Goal: Task Accomplishment & Management: Manage account settings

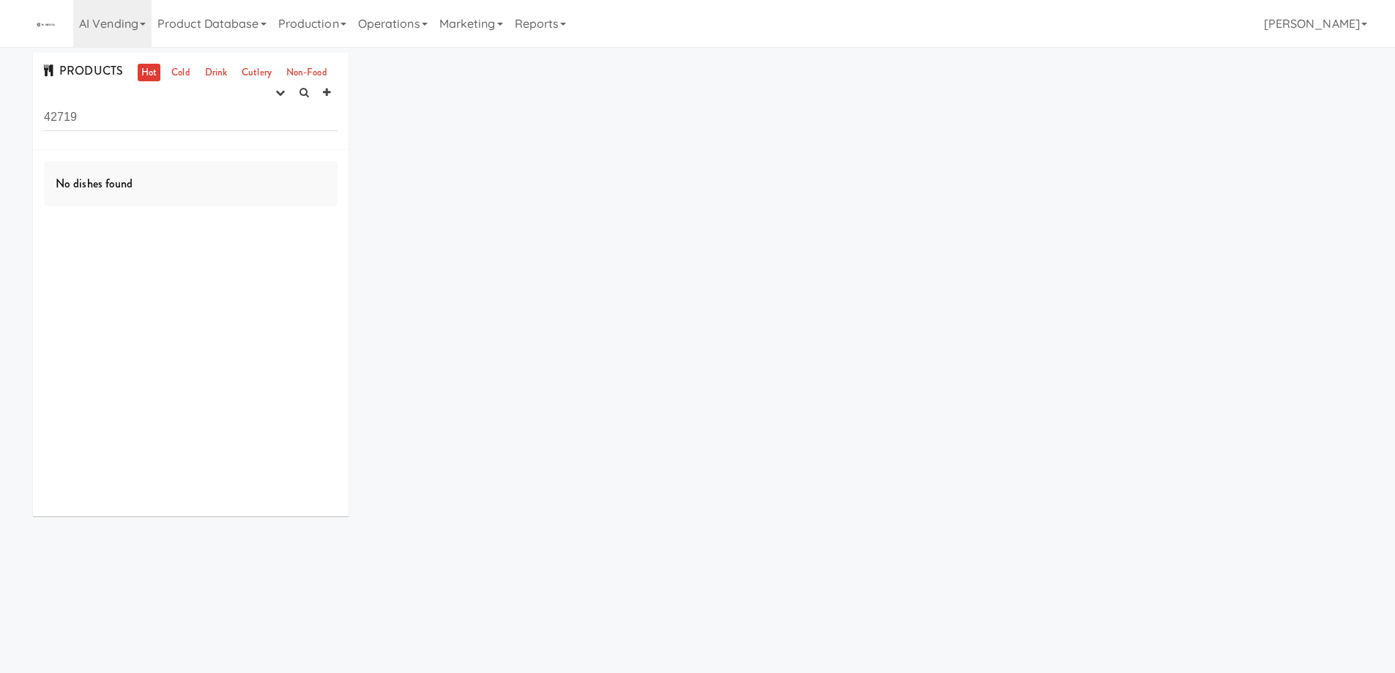
click at [111, 117] on input "42719" at bounding box center [191, 117] width 294 height 27
click at [138, 33] on link "AI Vending" at bounding box center [112, 23] width 78 height 47
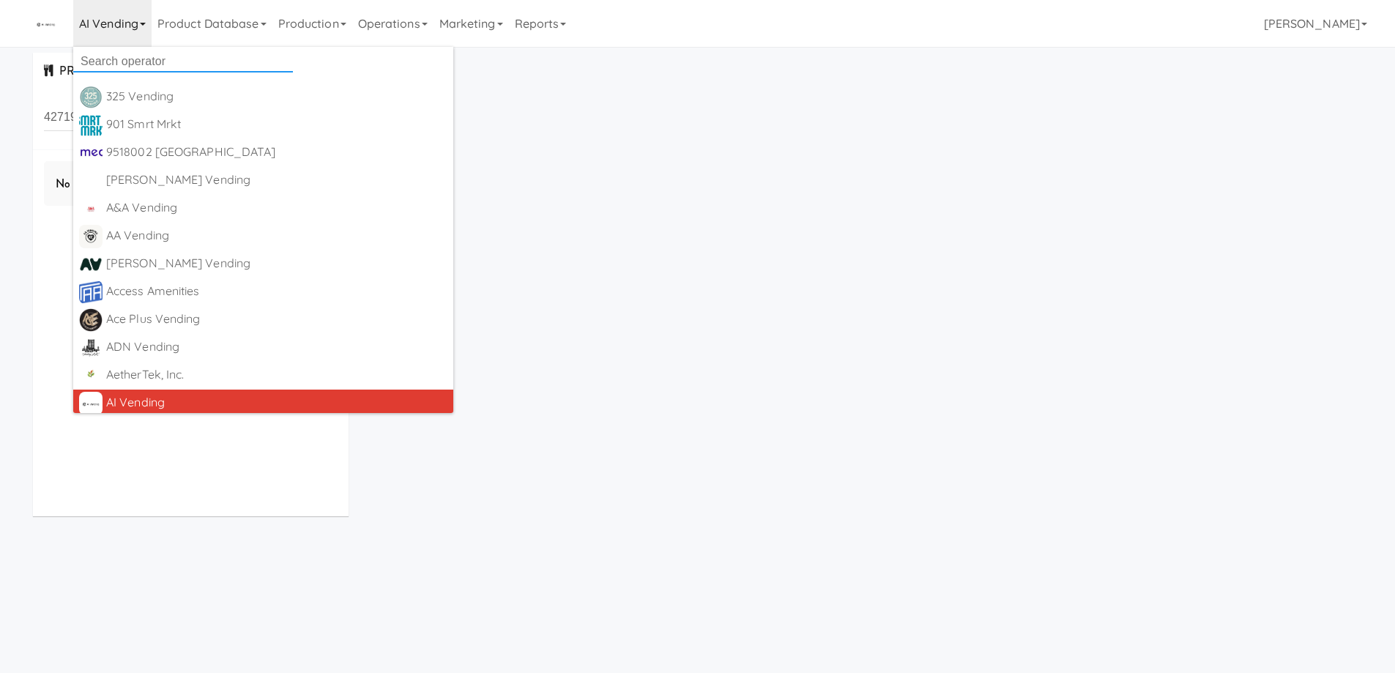
click at [140, 56] on input "text" at bounding box center [183, 62] width 220 height 22
paste input "LuxeVende"
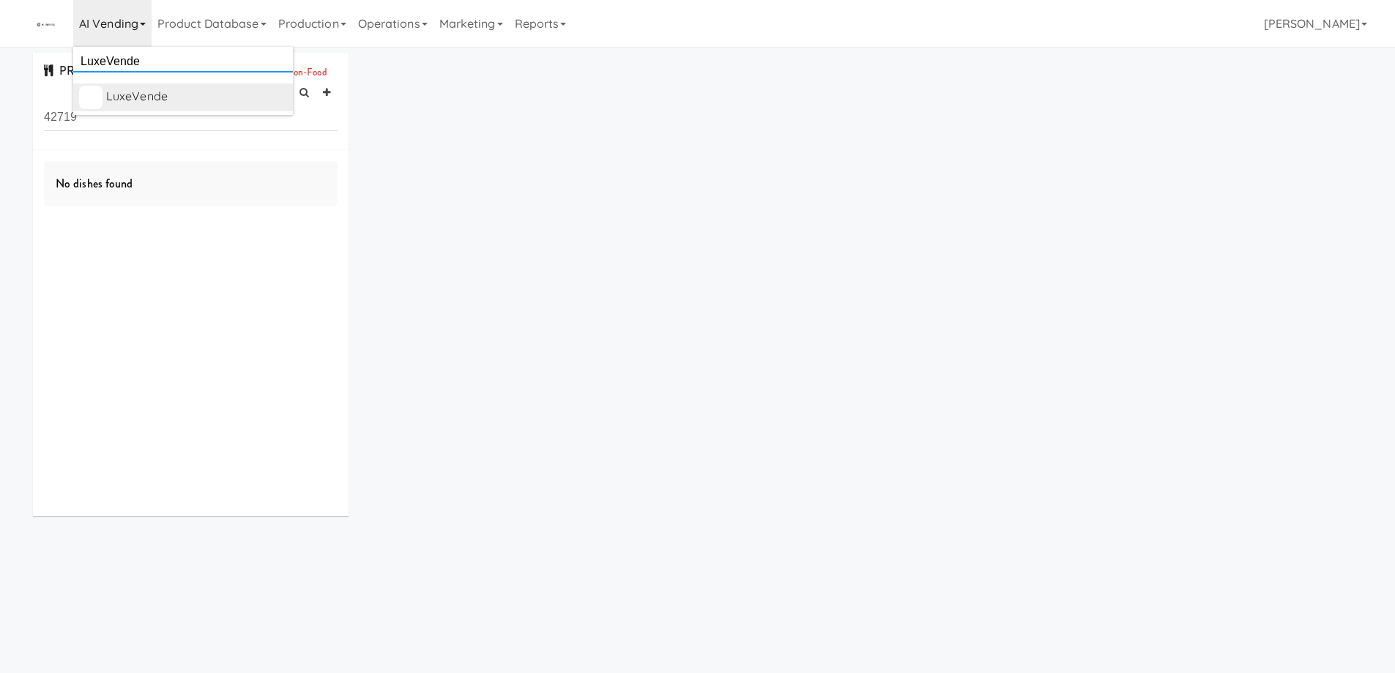
type input "LuxeVende"
click at [153, 86] on div "LuxeVende" at bounding box center [196, 97] width 181 height 22
click at [282, 94] on icon "button" at bounding box center [280, 93] width 10 height 10
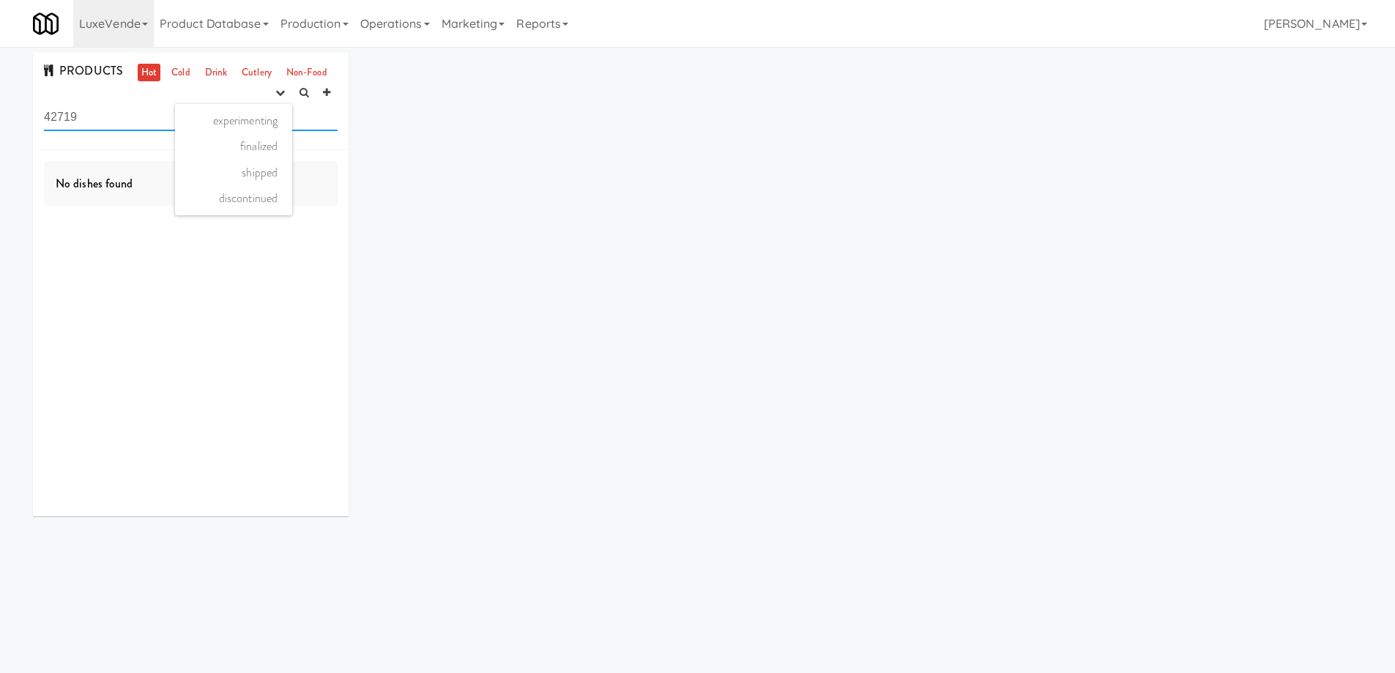
click at [115, 108] on input "42719" at bounding box center [191, 117] width 294 height 27
click at [113, 112] on input "42719" at bounding box center [191, 117] width 294 height 27
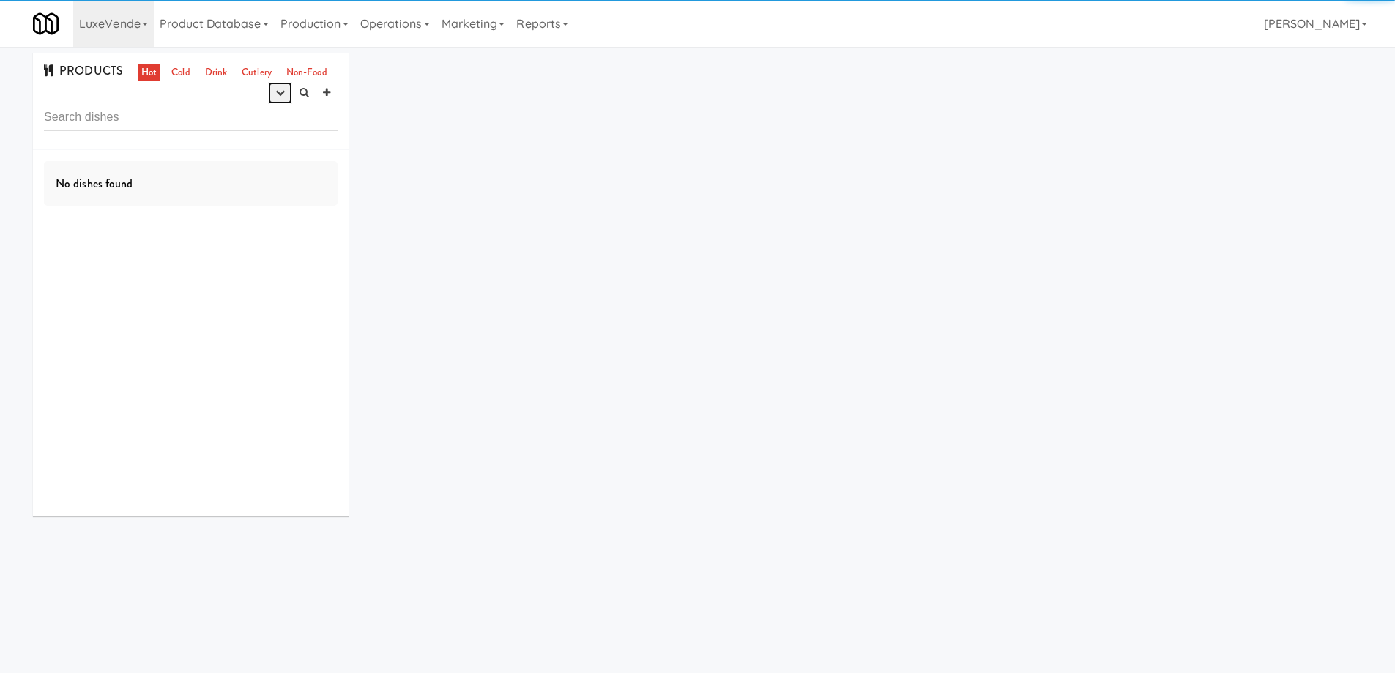
click at [278, 97] on icon "button" at bounding box center [280, 93] width 10 height 10
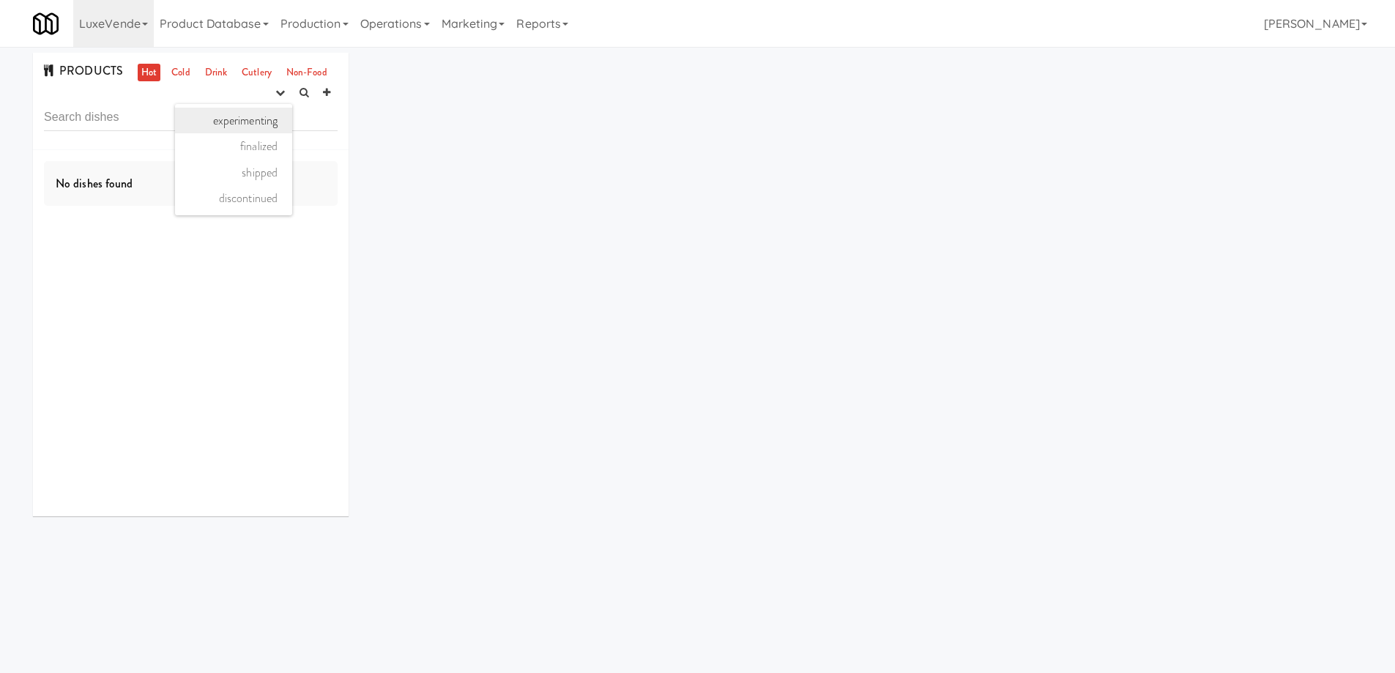
click at [262, 120] on link "experimenting" at bounding box center [233, 121] width 117 height 26
drag, startPoint x: 183, startPoint y: 72, endPoint x: 184, endPoint y: 116, distance: 44.7
click at [182, 72] on link "Cold" at bounding box center [181, 73] width 26 height 18
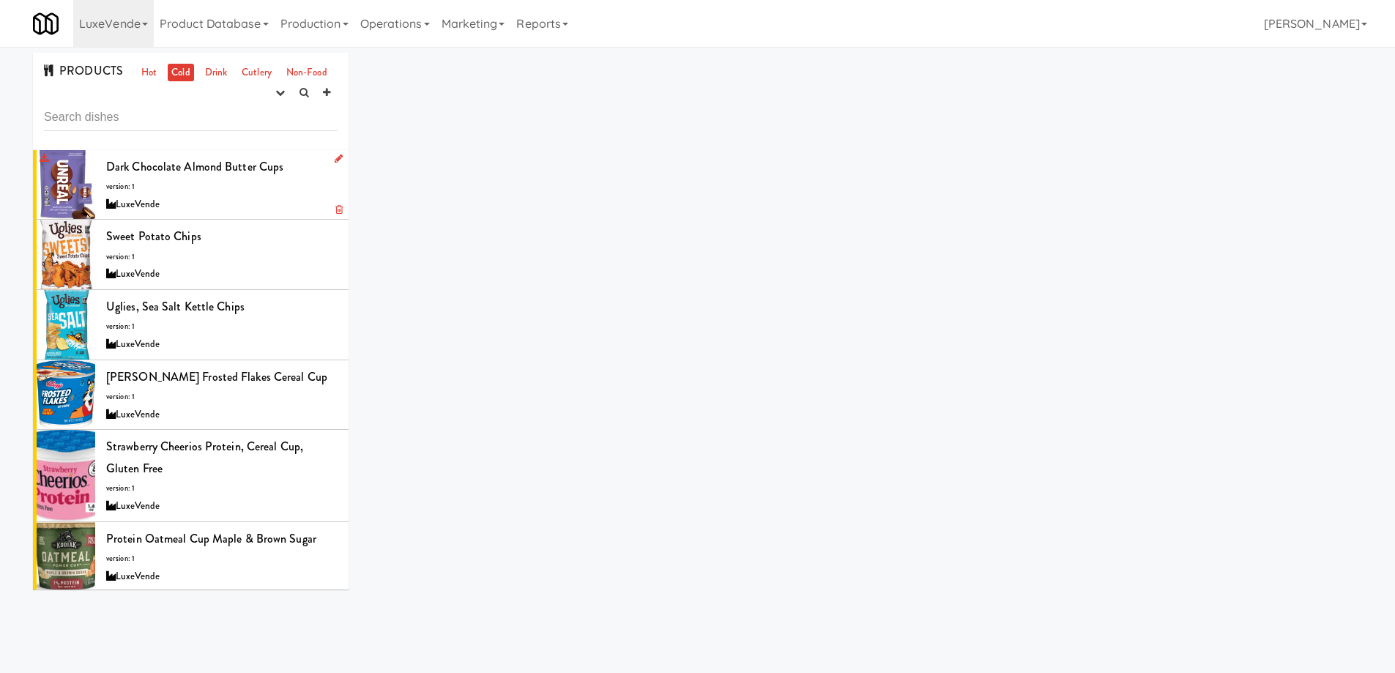
click at [227, 195] on div "LuxeVende" at bounding box center [221, 204] width 231 height 18
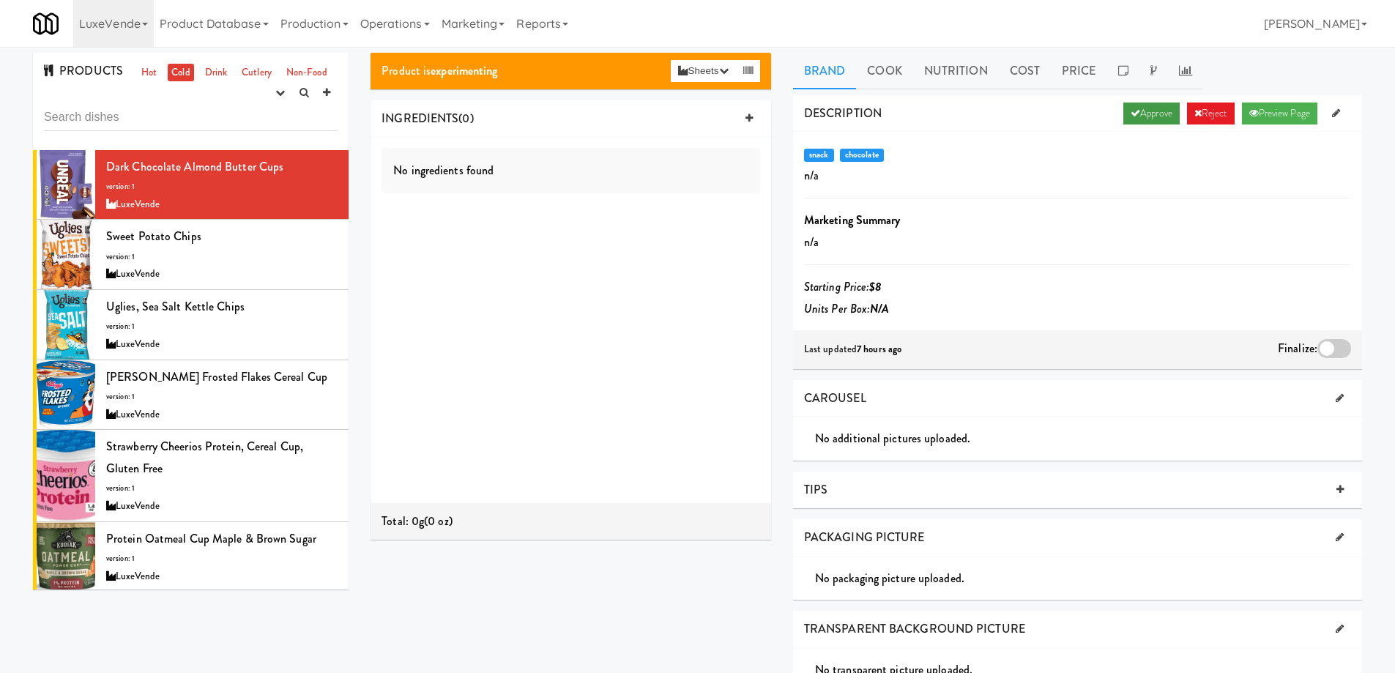
click at [1130, 120] on link "Approve" at bounding box center [1151, 114] width 56 height 22
click at [1332, 347] on div at bounding box center [1334, 348] width 34 height 19
click at [0, 0] on input "checkbox" at bounding box center [0, 0] width 0 height 0
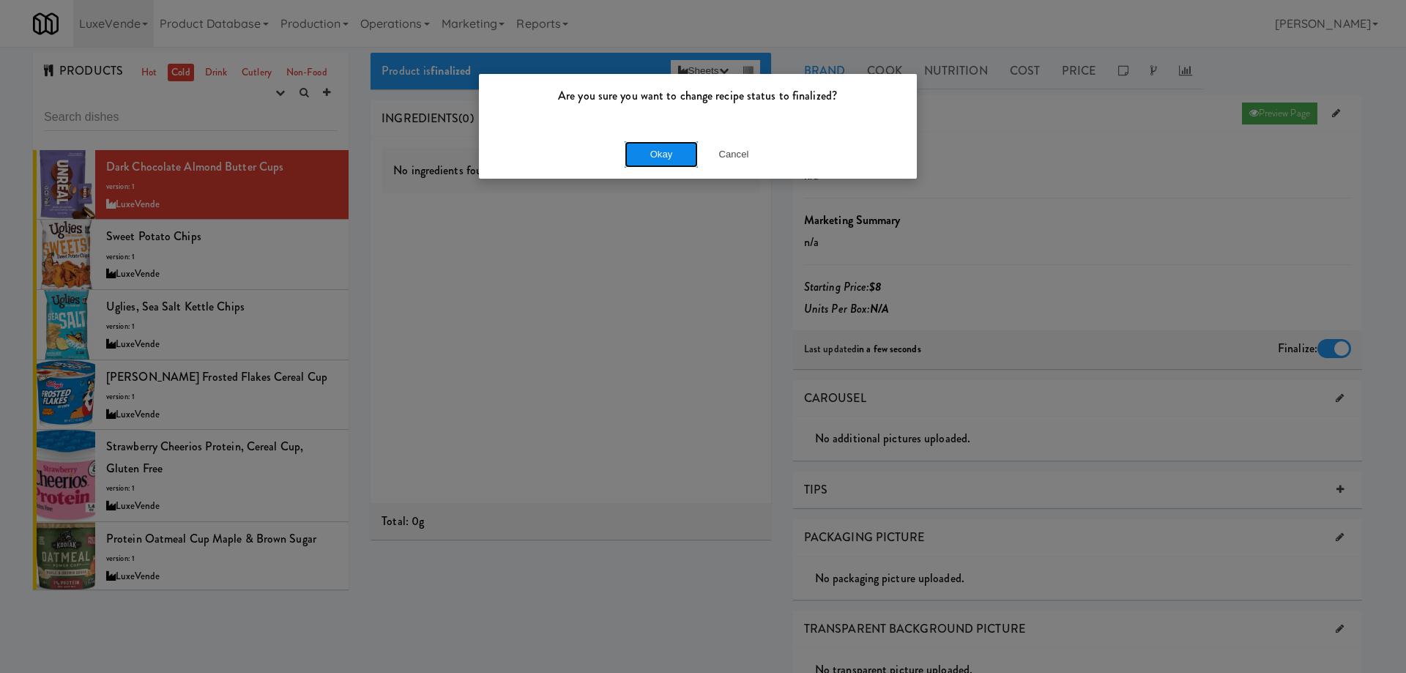
click at [663, 157] on button "Okay" at bounding box center [661, 154] width 73 height 26
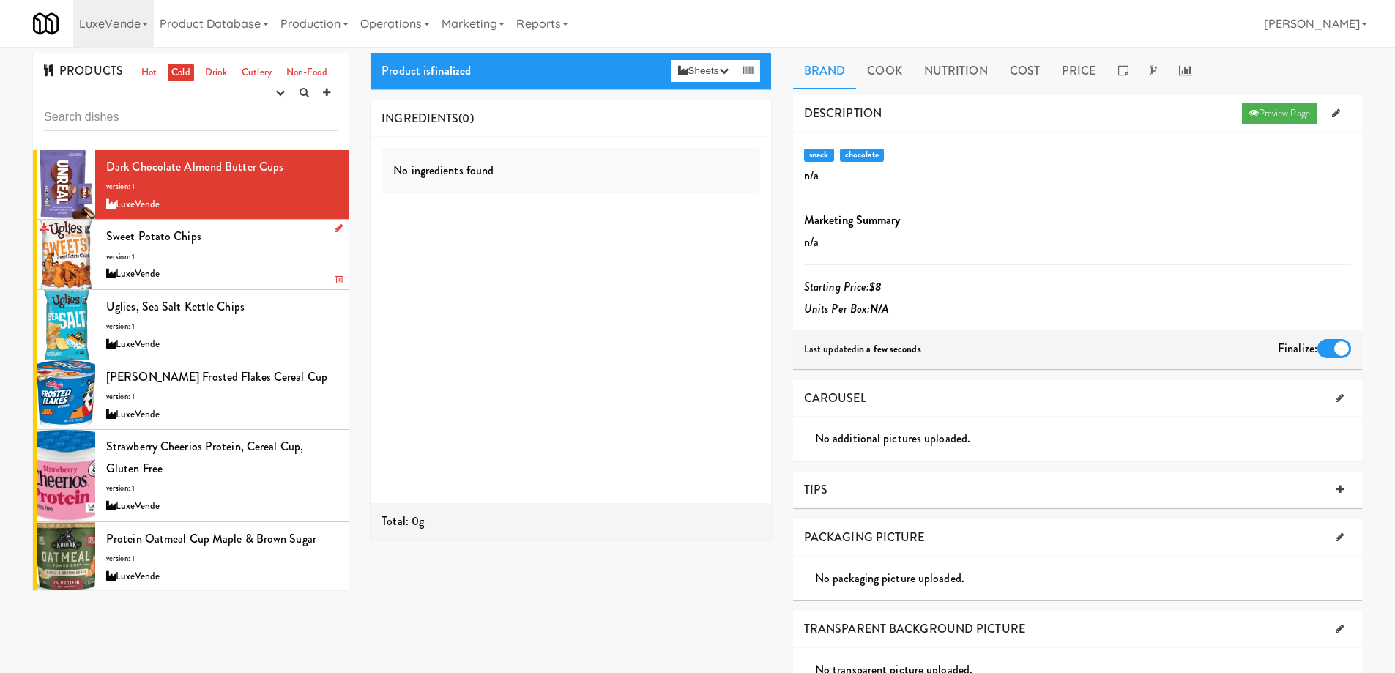
click at [255, 249] on div "Sweet Potato Chips version: 1 LuxeVende" at bounding box center [221, 255] width 231 height 58
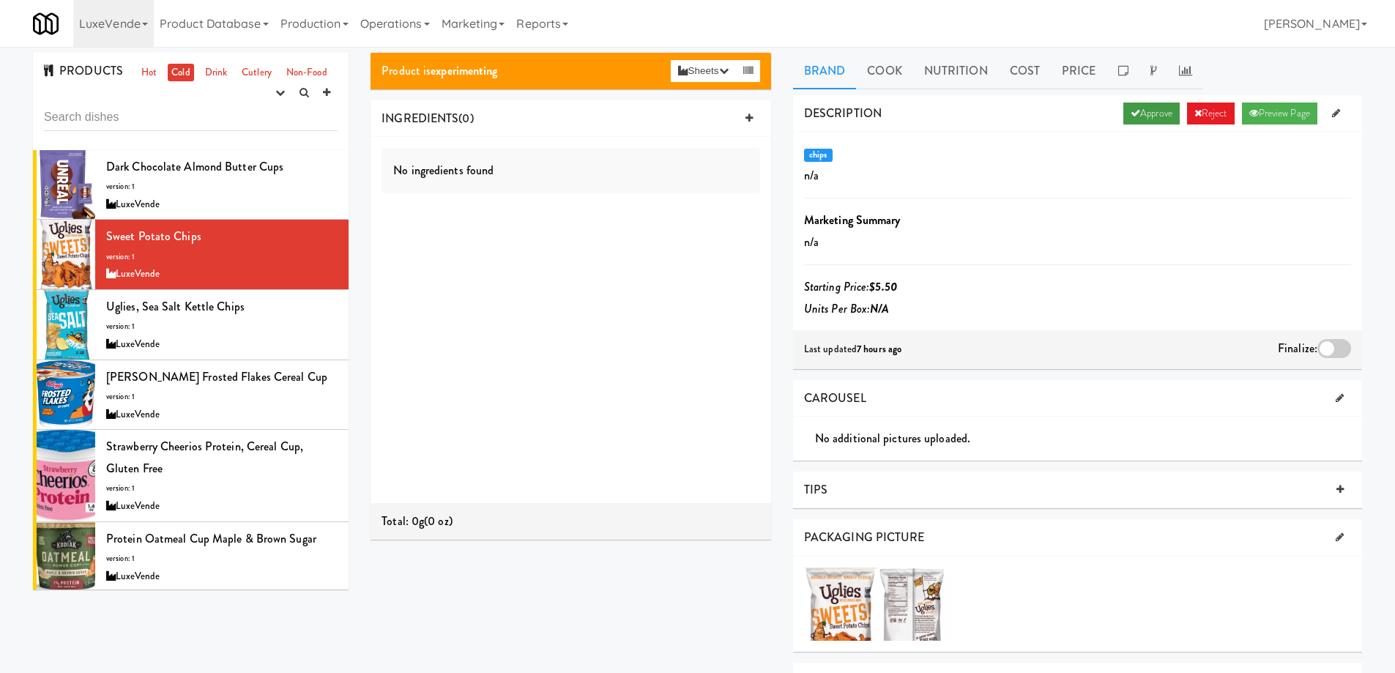
click at [1140, 114] on link "Approve" at bounding box center [1151, 114] width 56 height 22
click at [1323, 343] on div at bounding box center [1334, 348] width 34 height 19
click at [0, 0] on input "checkbox" at bounding box center [0, 0] width 0 height 0
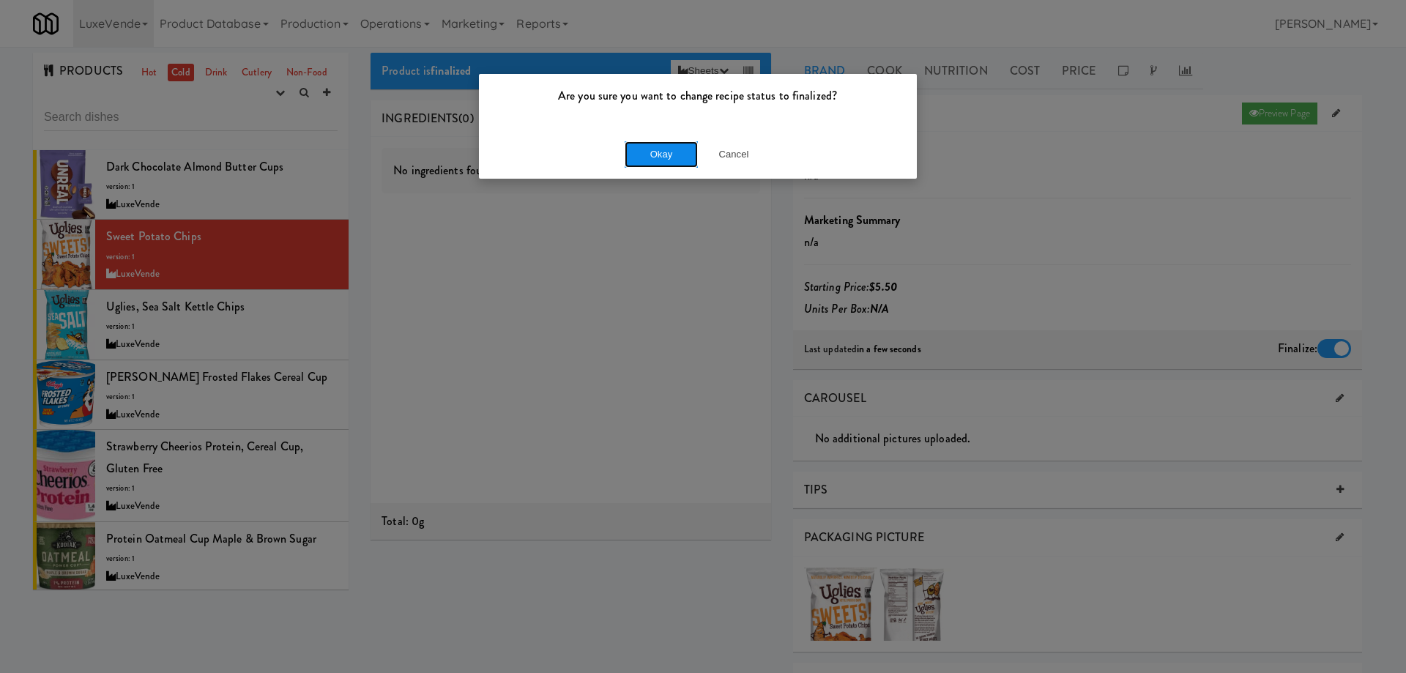
drag, startPoint x: 657, startPoint y: 150, endPoint x: 645, endPoint y: 160, distance: 15.6
click at [655, 150] on button "Okay" at bounding box center [661, 154] width 73 height 26
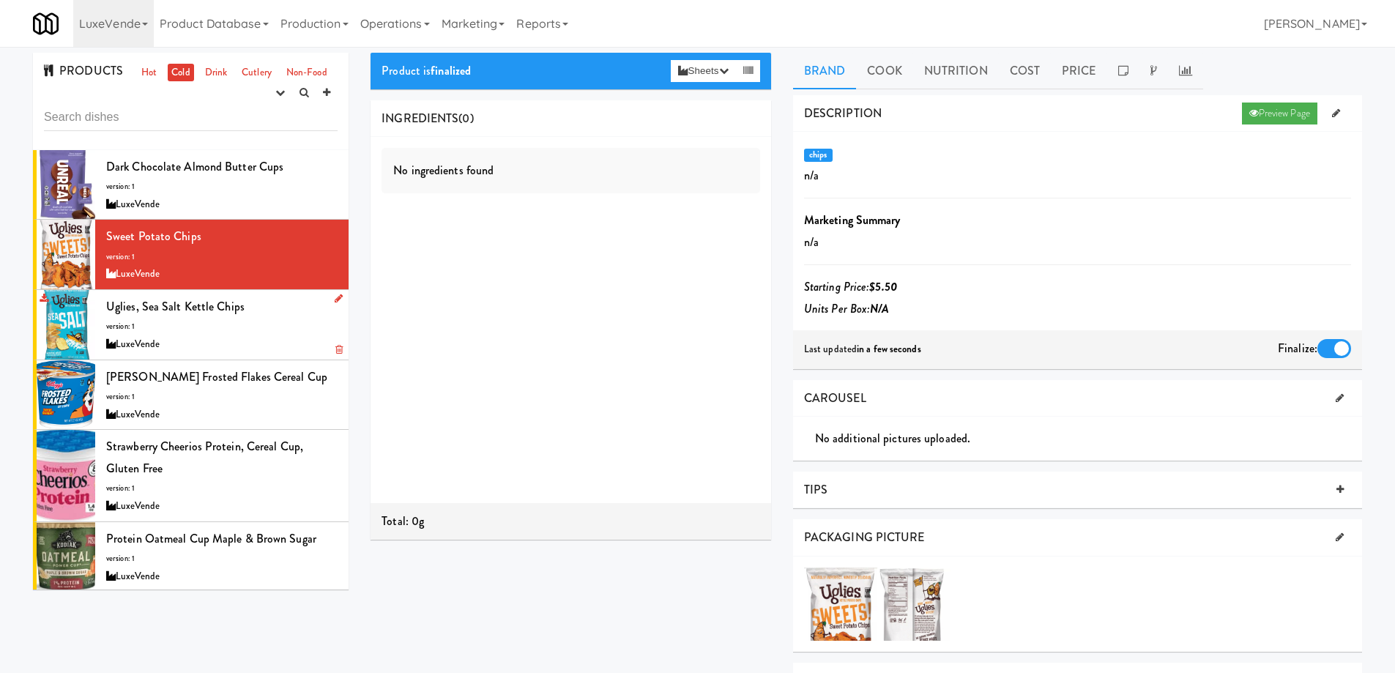
click at [267, 314] on div "Uglies, Sea Salt Kettle Chips version: 1 LuxeVende" at bounding box center [221, 325] width 231 height 58
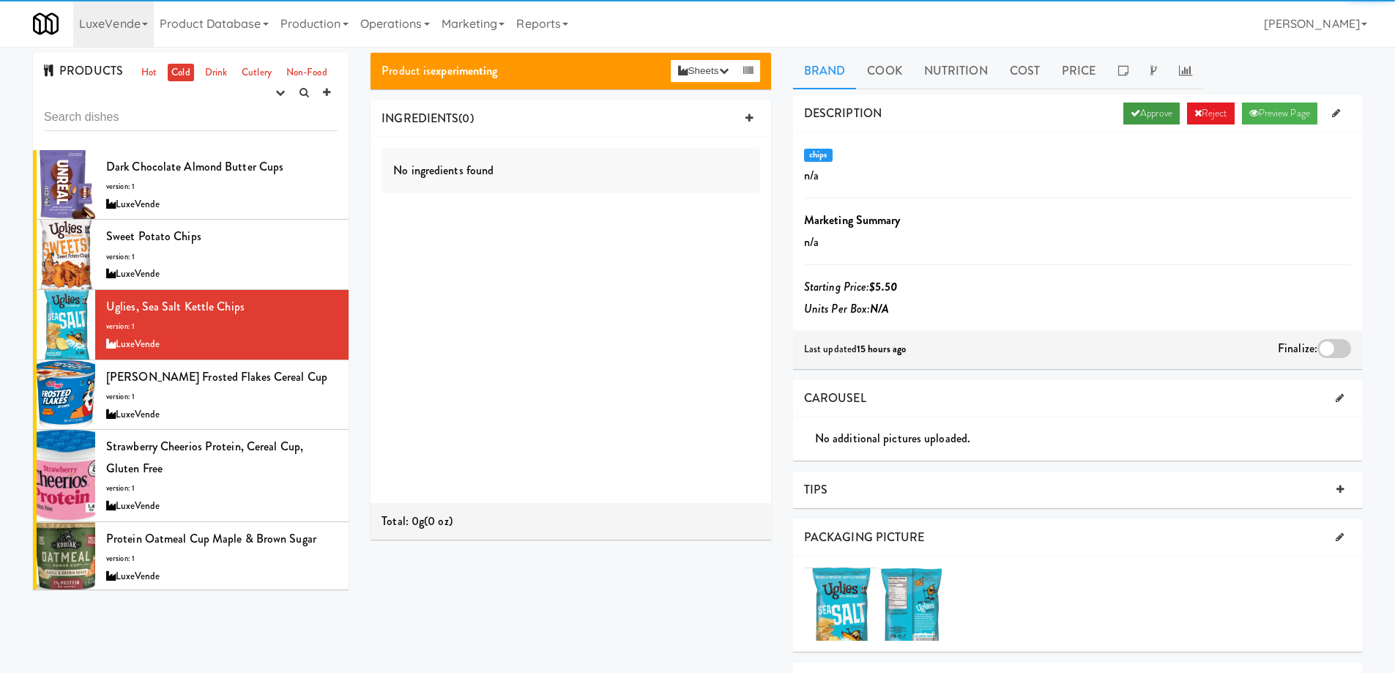
click at [1144, 116] on link "Approve" at bounding box center [1151, 114] width 56 height 22
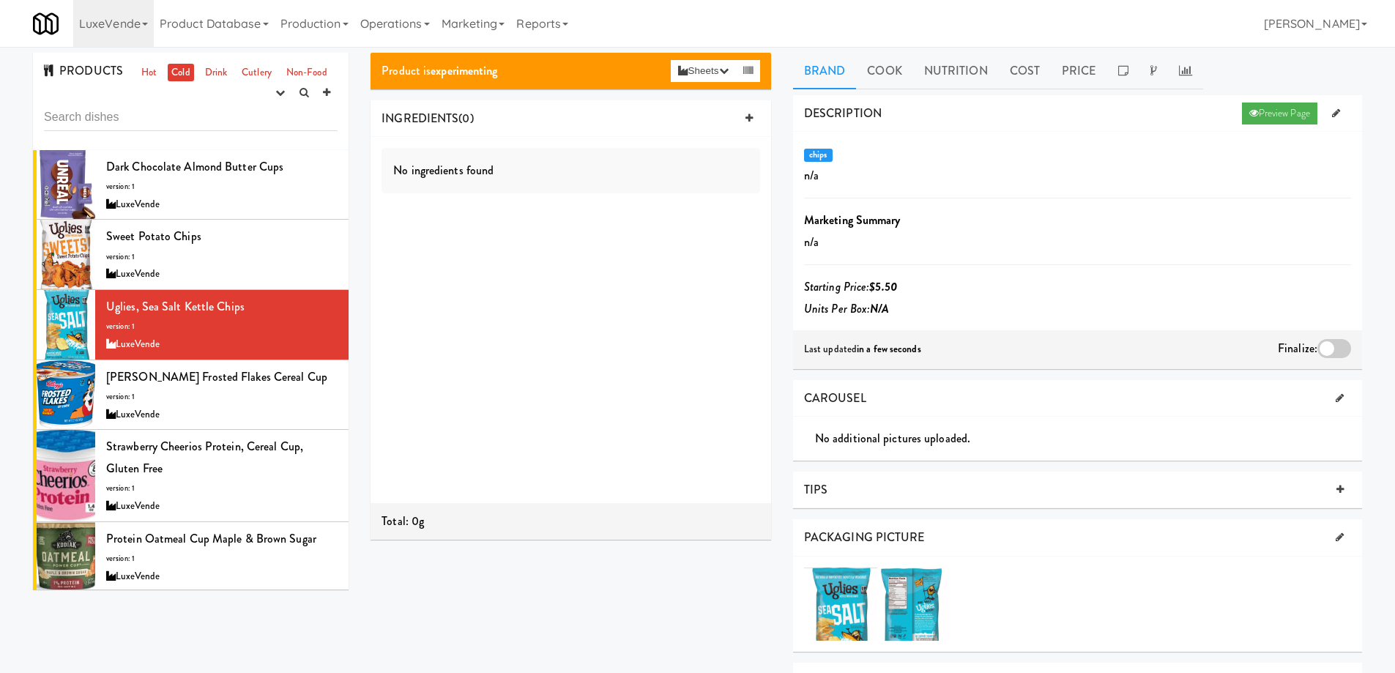
click at [1330, 346] on div at bounding box center [1334, 348] width 34 height 19
click at [0, 0] on input "checkbox" at bounding box center [0, 0] width 0 height 0
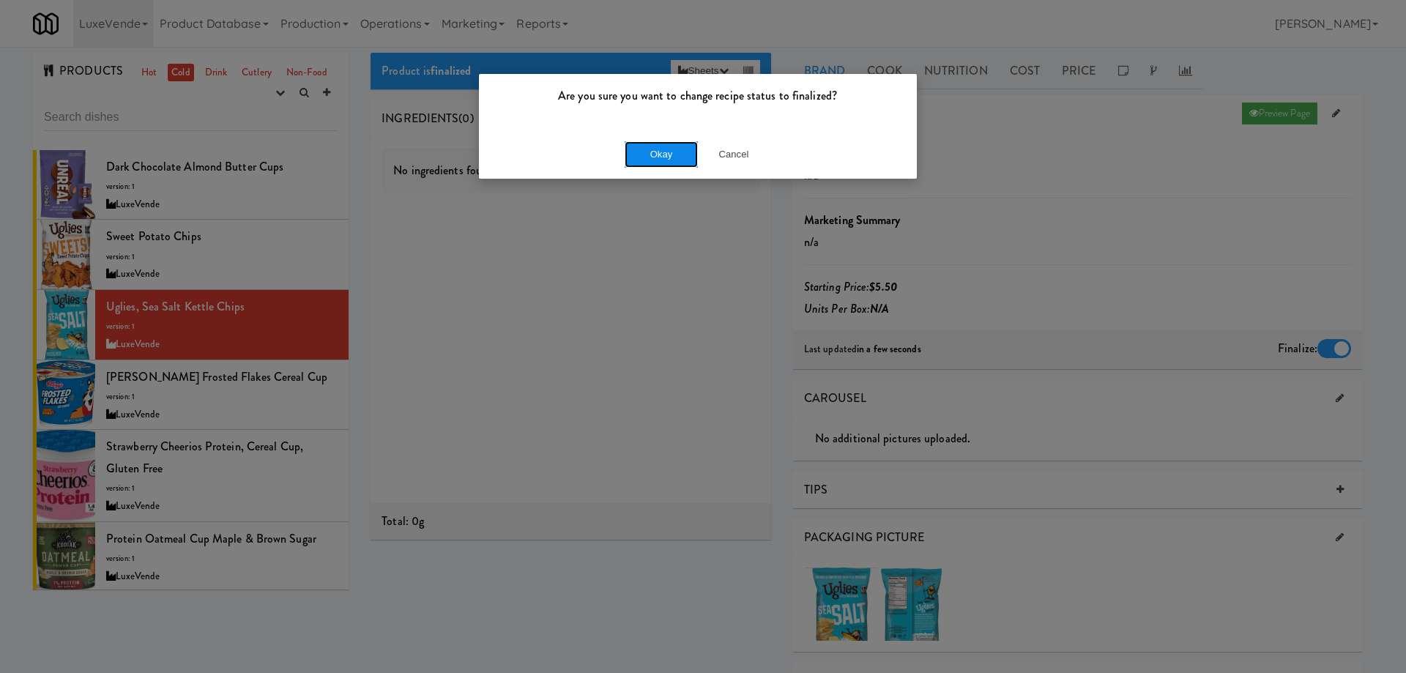
click at [660, 152] on button "Okay" at bounding box center [661, 154] width 73 height 26
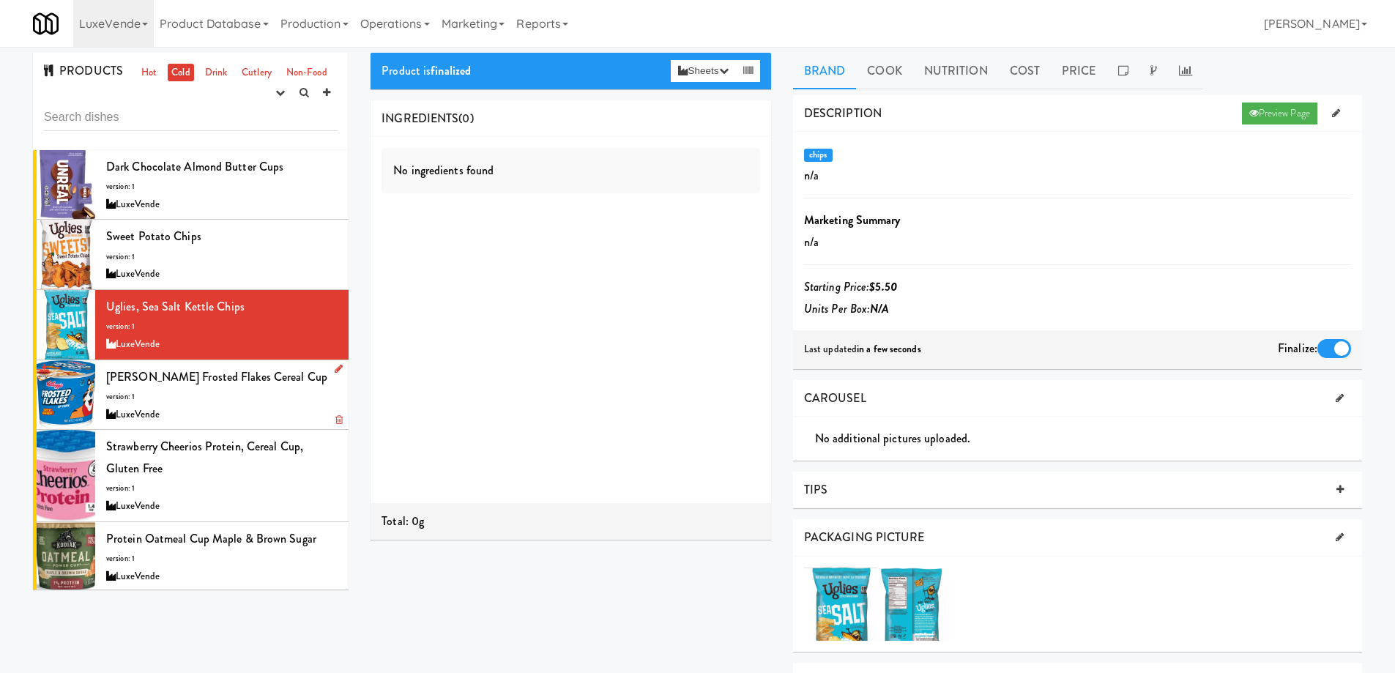
click at [297, 393] on div "Kellogg's Frosted Flakes Cereal Cup version: 1 LuxeVende" at bounding box center [221, 395] width 231 height 58
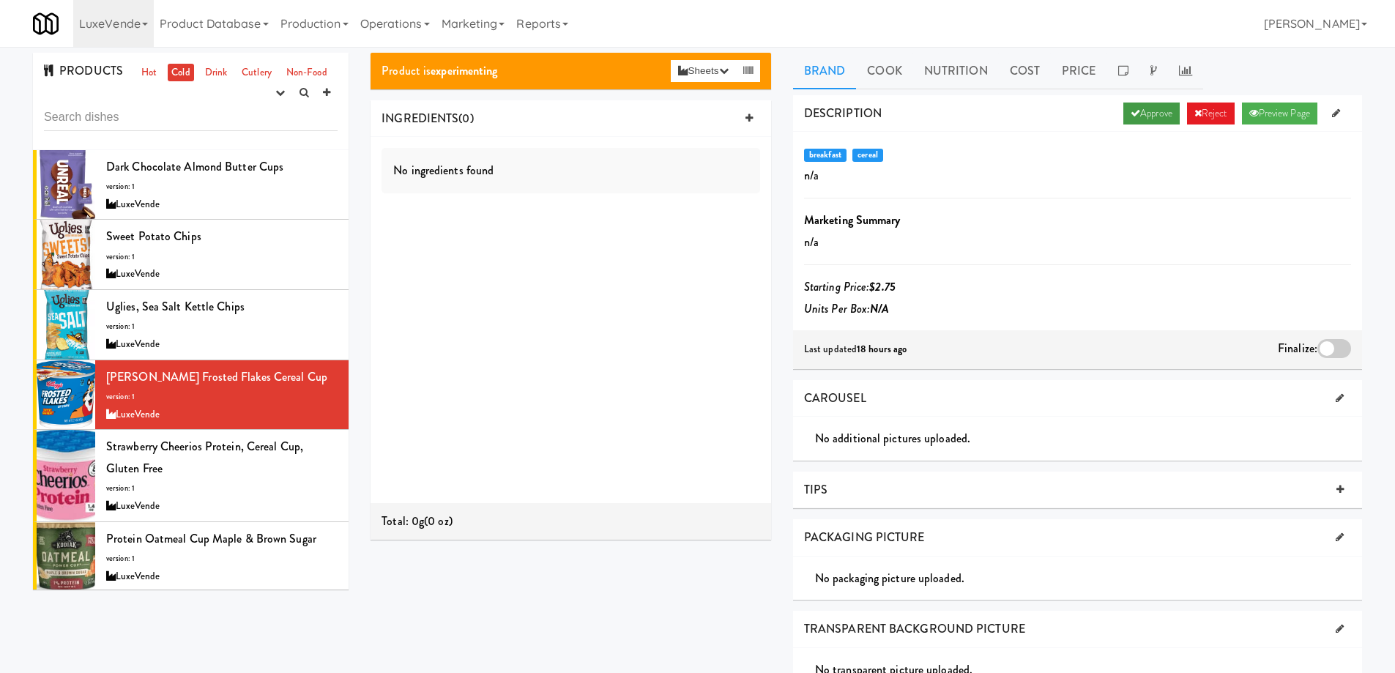
click at [1147, 118] on link "Approve" at bounding box center [1151, 114] width 56 height 22
click at [1323, 349] on div at bounding box center [1334, 348] width 34 height 19
click at [0, 0] on input "checkbox" at bounding box center [0, 0] width 0 height 0
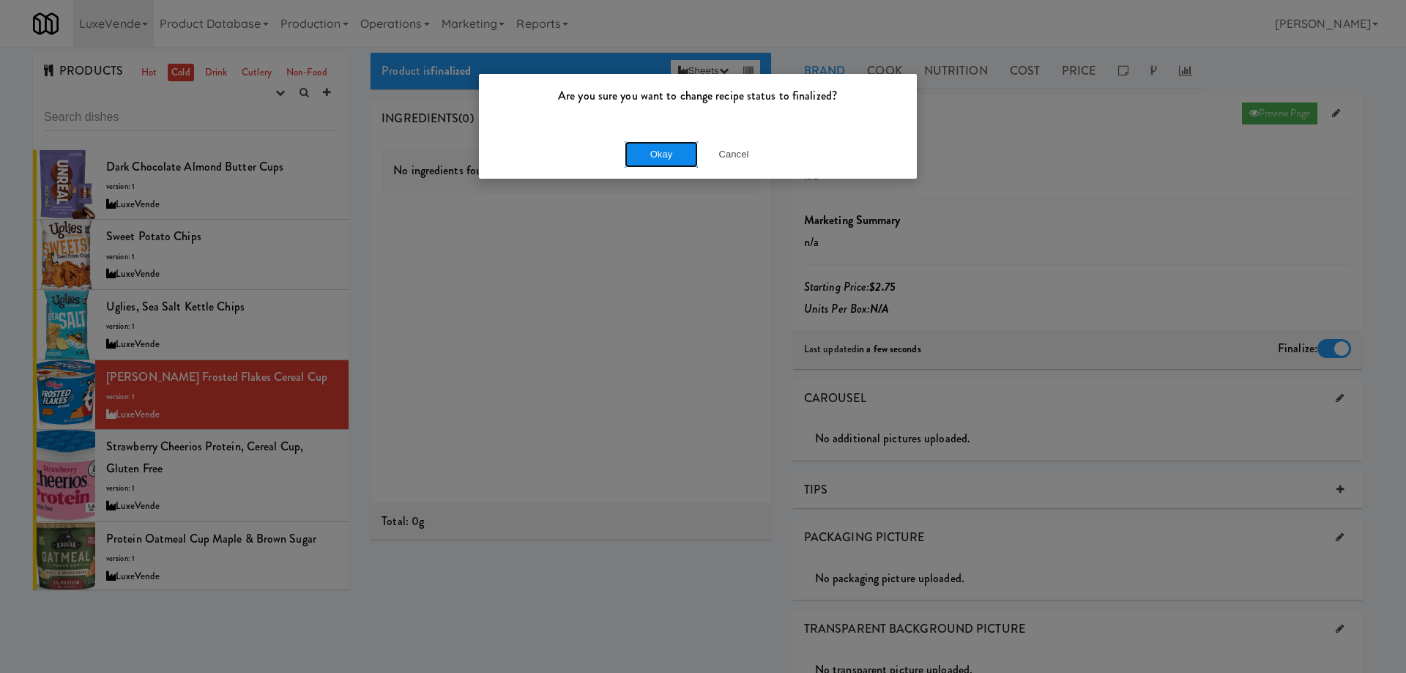
click at [644, 152] on button "Okay" at bounding box center [661, 154] width 73 height 26
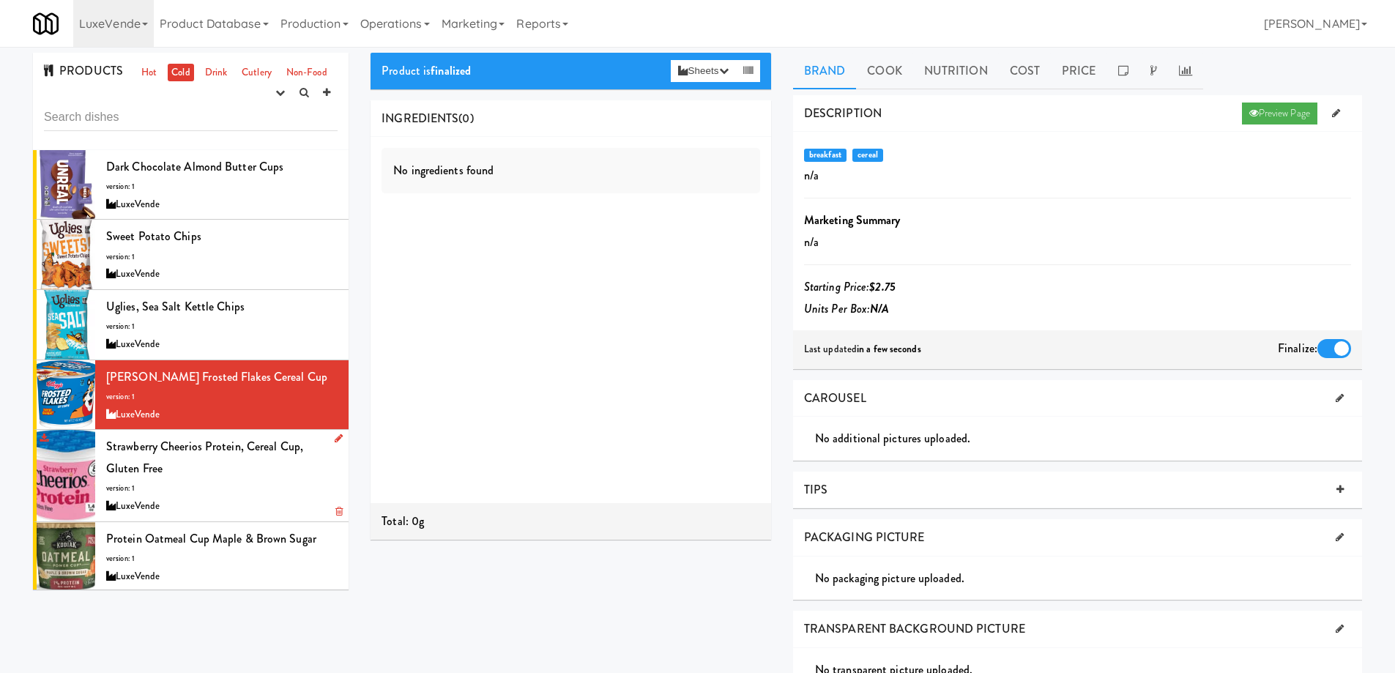
click at [224, 483] on div "Strawberry Cheerios Protein, Cereal Cup, Gluten Free version: 1 LuxeVende" at bounding box center [221, 475] width 231 height 79
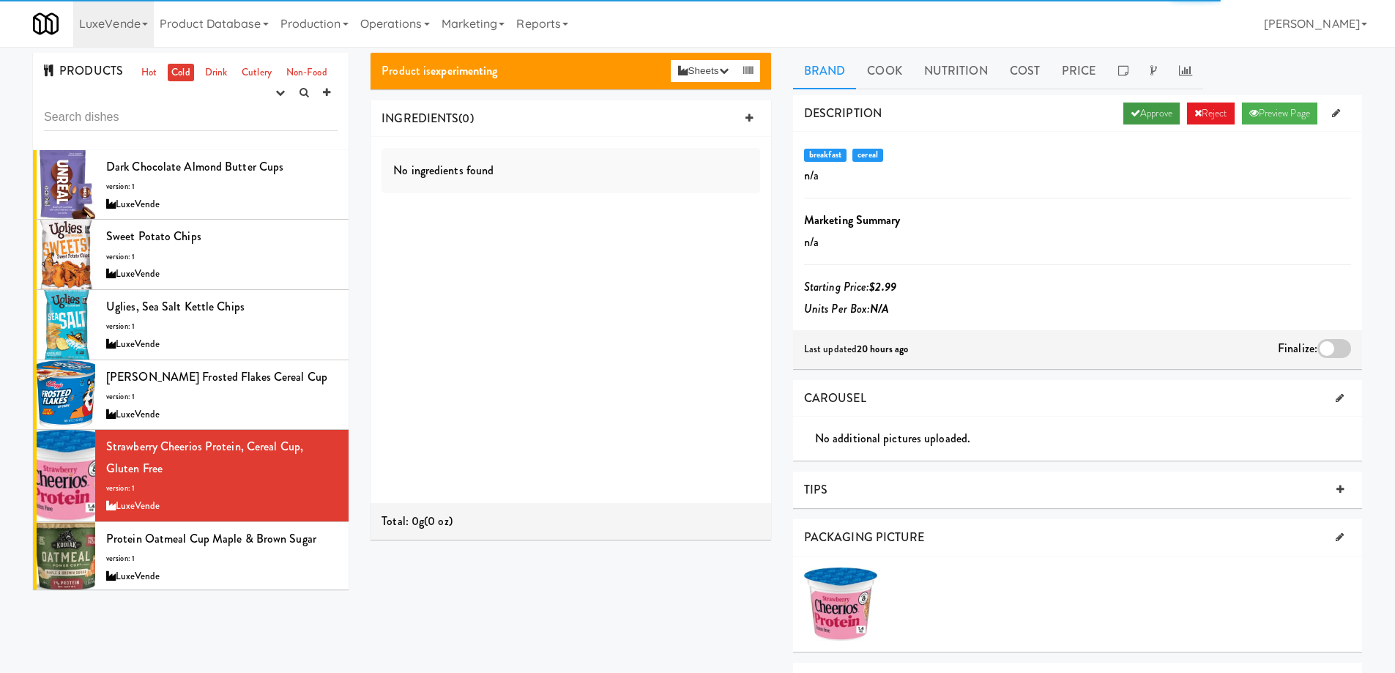
click at [1141, 112] on link "Approve" at bounding box center [1151, 114] width 56 height 22
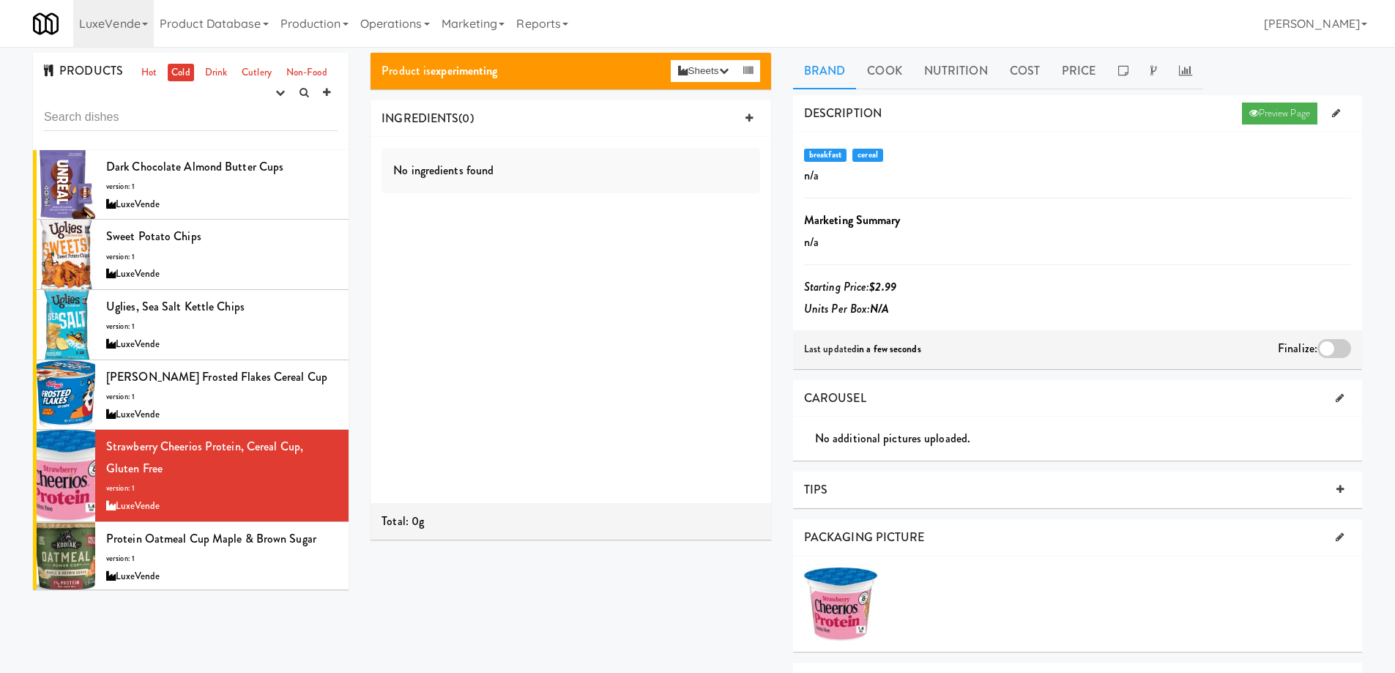
click at [1336, 351] on div at bounding box center [1334, 348] width 34 height 19
click at [0, 0] on input "checkbox" at bounding box center [0, 0] width 0 height 0
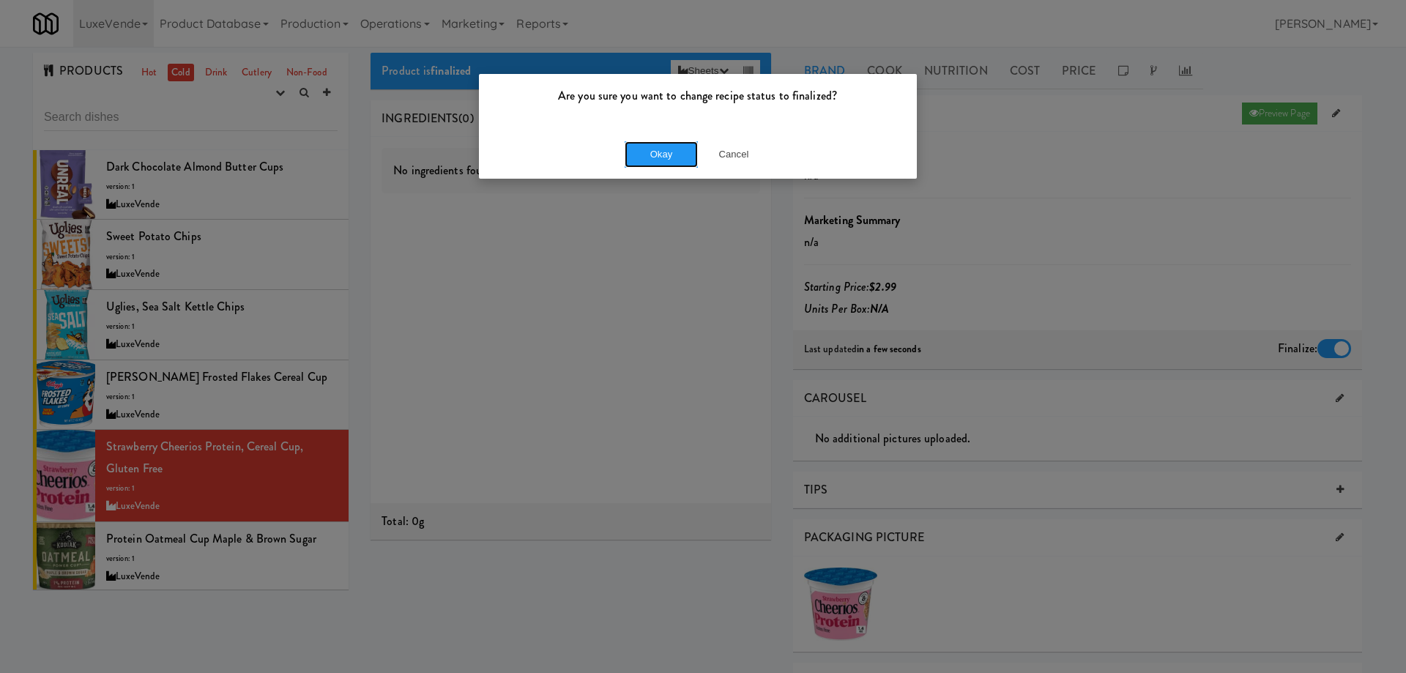
drag, startPoint x: 654, startPoint y: 152, endPoint x: 541, endPoint y: 226, distance: 134.8
click at [652, 152] on button "Okay" at bounding box center [661, 154] width 73 height 26
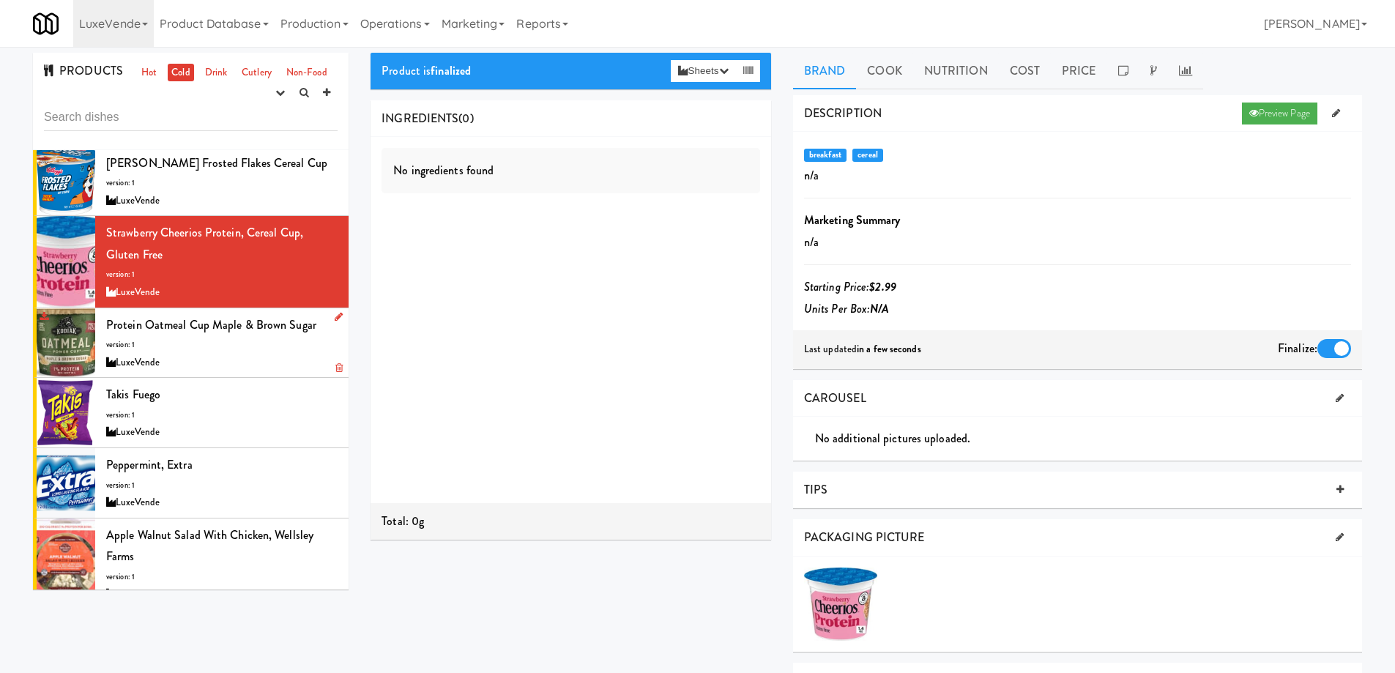
scroll to position [220, 0]
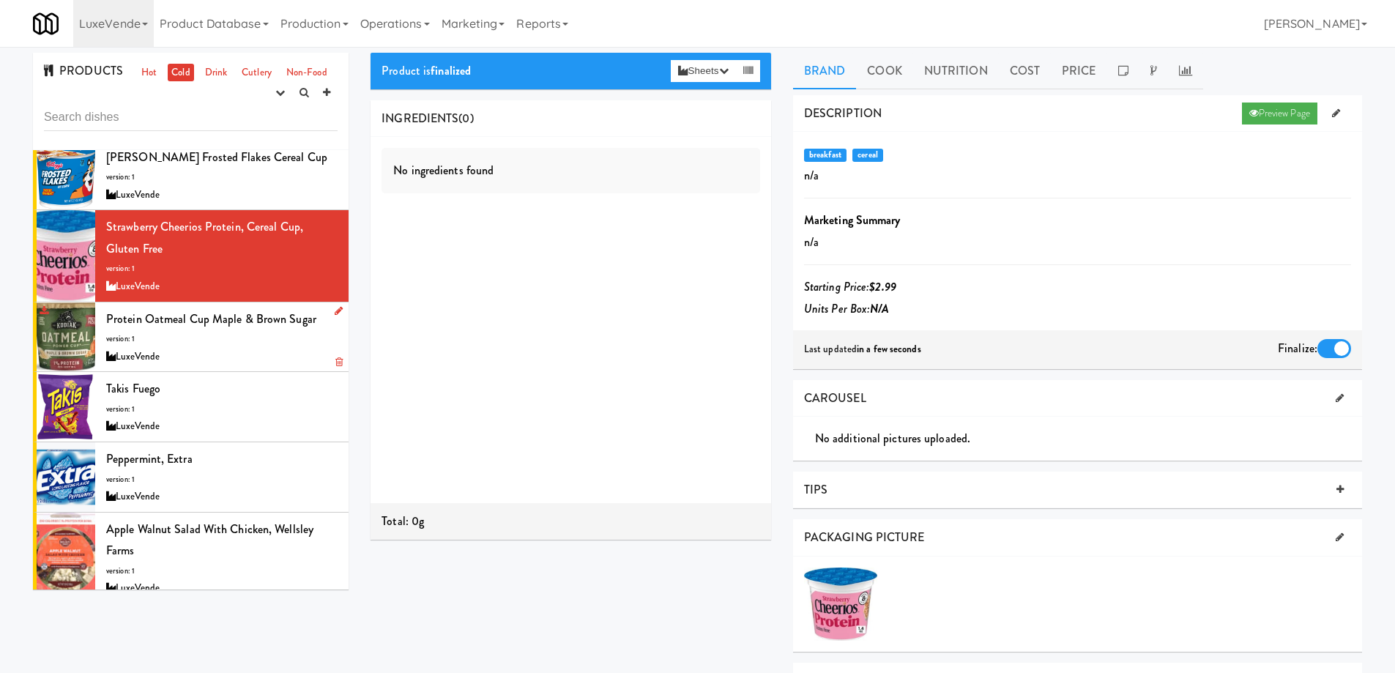
click at [220, 343] on div "Protein Oatmeal Cup Maple & Brown Sugar version: 1 LuxeVende" at bounding box center [221, 337] width 231 height 58
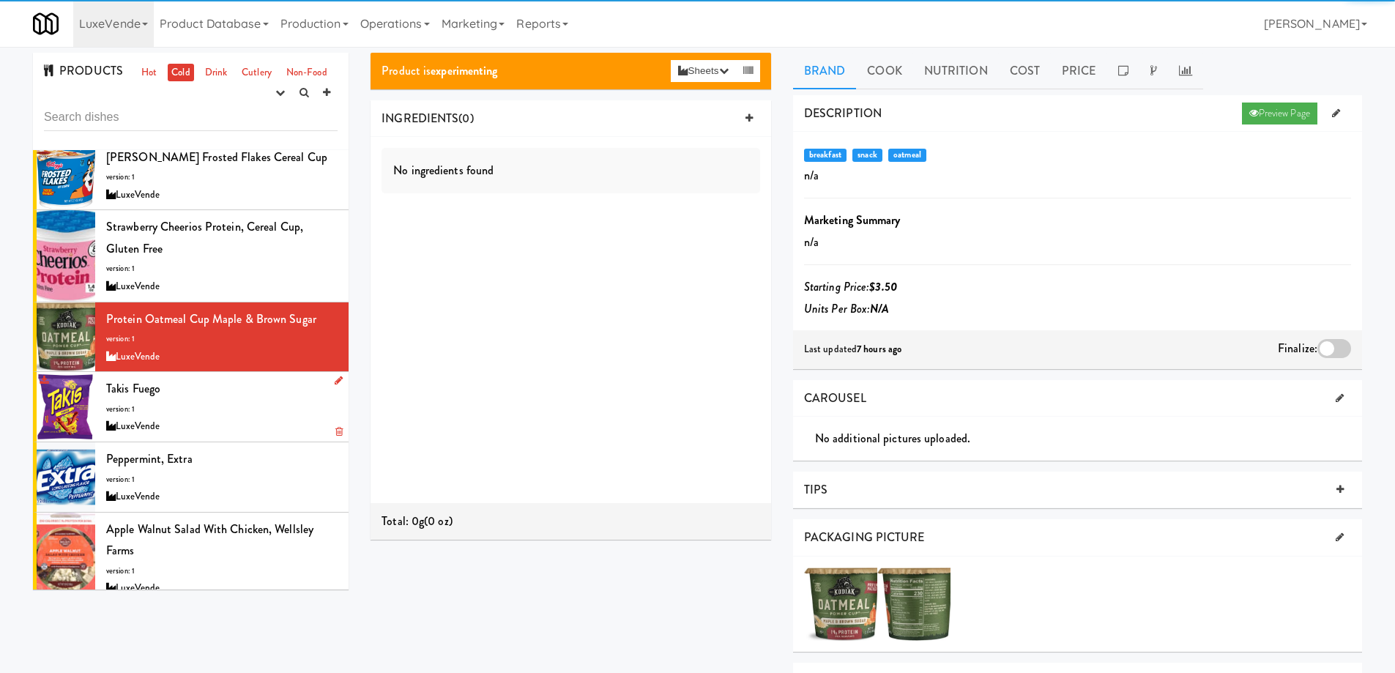
click at [223, 401] on div "Takis Fuego version: 1 LuxeVende" at bounding box center [221, 407] width 231 height 58
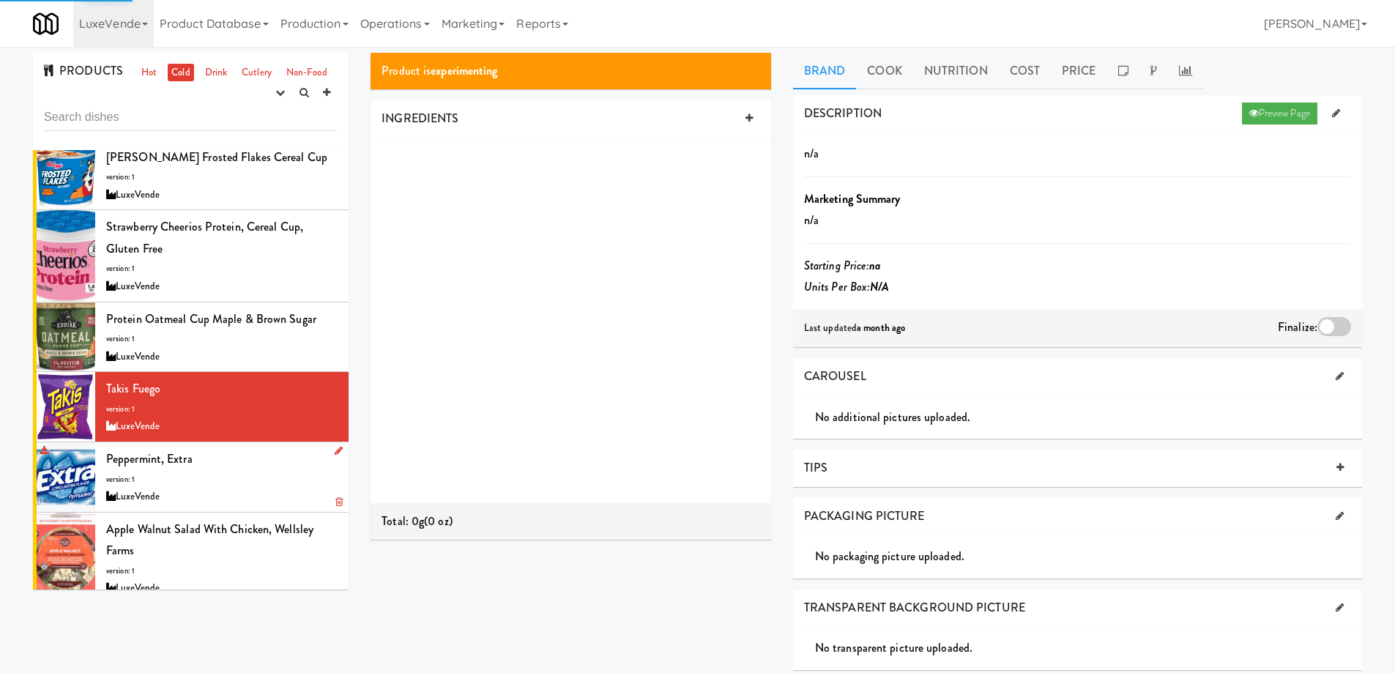
click at [241, 483] on div "Peppermint, Extra version: 1 LuxeVende" at bounding box center [221, 477] width 231 height 58
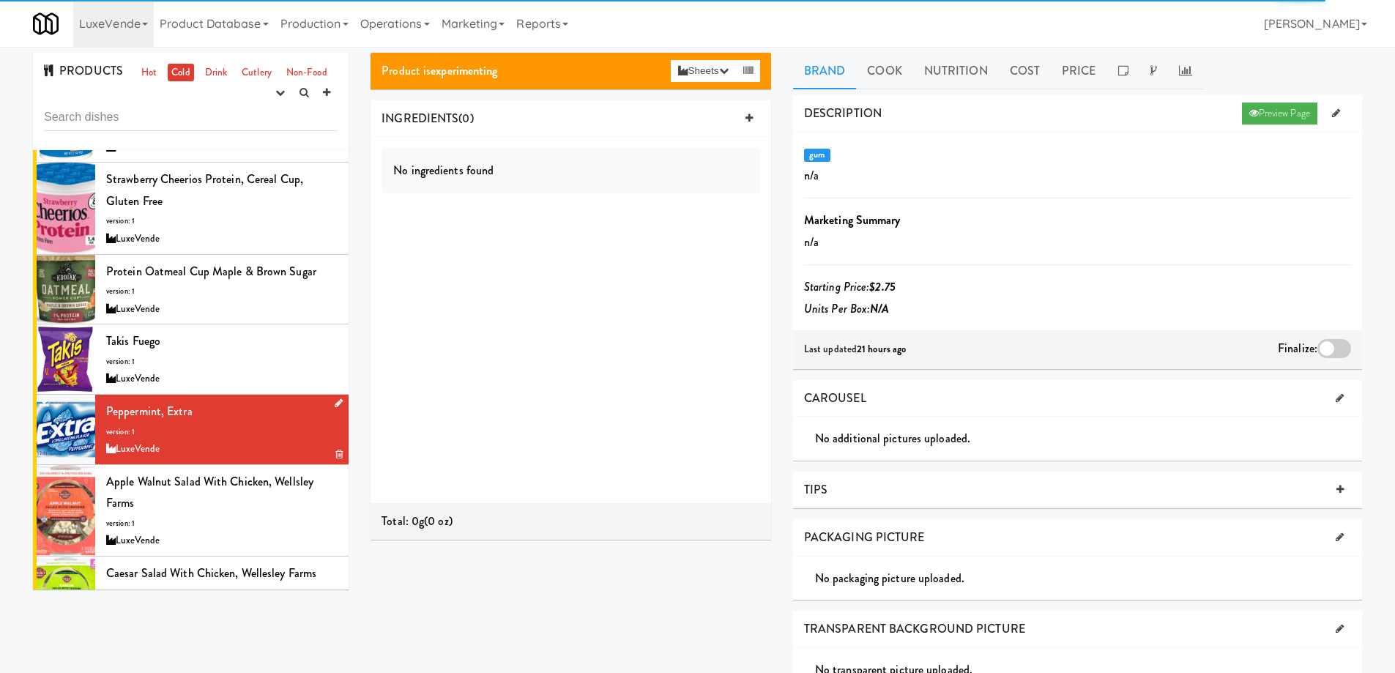
scroll to position [293, 0]
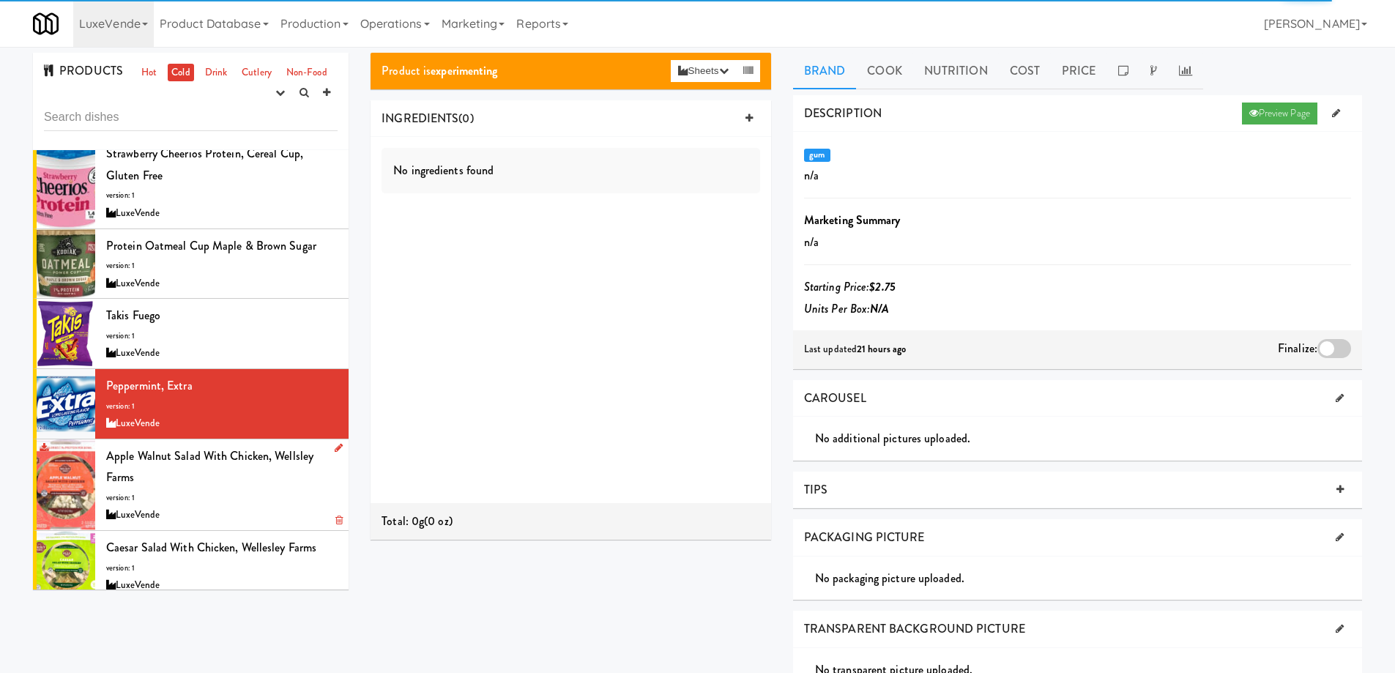
click at [245, 486] on div "Apple Walnut Salad With Chicken, Wellsley Farms version: 1 LuxeVende" at bounding box center [221, 484] width 231 height 79
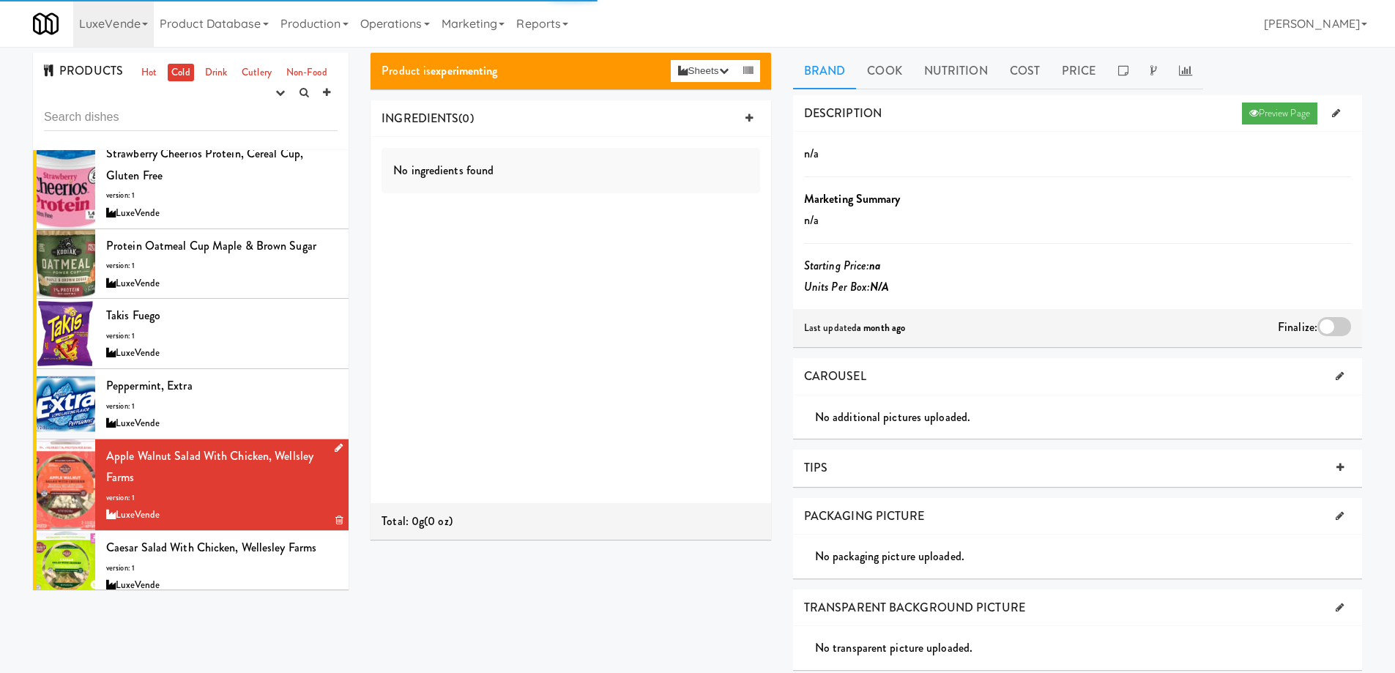
scroll to position [366, 0]
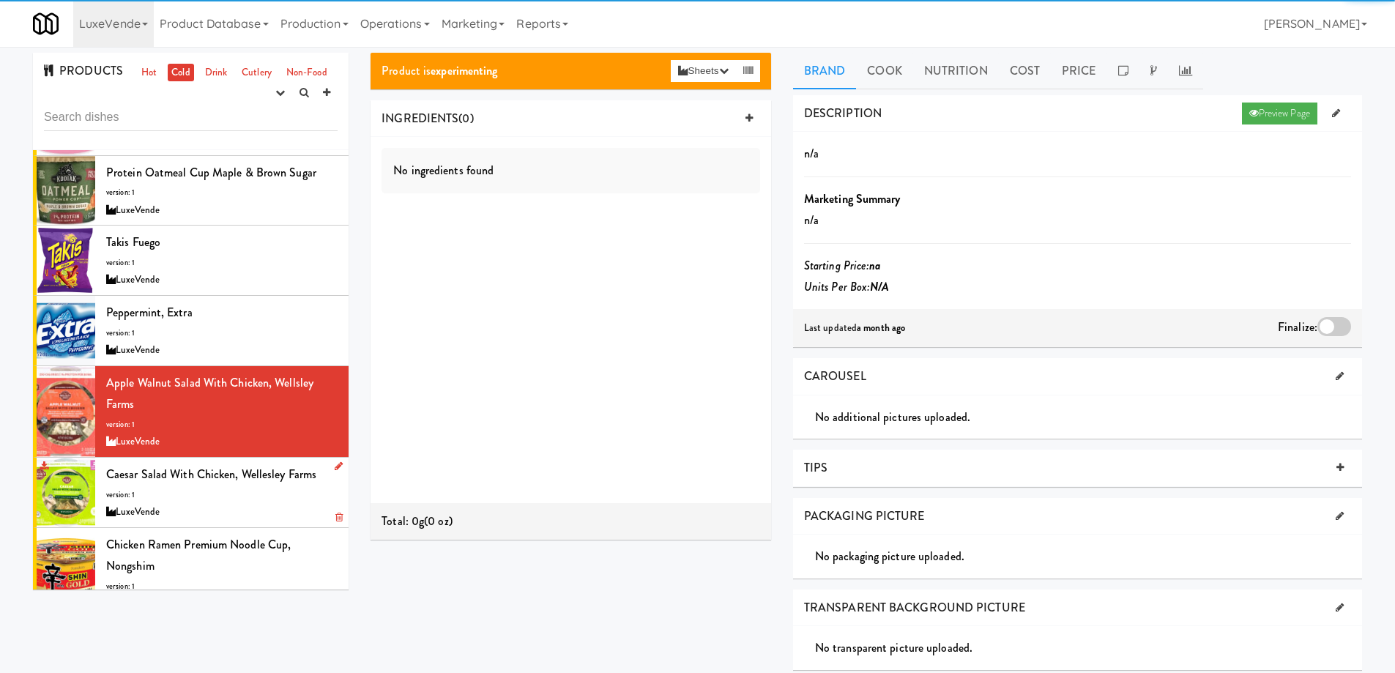
click at [250, 492] on div "Caesar Salad With Chicken, Wellesley Farms version: 1 LuxeVende" at bounding box center [221, 492] width 231 height 58
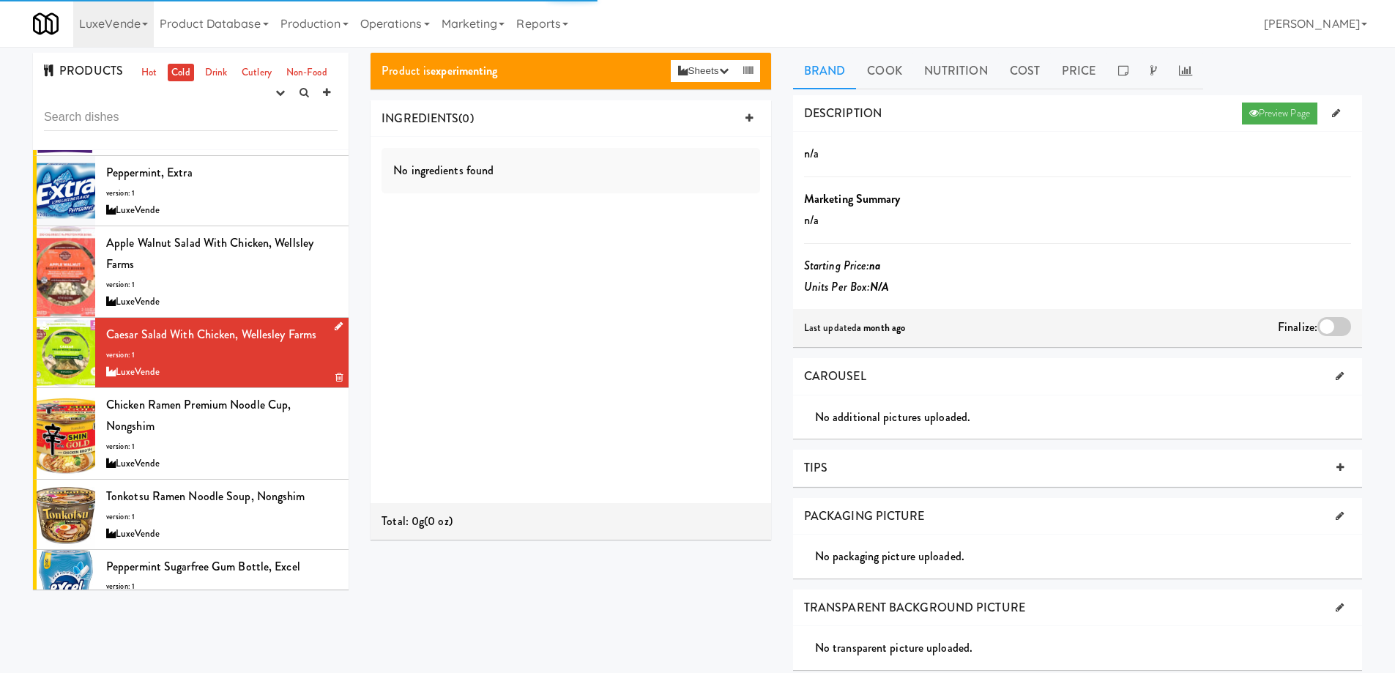
scroll to position [513, 0]
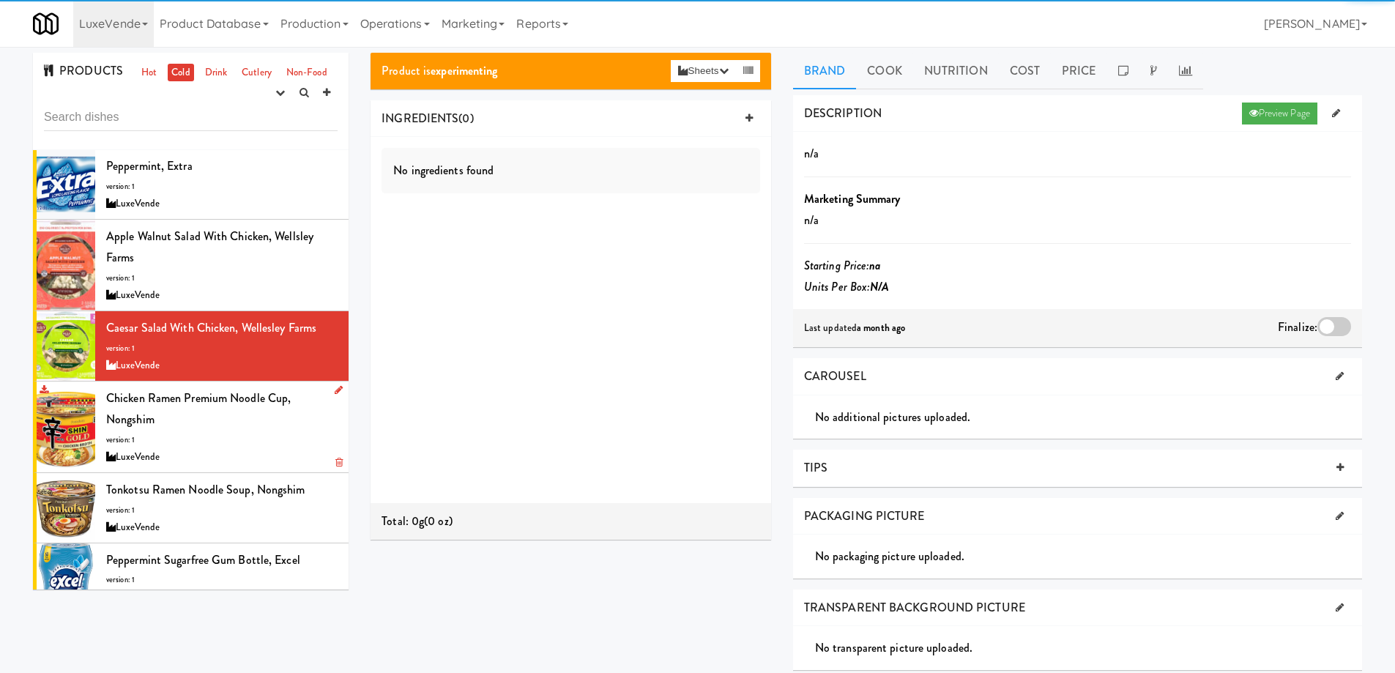
click at [255, 436] on div "Chicken Ramen Premium Noodle Cup, Nongshim version: 1 LuxeVende" at bounding box center [221, 426] width 231 height 79
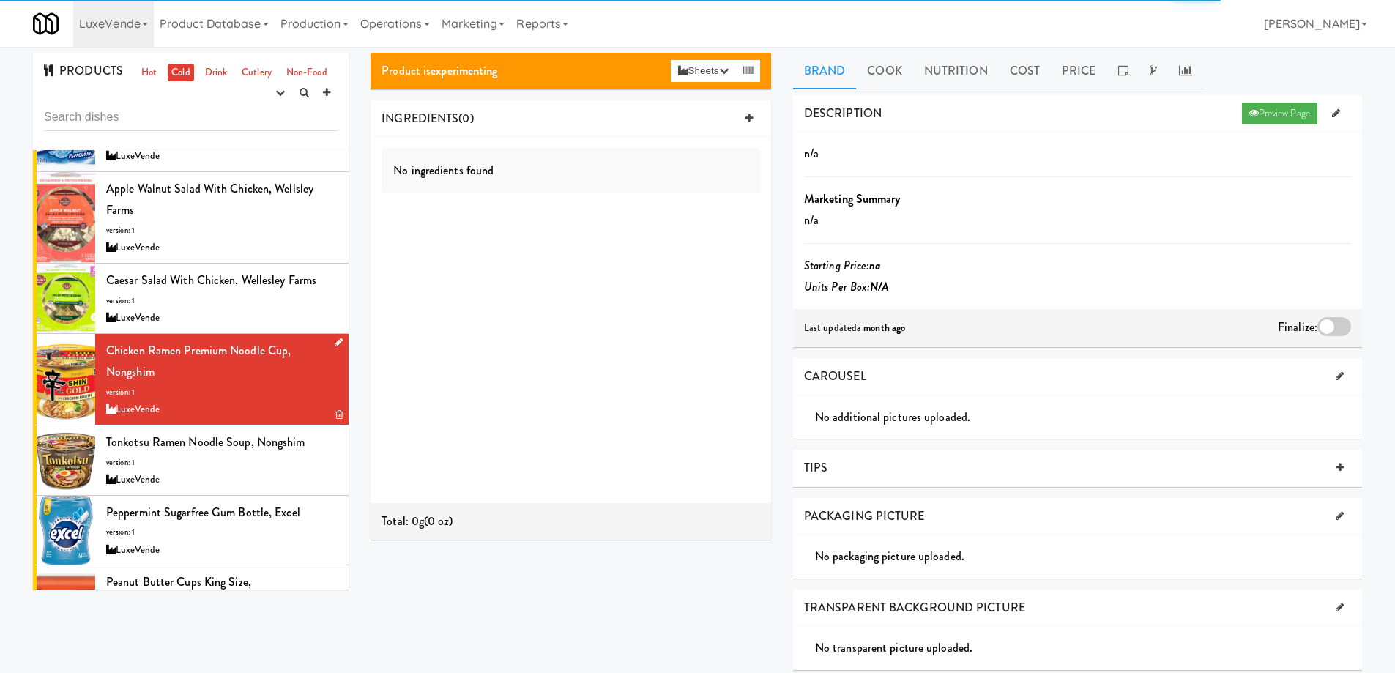
scroll to position [586, 0]
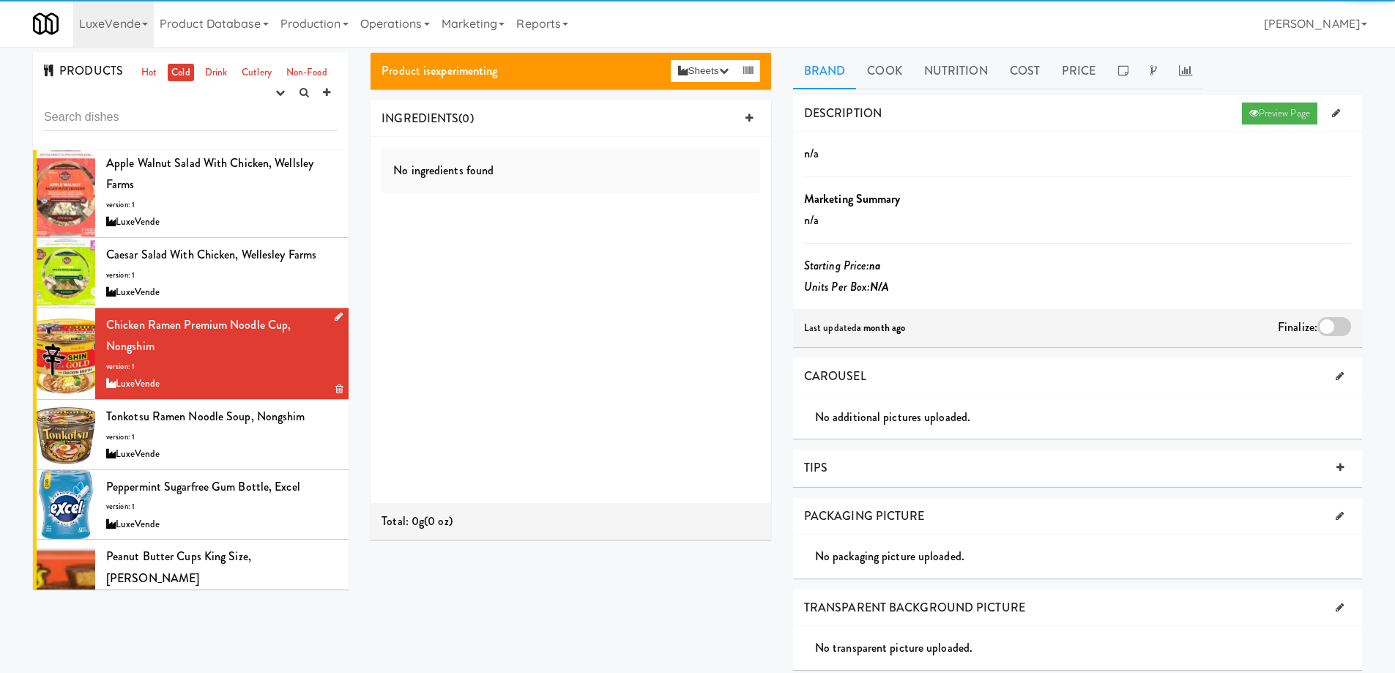
click at [255, 436] on div "Tonkotsu Ramen Noodle Soup, Nongshim version: 1 LuxeVende" at bounding box center [221, 435] width 231 height 58
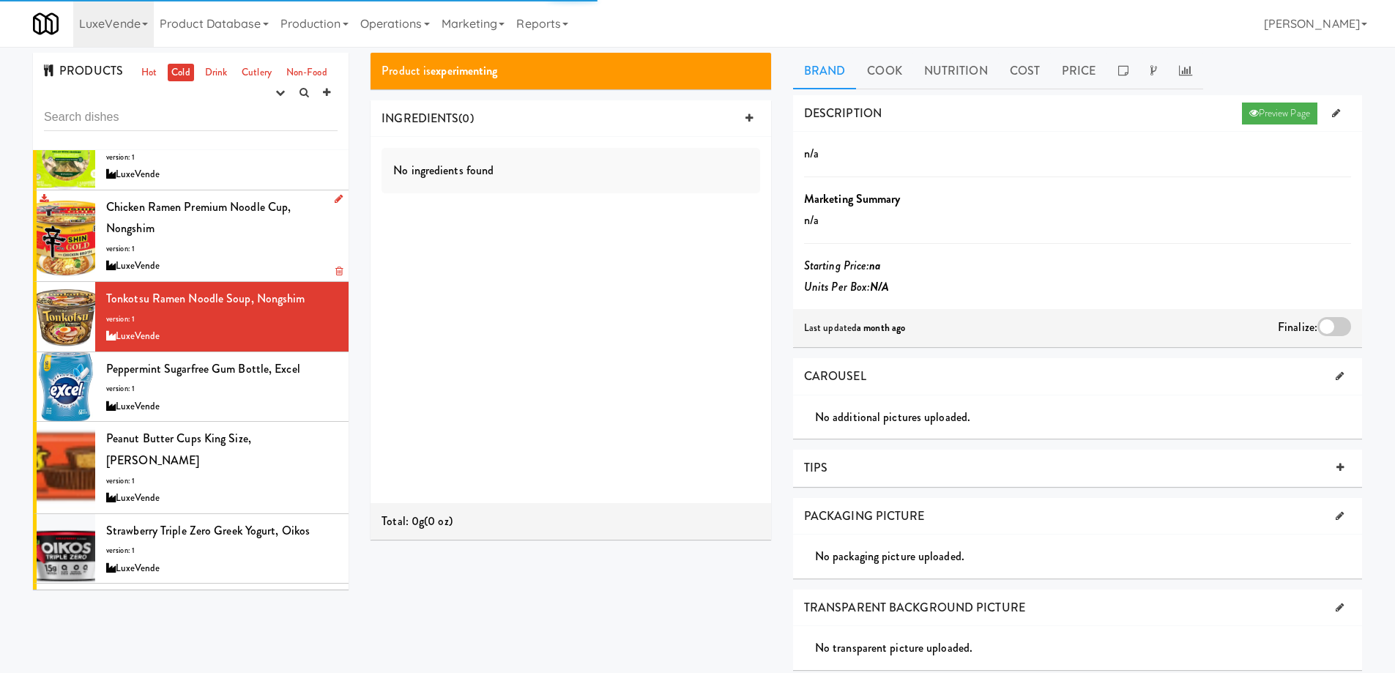
scroll to position [732, 0]
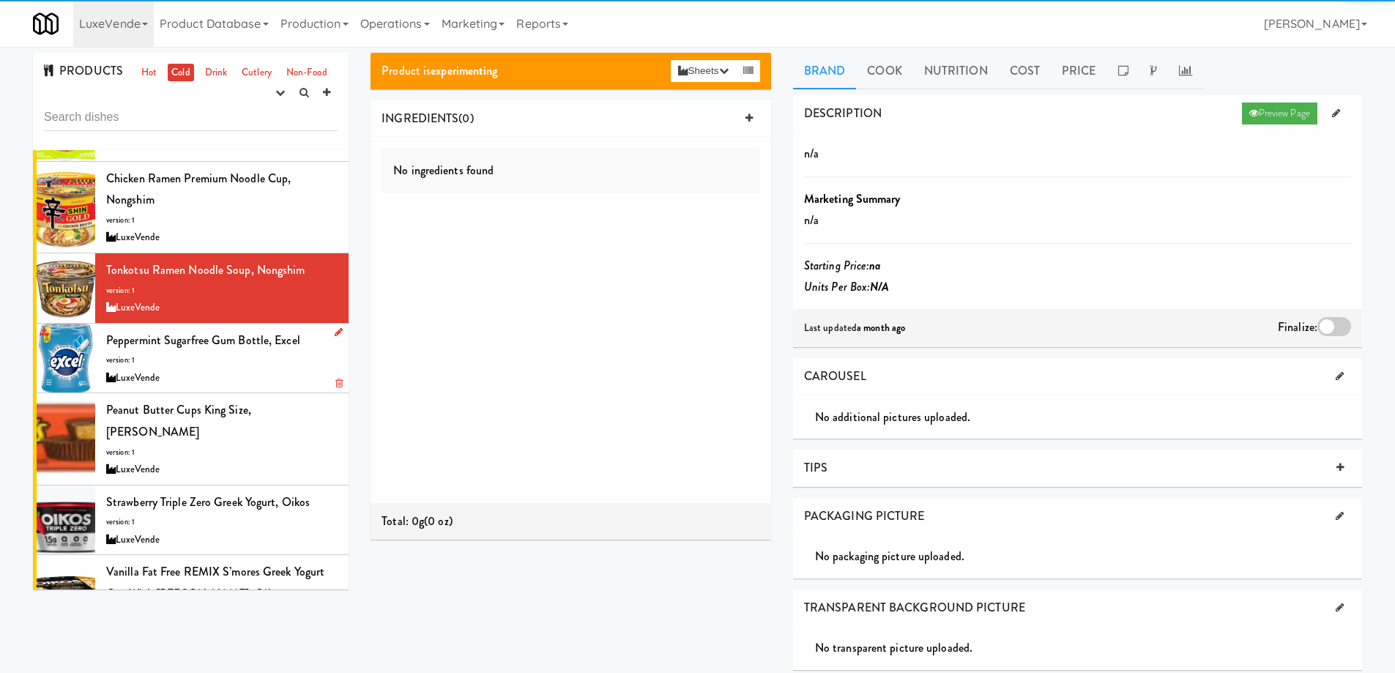
click at [255, 375] on div "LuxeVende" at bounding box center [221, 378] width 231 height 18
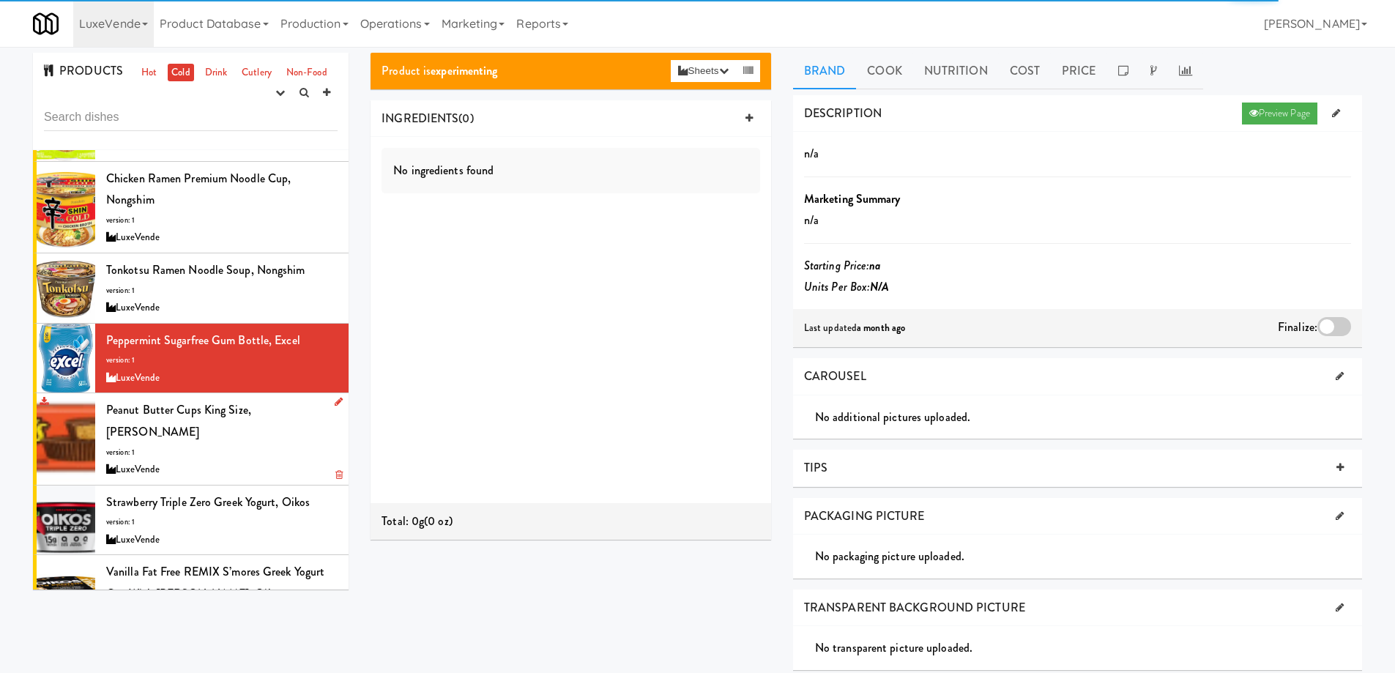
click at [254, 428] on div "Peanut Butter Cups king size, Reese's version: 1 LuxeVende" at bounding box center [221, 438] width 231 height 79
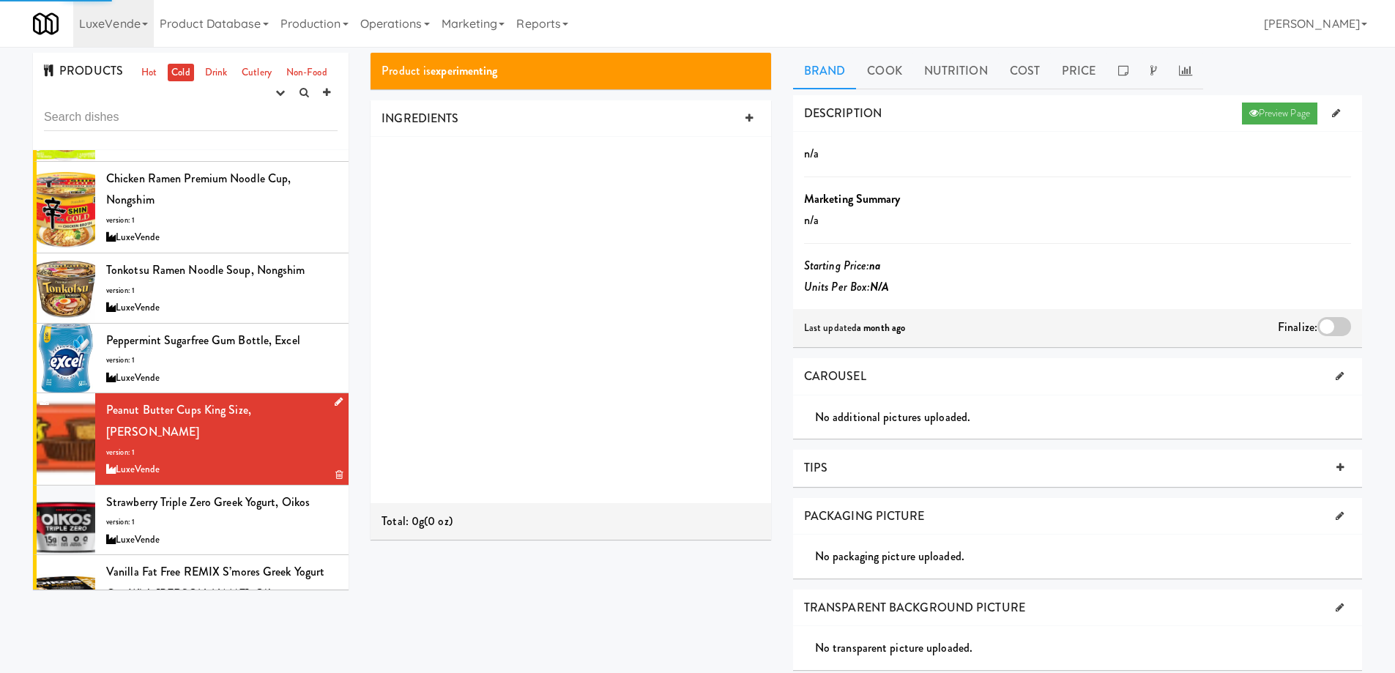
scroll to position [805, 0]
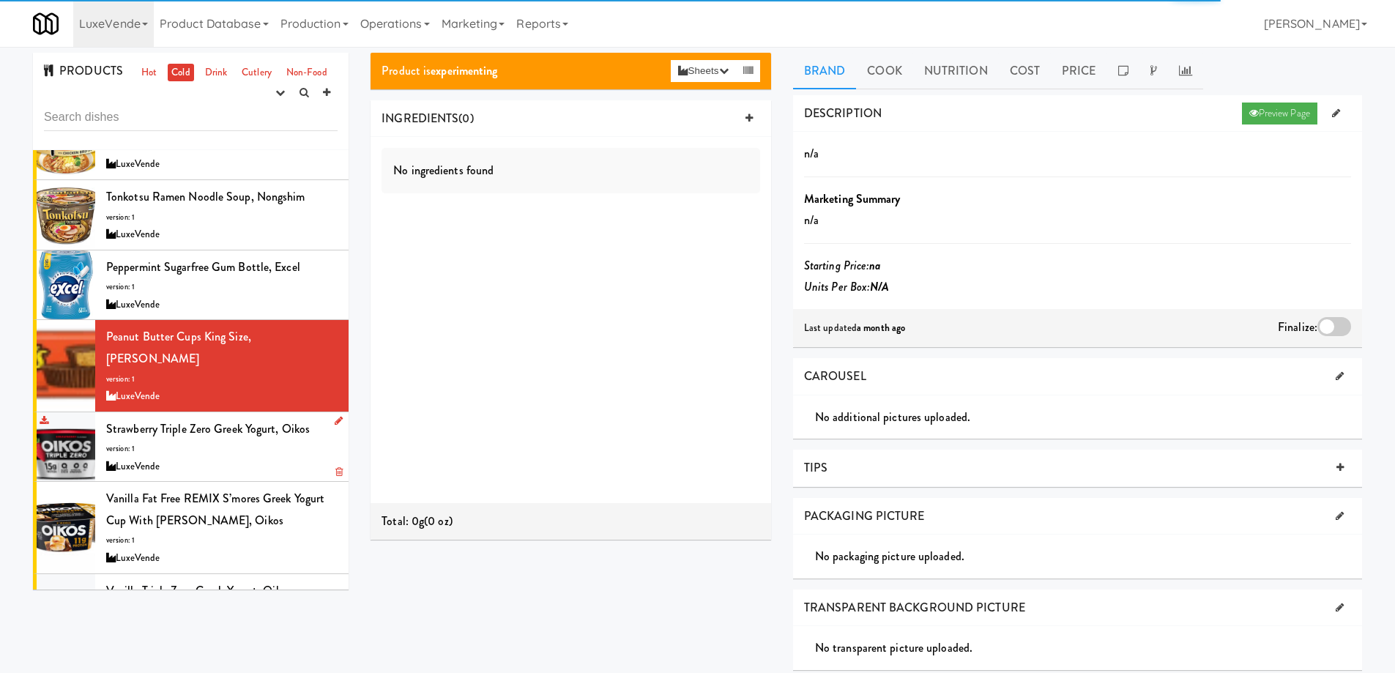
click at [254, 433] on div "Strawberry Triple Zero Greek Yogurt, Oikos version: 1 LuxeVende" at bounding box center [221, 447] width 231 height 58
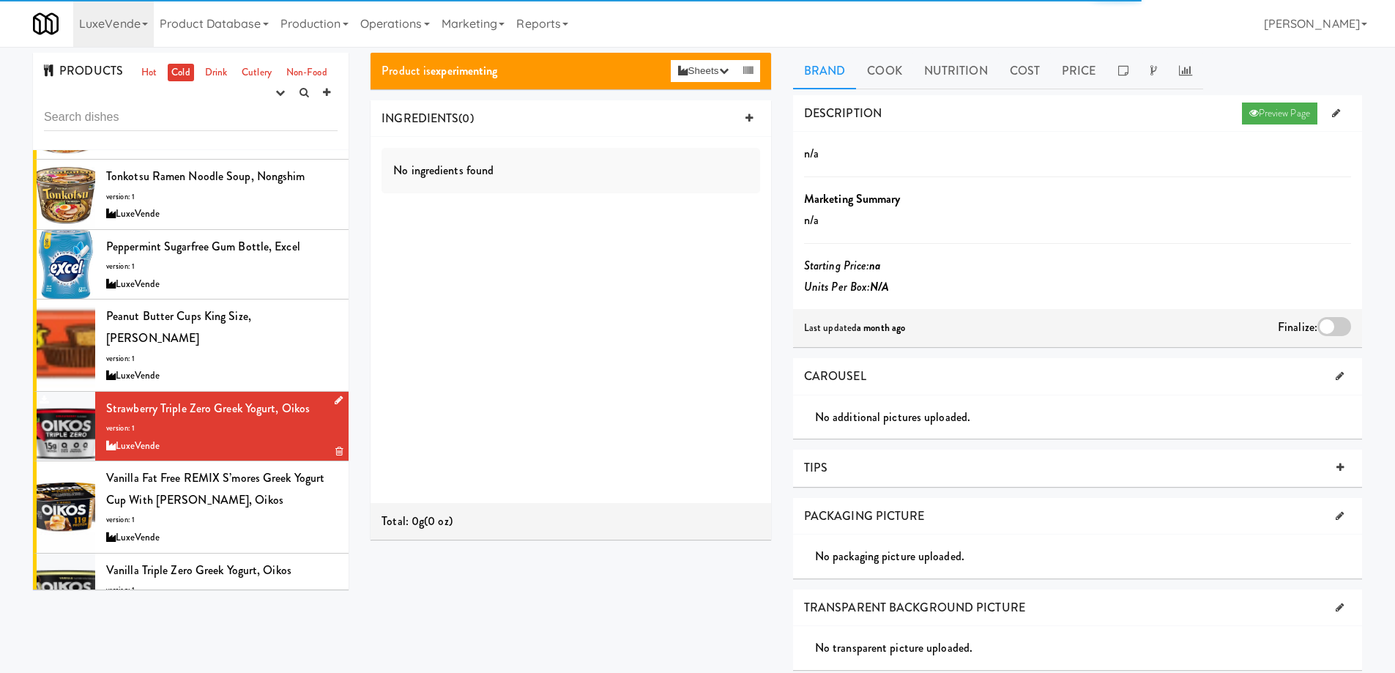
scroll to position [838, 0]
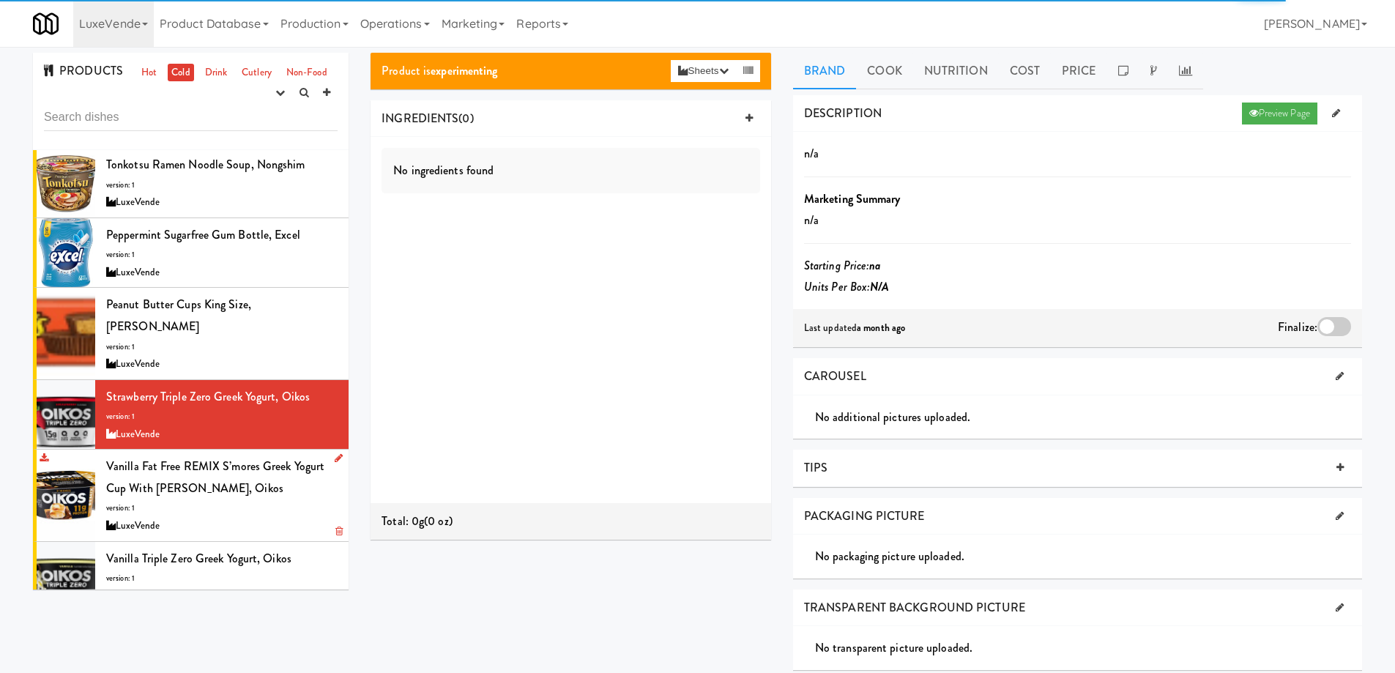
click at [255, 483] on div "Vanilla Fat Free REMIX S’mores Greek Yogurt Cup with Graham Cookies, Oikos vers…" at bounding box center [221, 494] width 231 height 79
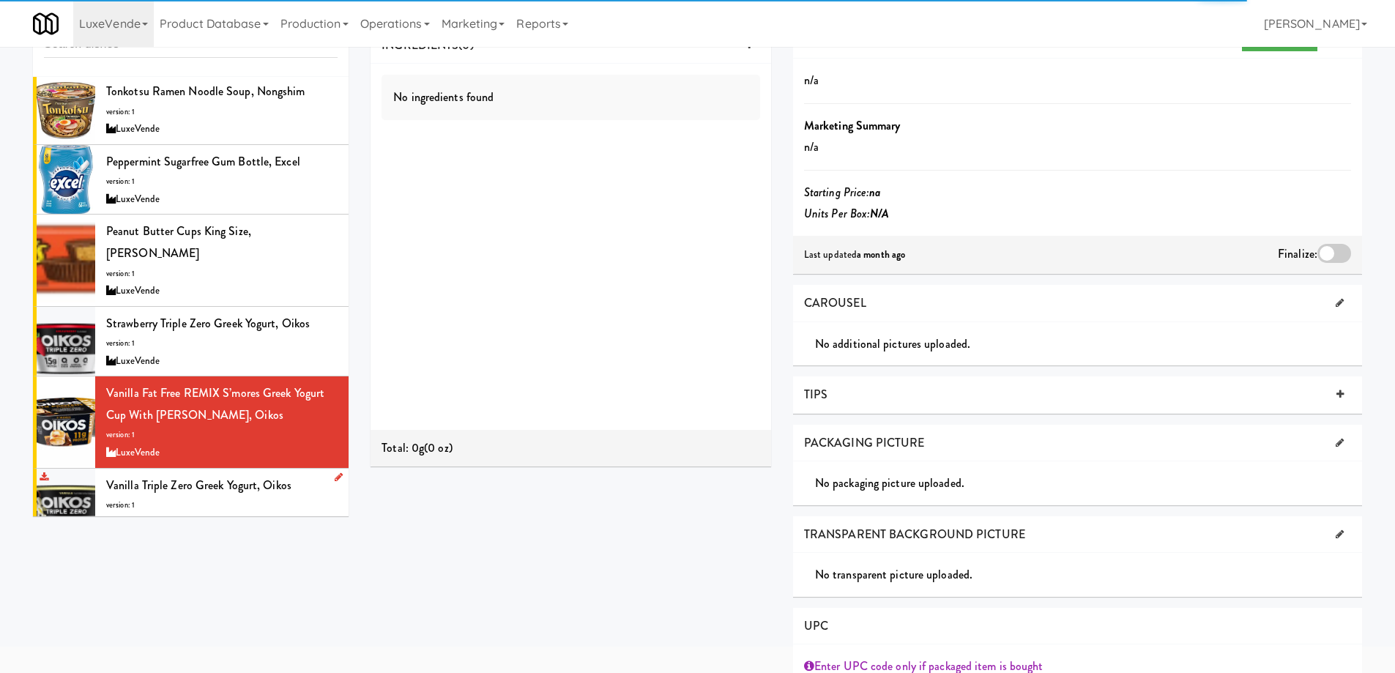
click at [258, 484] on div "Vanilla Triple Zero Greek Yogurt, Oikos version: 1 LuxeVende" at bounding box center [221, 503] width 231 height 58
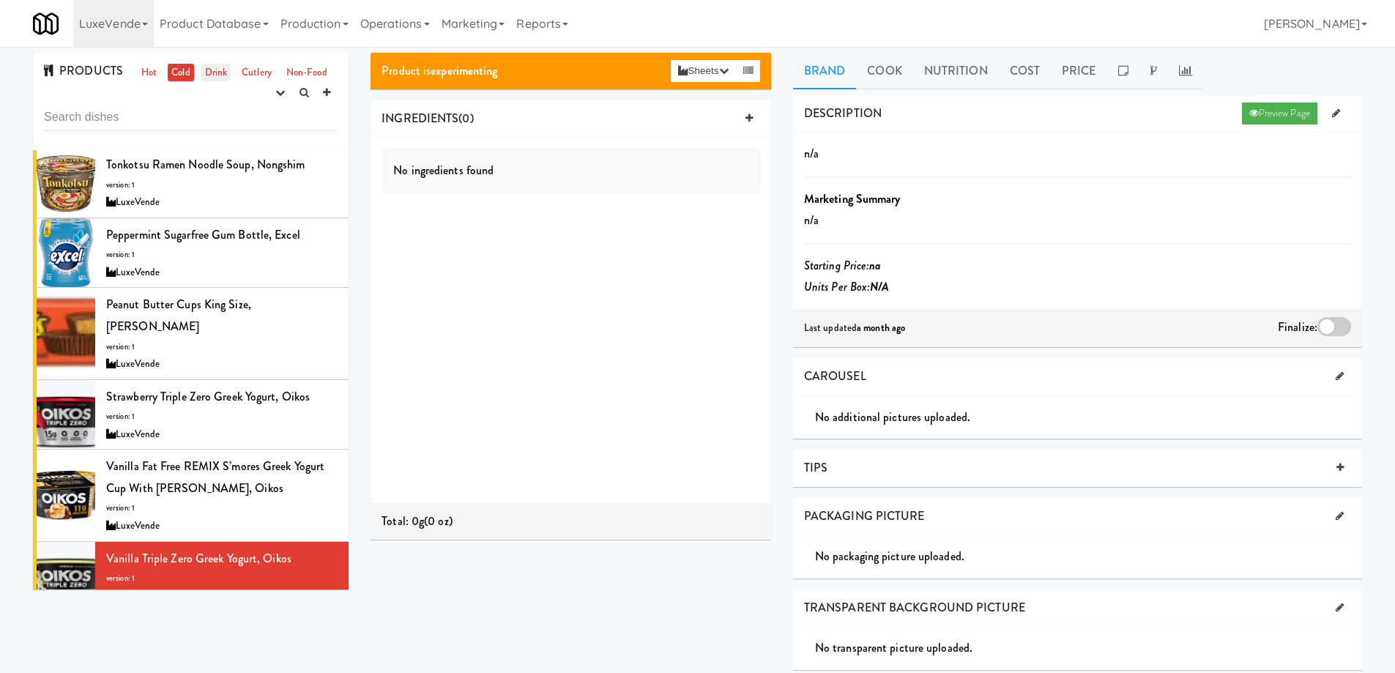
click at [214, 71] on link "Drink" at bounding box center [216, 73] width 30 height 18
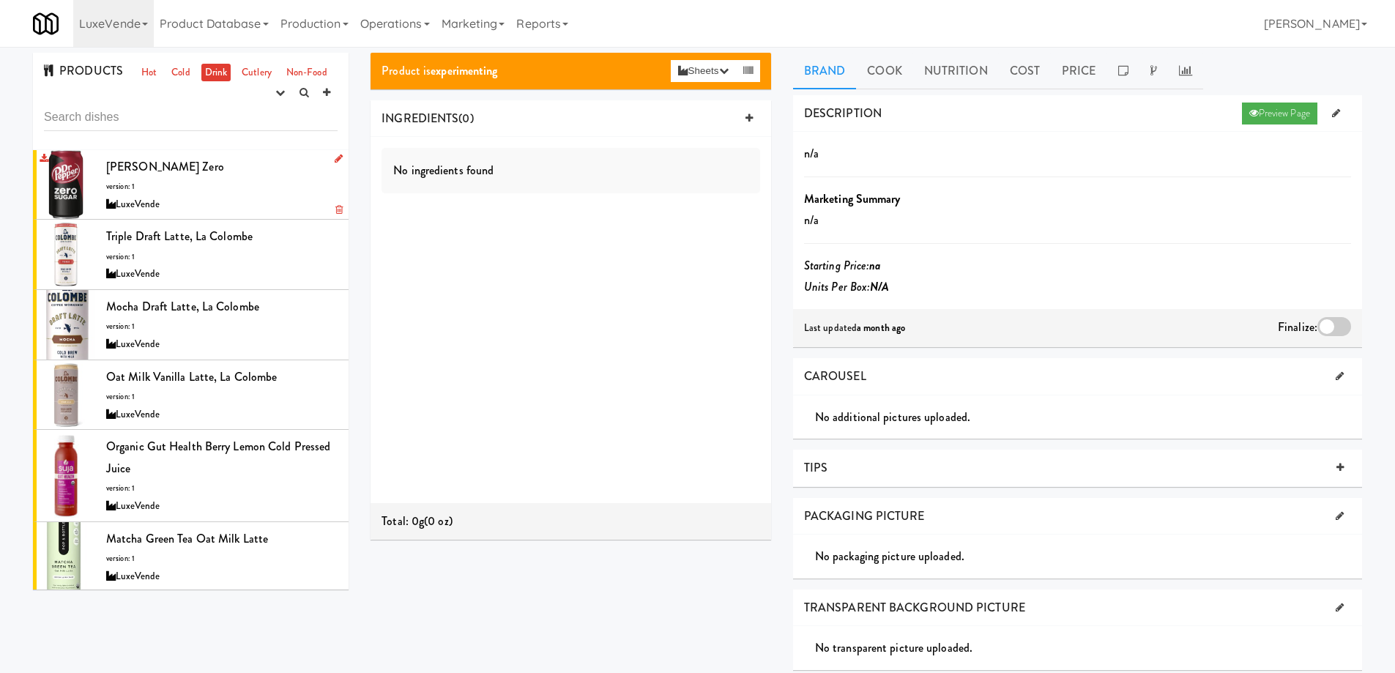
click at [250, 191] on div "Dr. Pepper Zero version: 1 LuxeVende" at bounding box center [221, 185] width 231 height 58
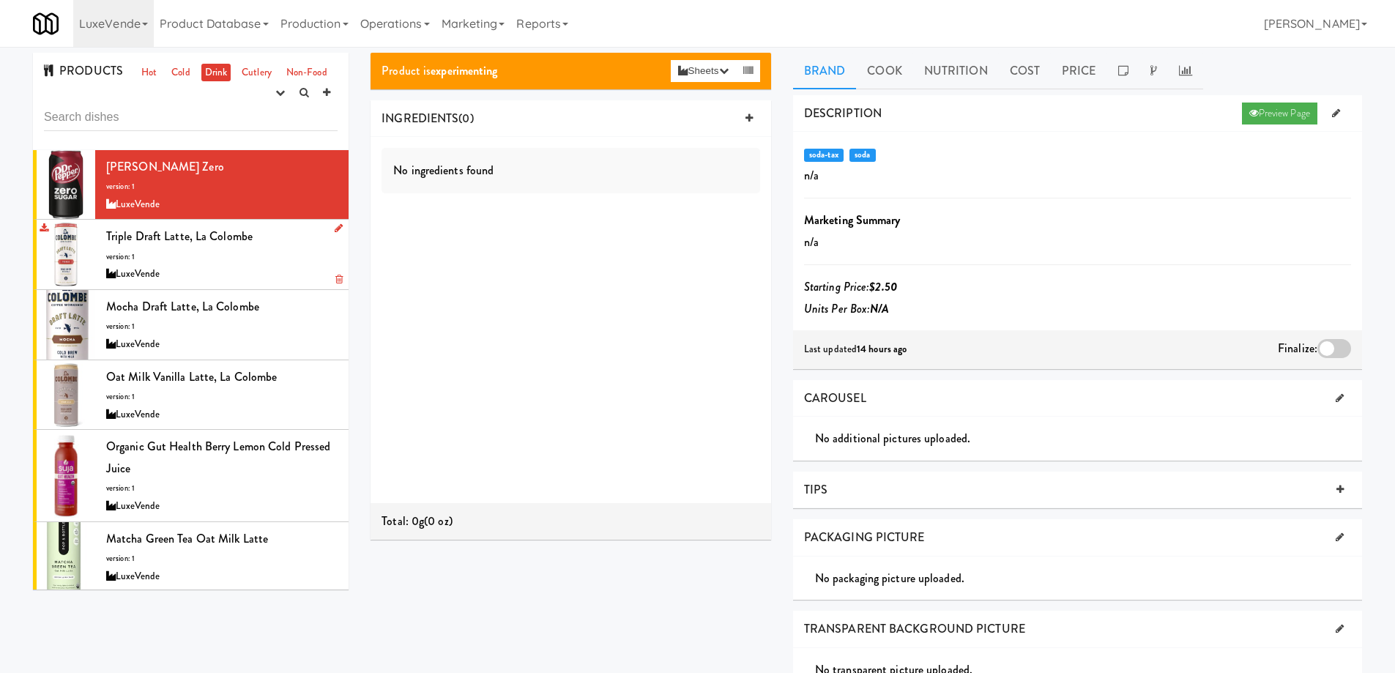
click at [280, 248] on div "Triple Draft Latte, La Colombe version: 1 LuxeVende" at bounding box center [221, 255] width 231 height 58
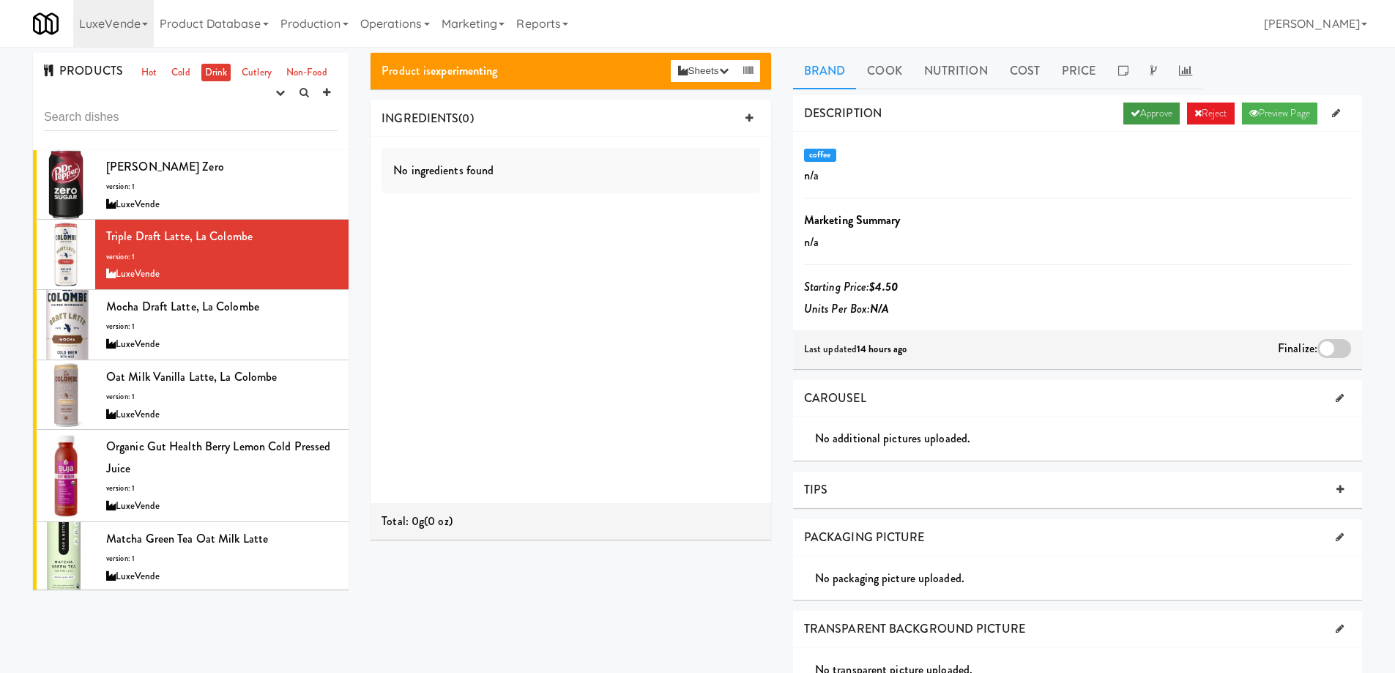
click at [1130, 113] on icon at bounding box center [1135, 113] width 10 height 10
click at [1333, 347] on div at bounding box center [1334, 348] width 34 height 19
click at [0, 0] on input "checkbox" at bounding box center [0, 0] width 0 height 0
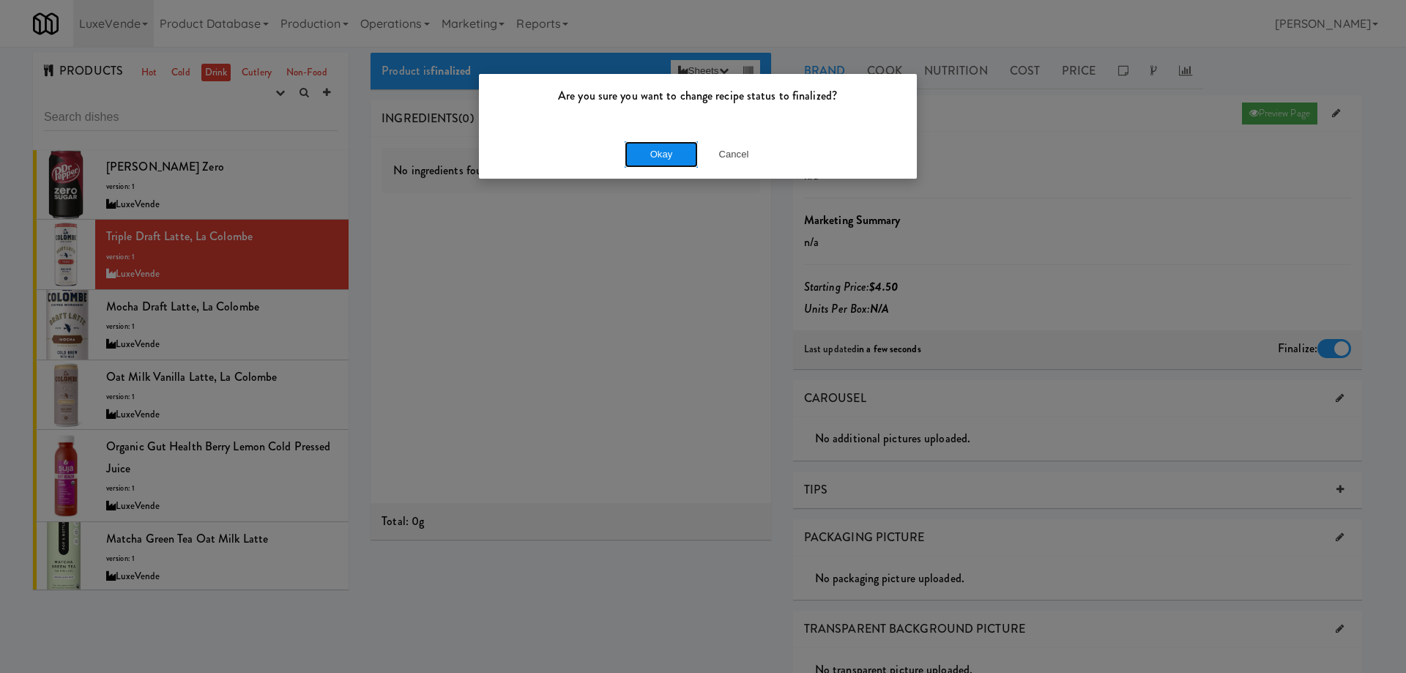
click at [670, 151] on button "Okay" at bounding box center [661, 154] width 73 height 26
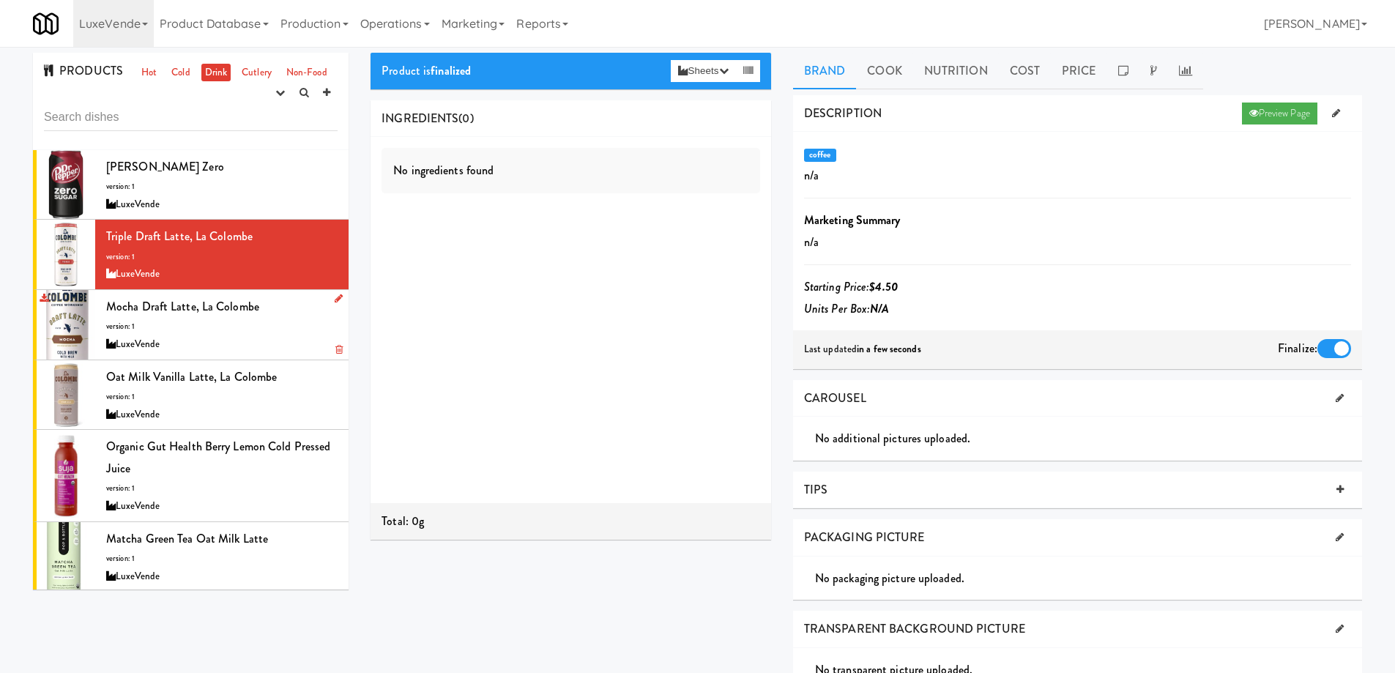
click at [277, 327] on div "Mocha Draft Latte, La Colombe version: 1 LuxeVende" at bounding box center [221, 325] width 231 height 58
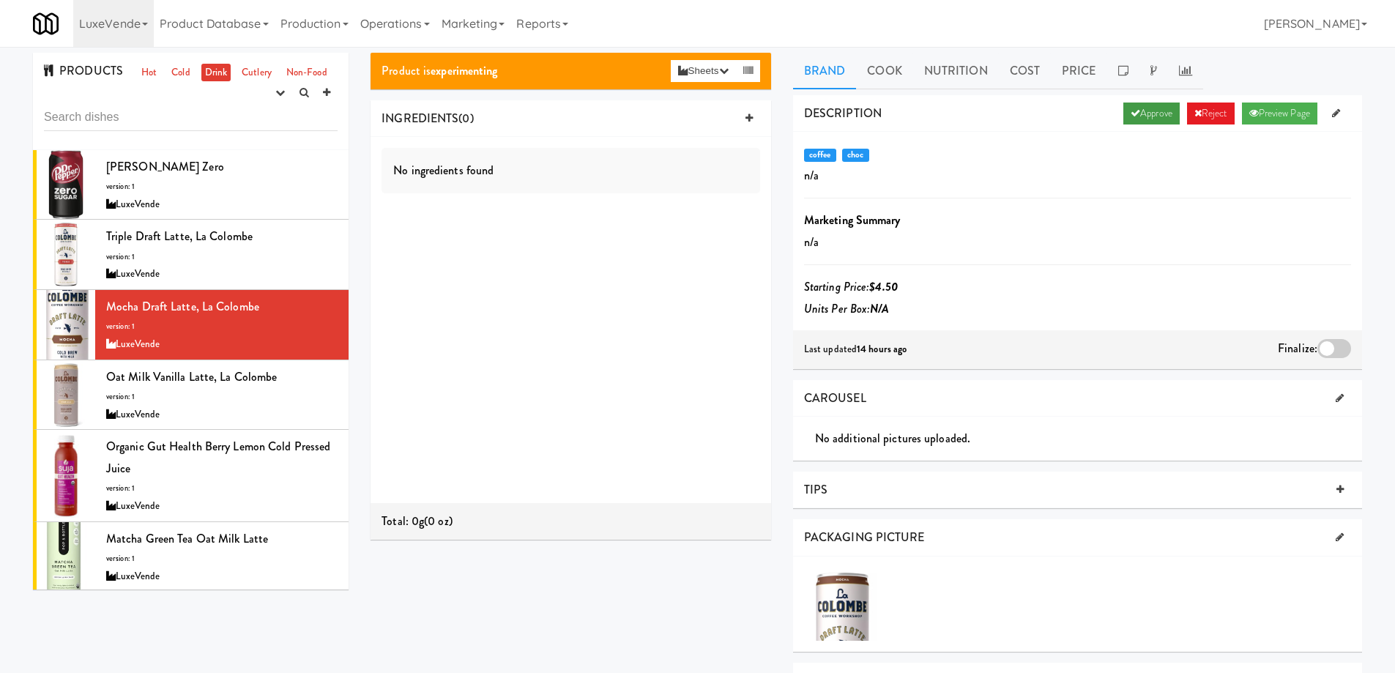
click at [1143, 108] on link "Approve" at bounding box center [1151, 114] width 56 height 22
click at [1333, 348] on div at bounding box center [1334, 348] width 34 height 19
click at [0, 0] on input "checkbox" at bounding box center [0, 0] width 0 height 0
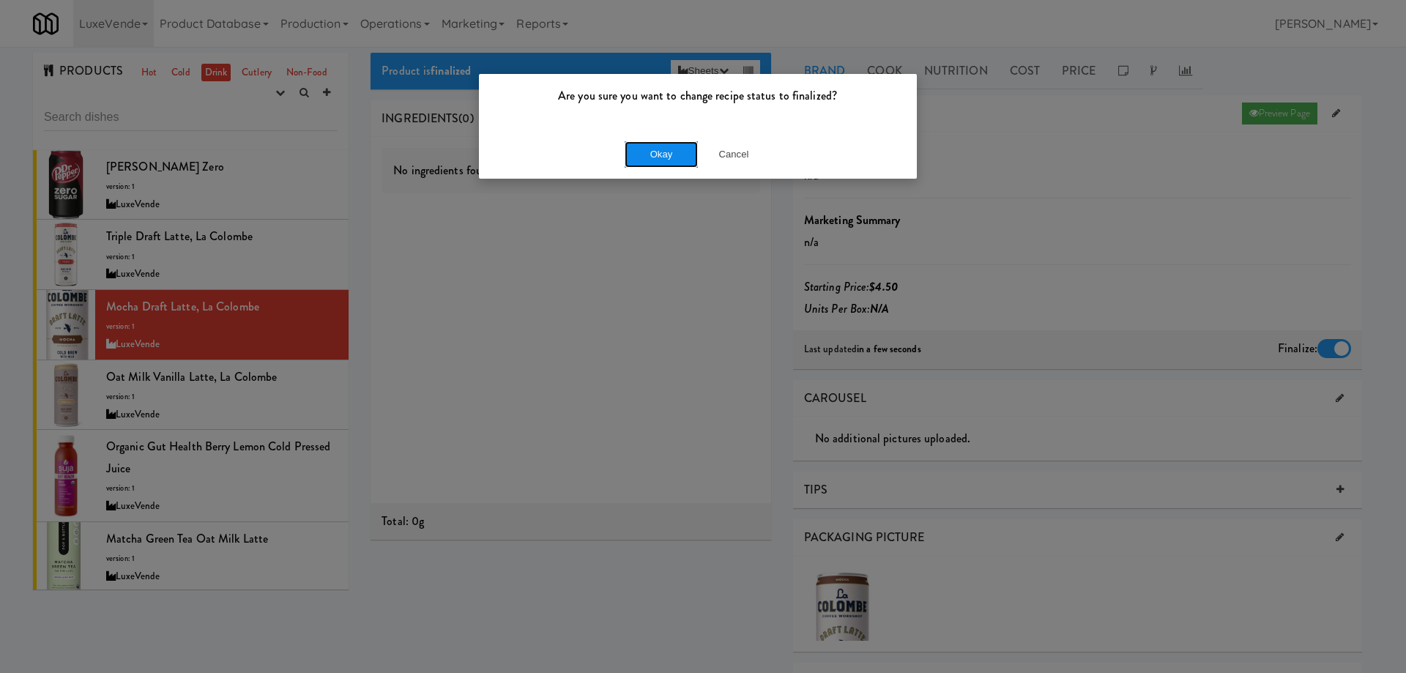
drag, startPoint x: 659, startPoint y: 147, endPoint x: 594, endPoint y: 239, distance: 112.9
click at [658, 147] on button "Okay" at bounding box center [661, 154] width 73 height 26
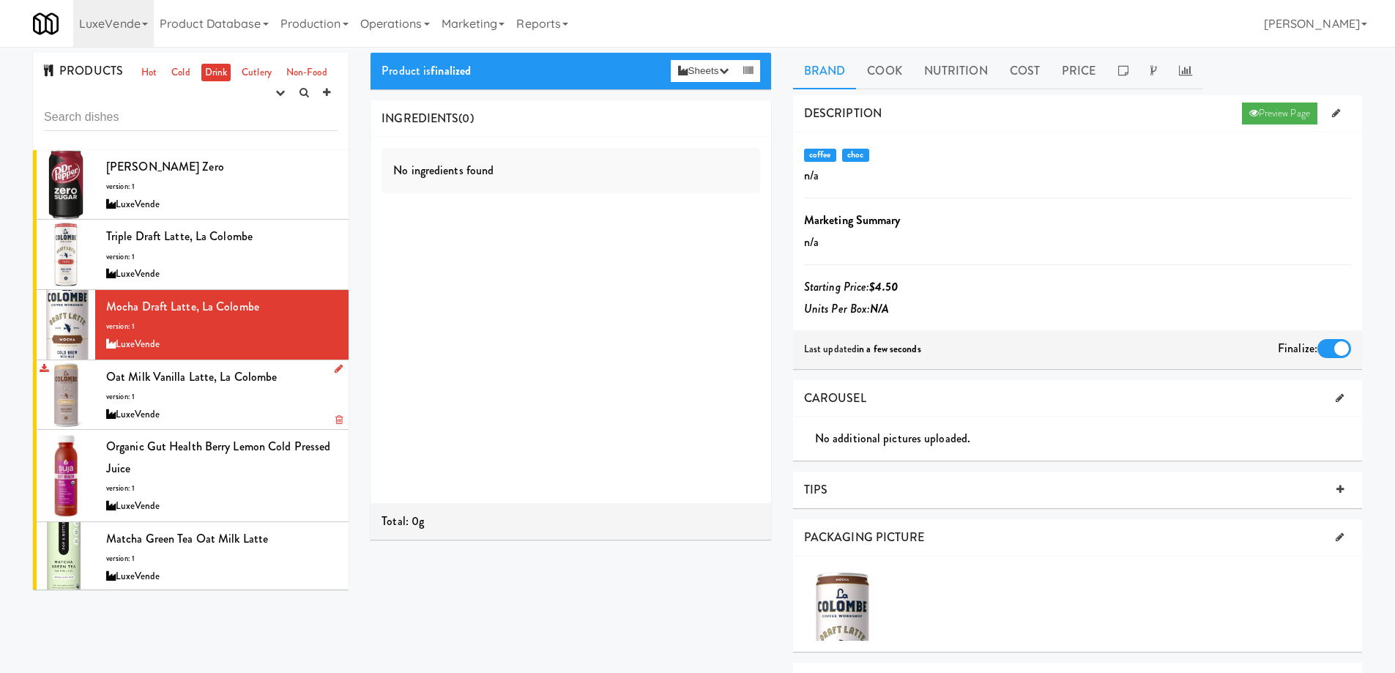
click at [276, 394] on div "Oat Milk Vanilla Latte, La Colombe version: 1 LuxeVende" at bounding box center [221, 395] width 231 height 58
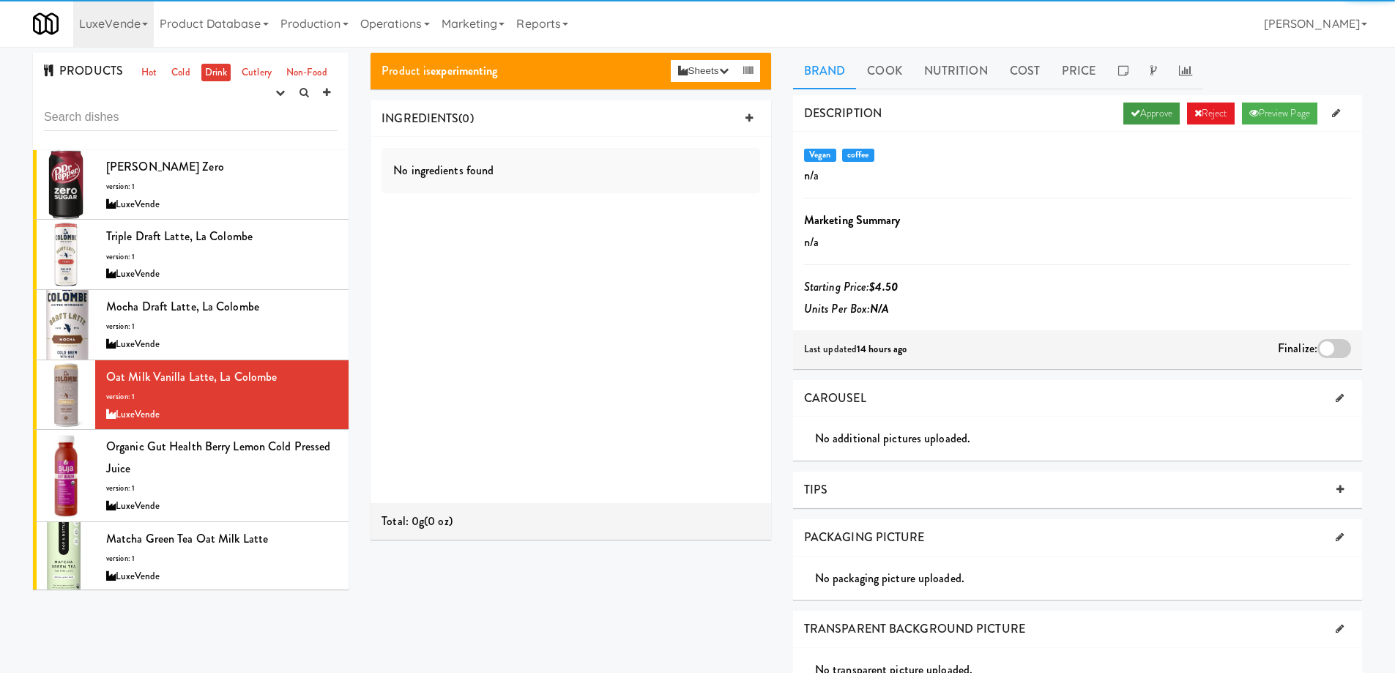
click at [1153, 114] on link "Approve" at bounding box center [1151, 114] width 56 height 22
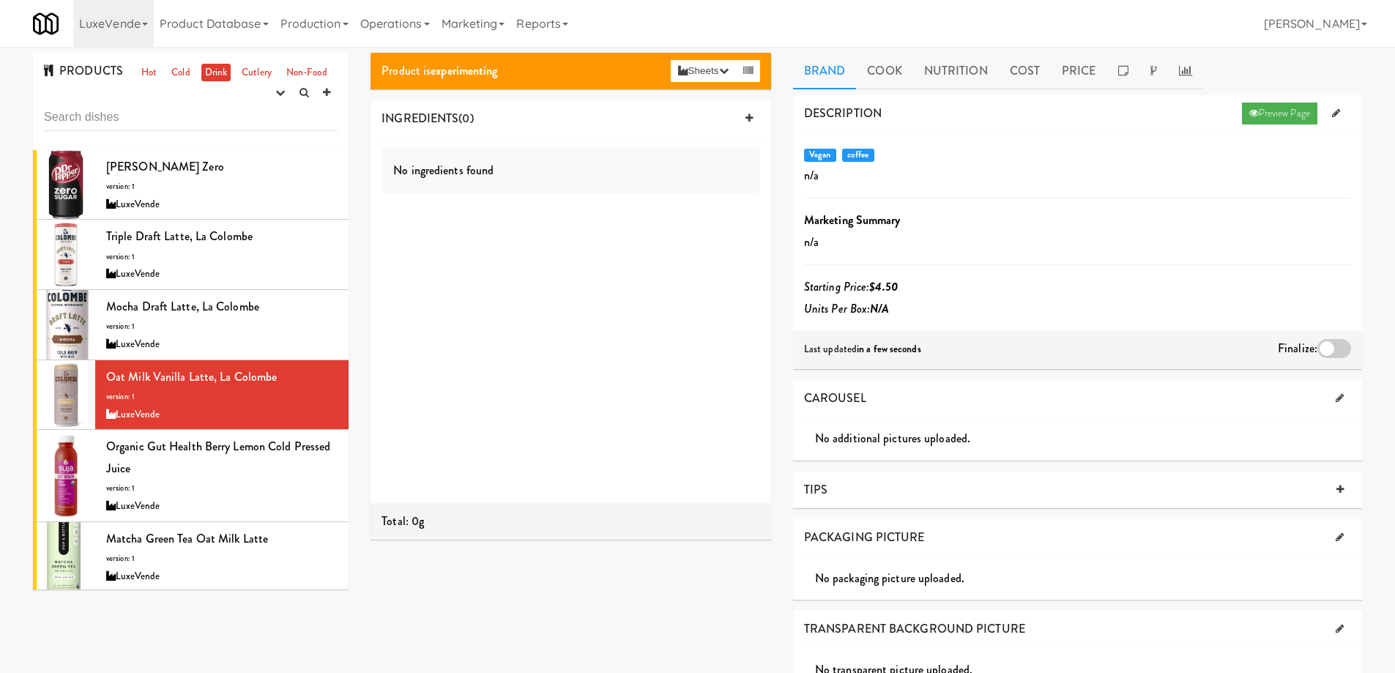
click at [1325, 345] on div at bounding box center [1334, 348] width 34 height 19
click at [0, 0] on input "checkbox" at bounding box center [0, 0] width 0 height 0
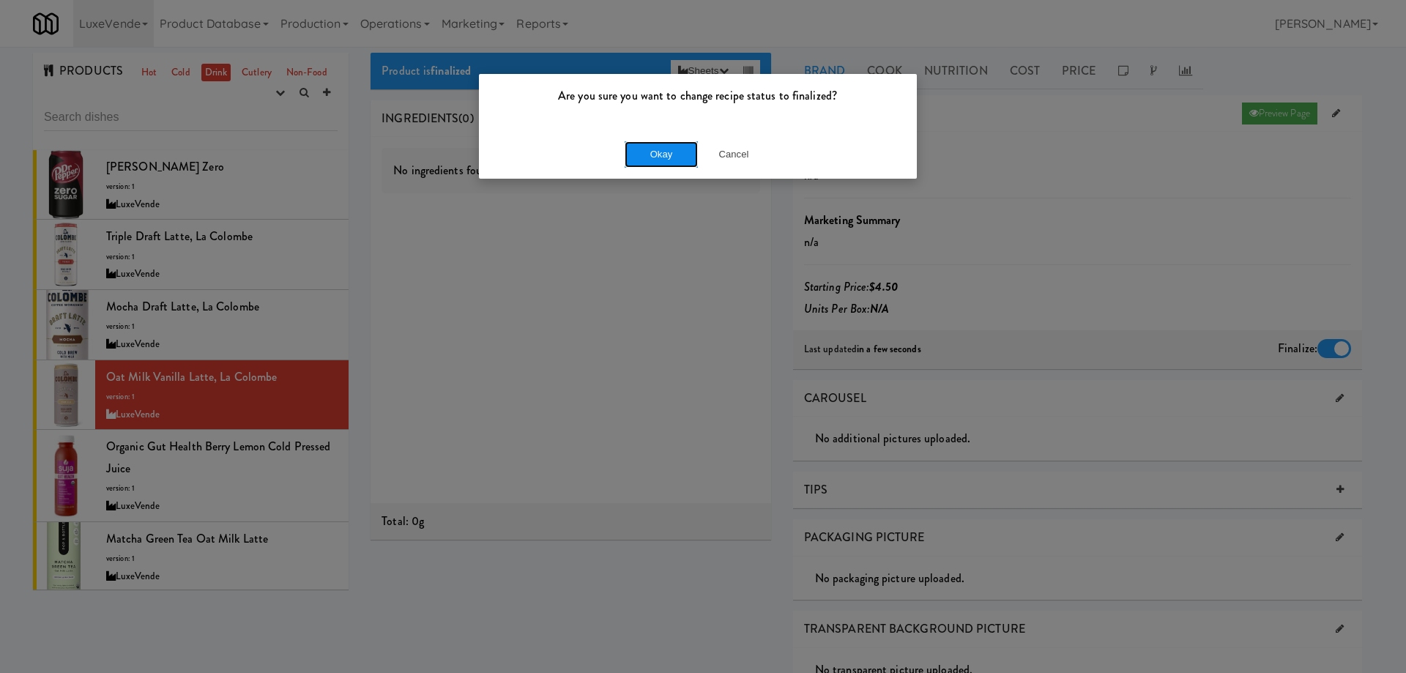
click at [661, 144] on button "Okay" at bounding box center [661, 154] width 73 height 26
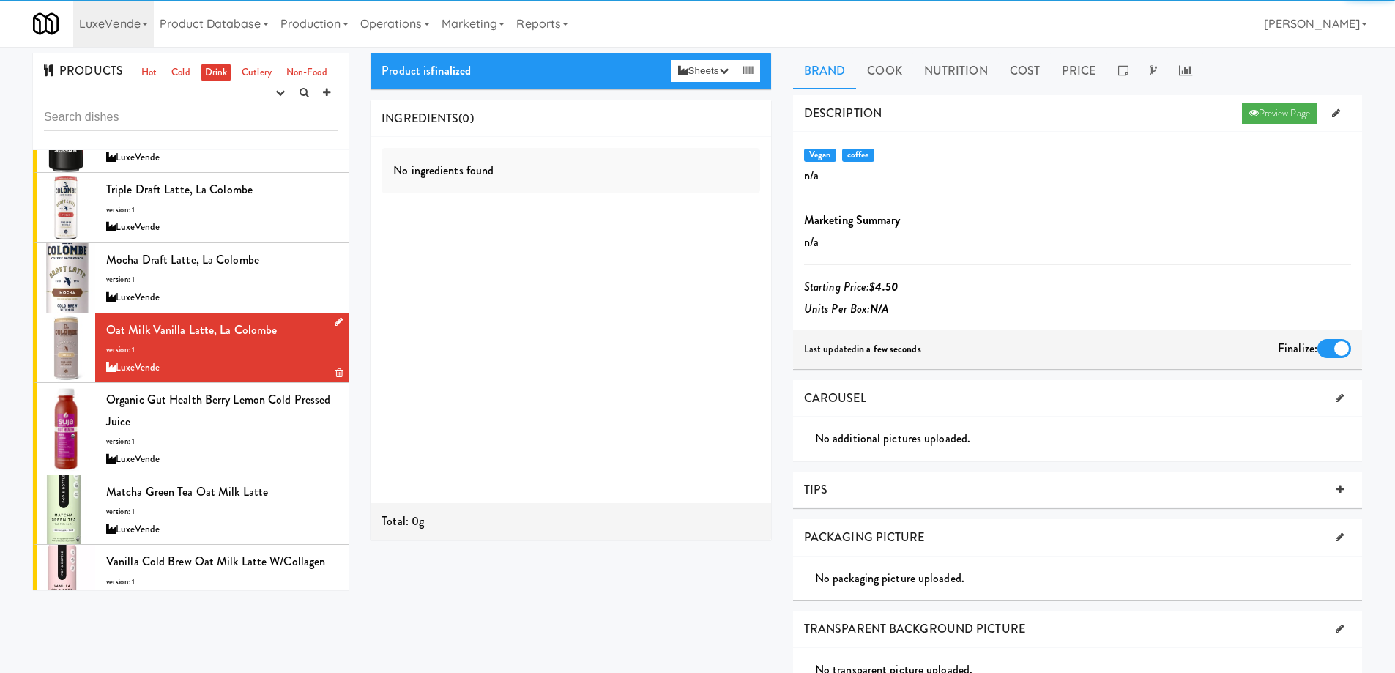
scroll to position [73, 0]
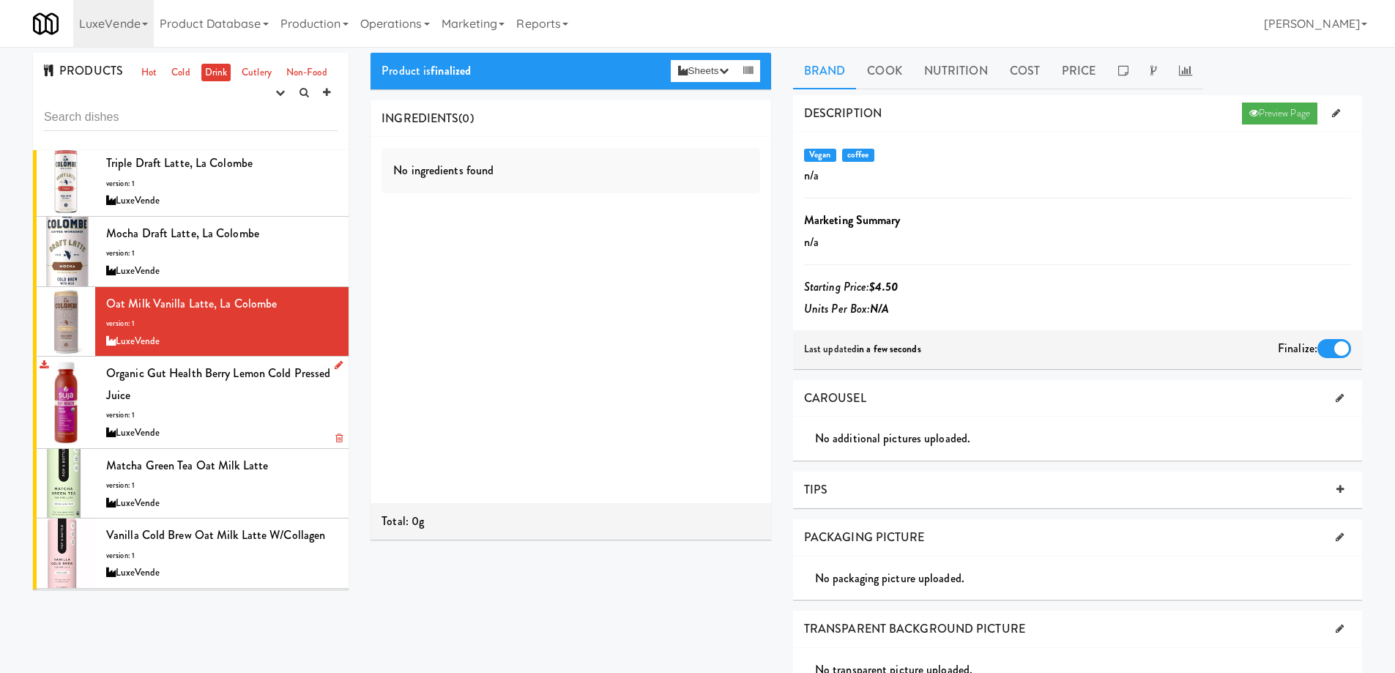
click at [256, 415] on div "Organic Gut Health Berry Lemon Cold Pressed Juice version: 1 LuxeVende" at bounding box center [221, 401] width 231 height 79
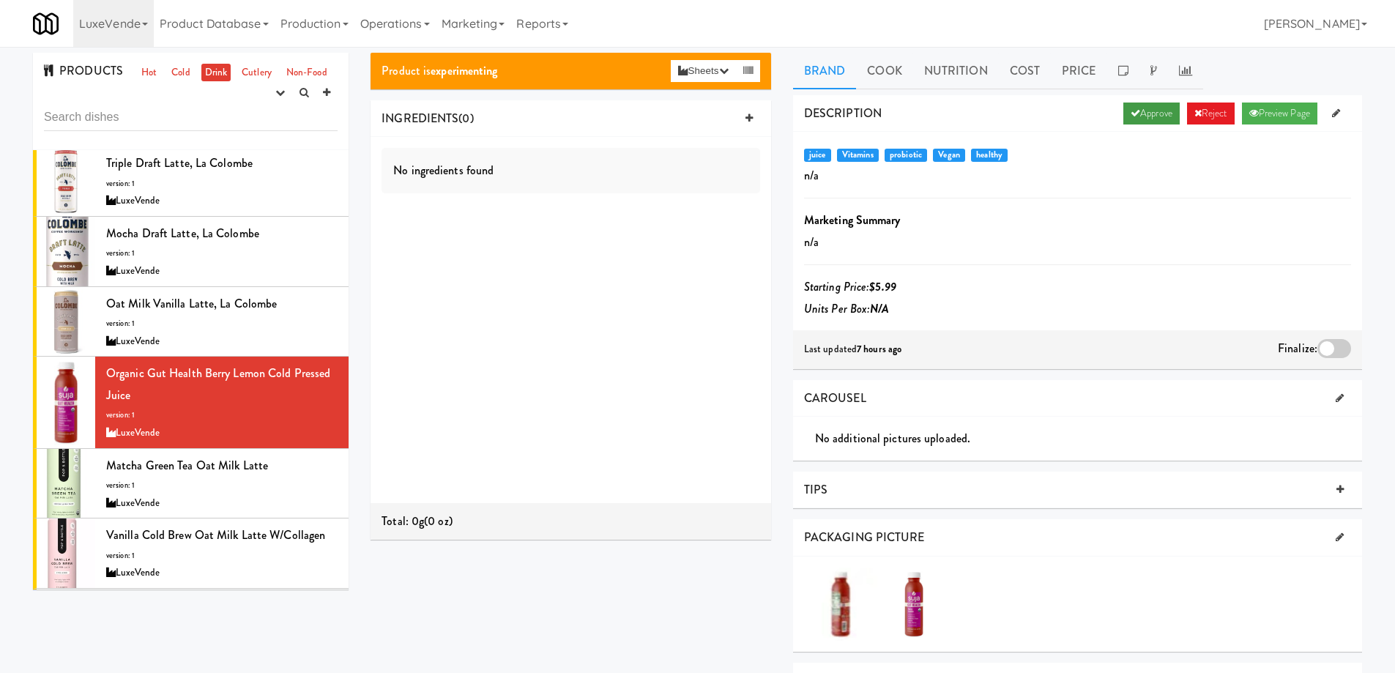
click at [1152, 117] on link "Approve" at bounding box center [1151, 114] width 56 height 22
click at [1331, 352] on div at bounding box center [1334, 348] width 34 height 19
click at [0, 0] on input "checkbox" at bounding box center [0, 0] width 0 height 0
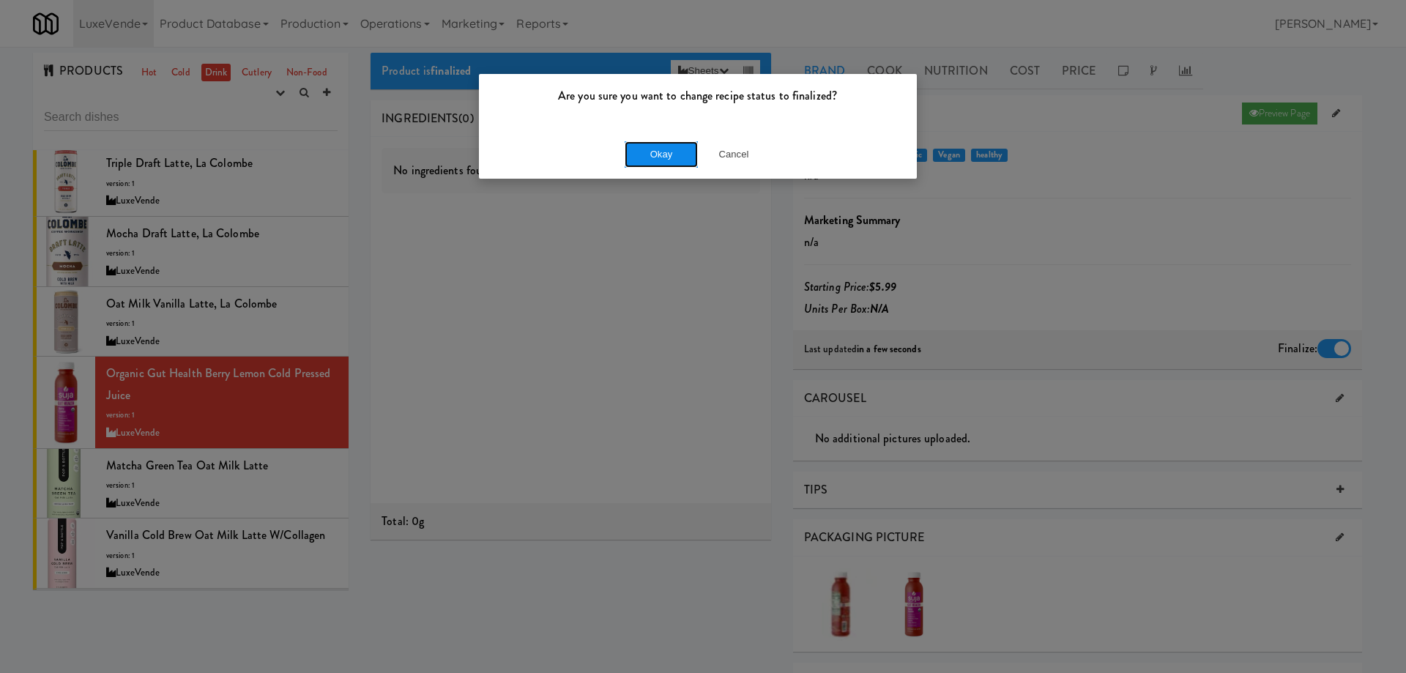
click at [668, 144] on button "Okay" at bounding box center [661, 154] width 73 height 26
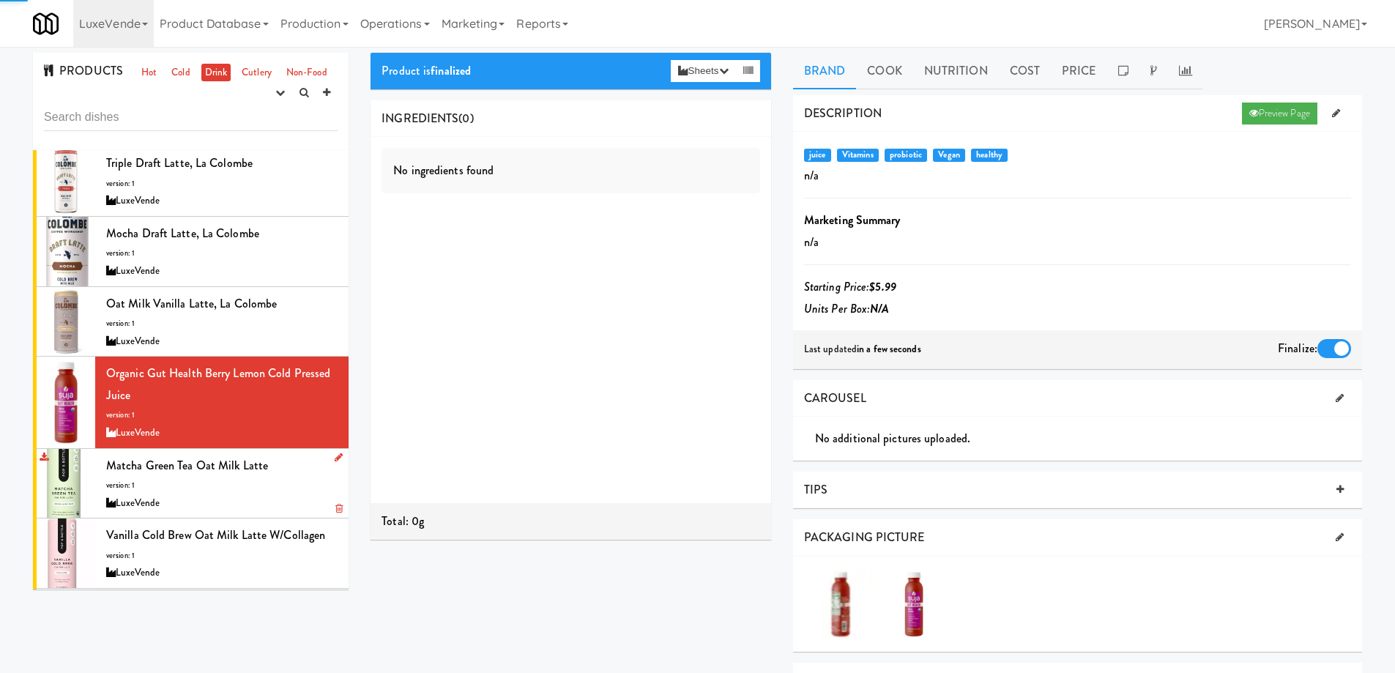
click at [291, 474] on div "Matcha Green Tea Oat Milk Latte version: 1 LuxeVende" at bounding box center [221, 484] width 231 height 58
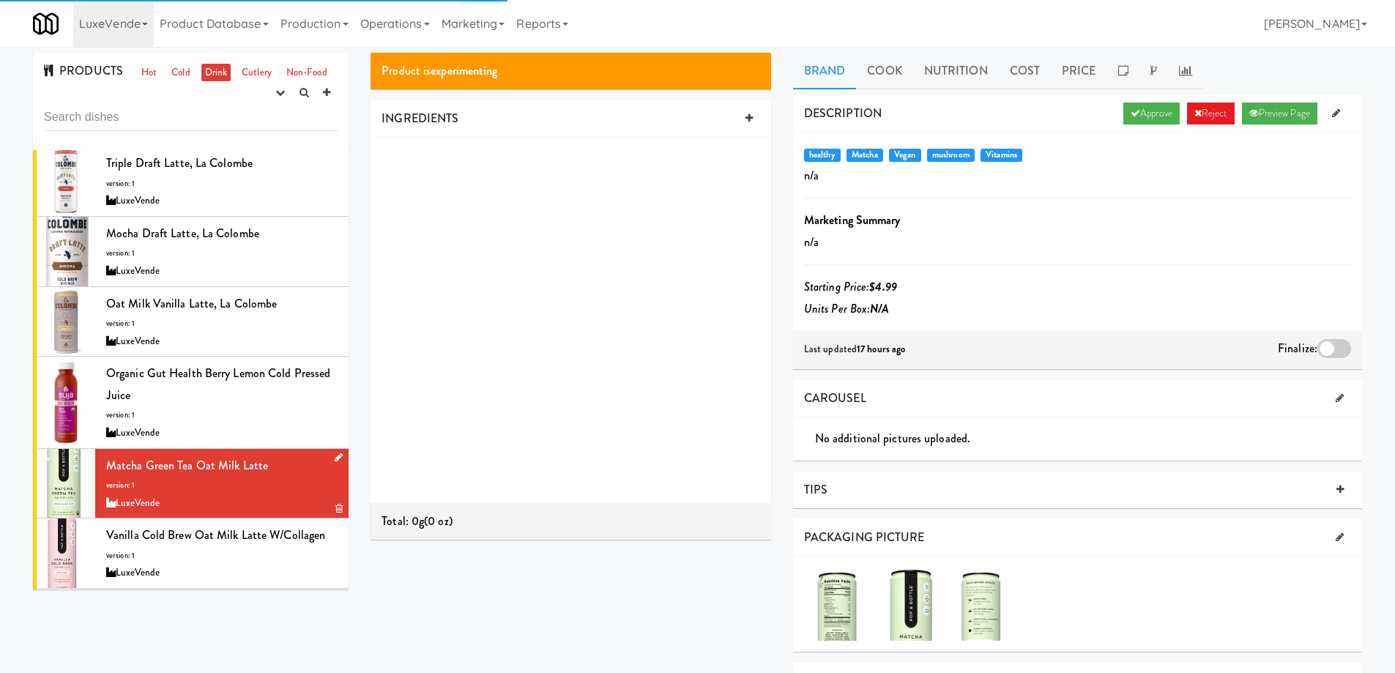
scroll to position [146, 0]
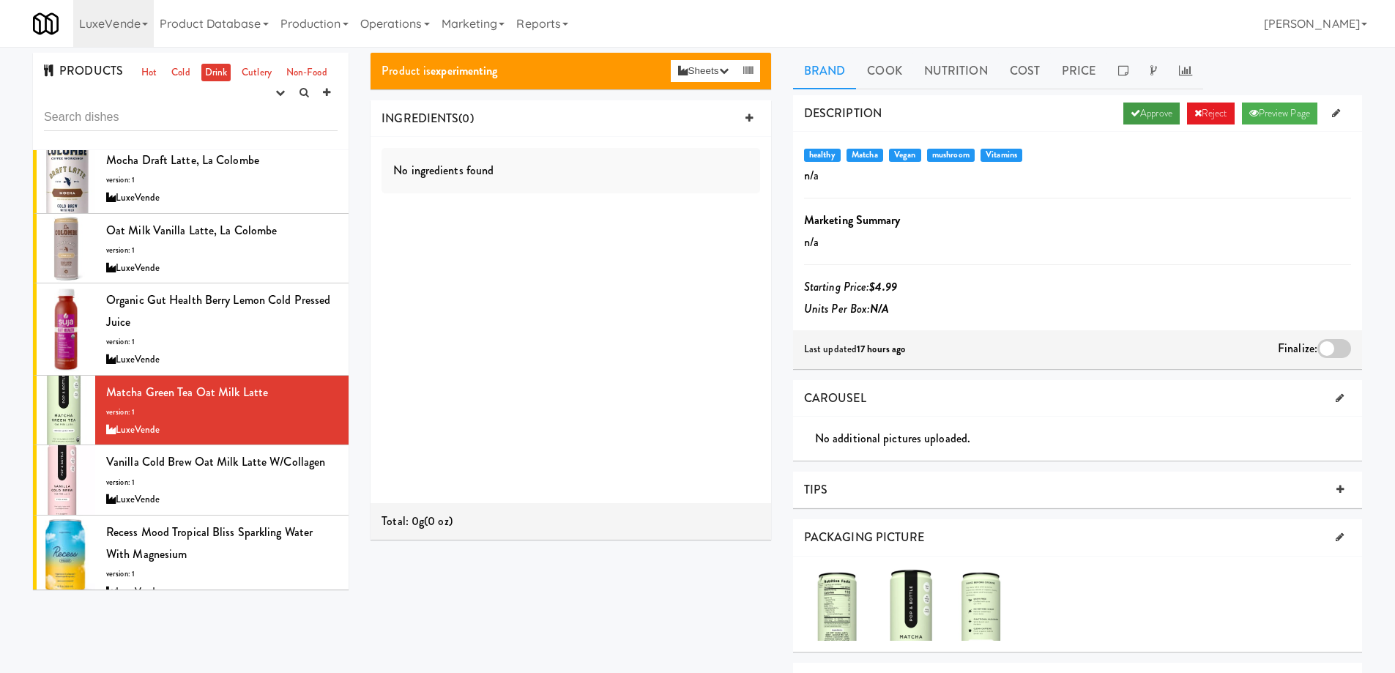
click at [1134, 113] on link "Approve" at bounding box center [1151, 114] width 56 height 22
click at [1319, 353] on div at bounding box center [1334, 348] width 34 height 19
click at [0, 0] on input "checkbox" at bounding box center [0, 0] width 0 height 0
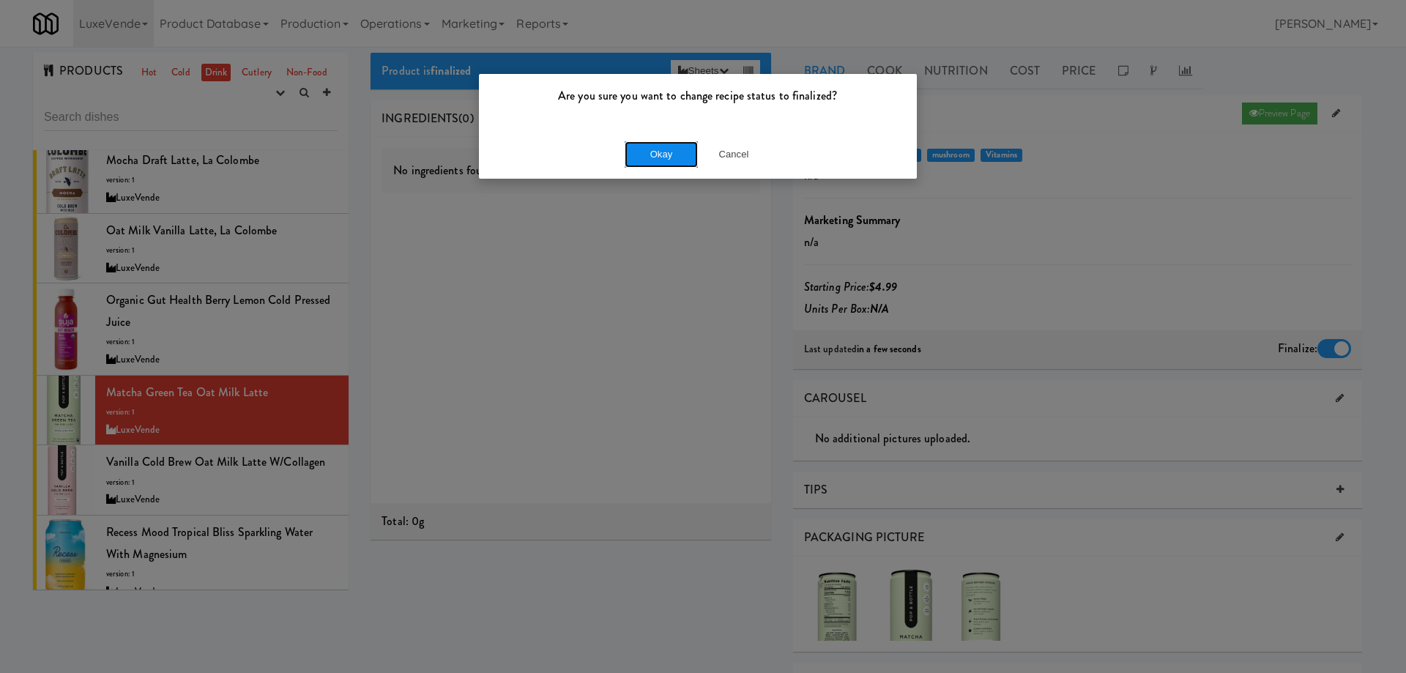
click at [656, 146] on button "Okay" at bounding box center [661, 154] width 73 height 26
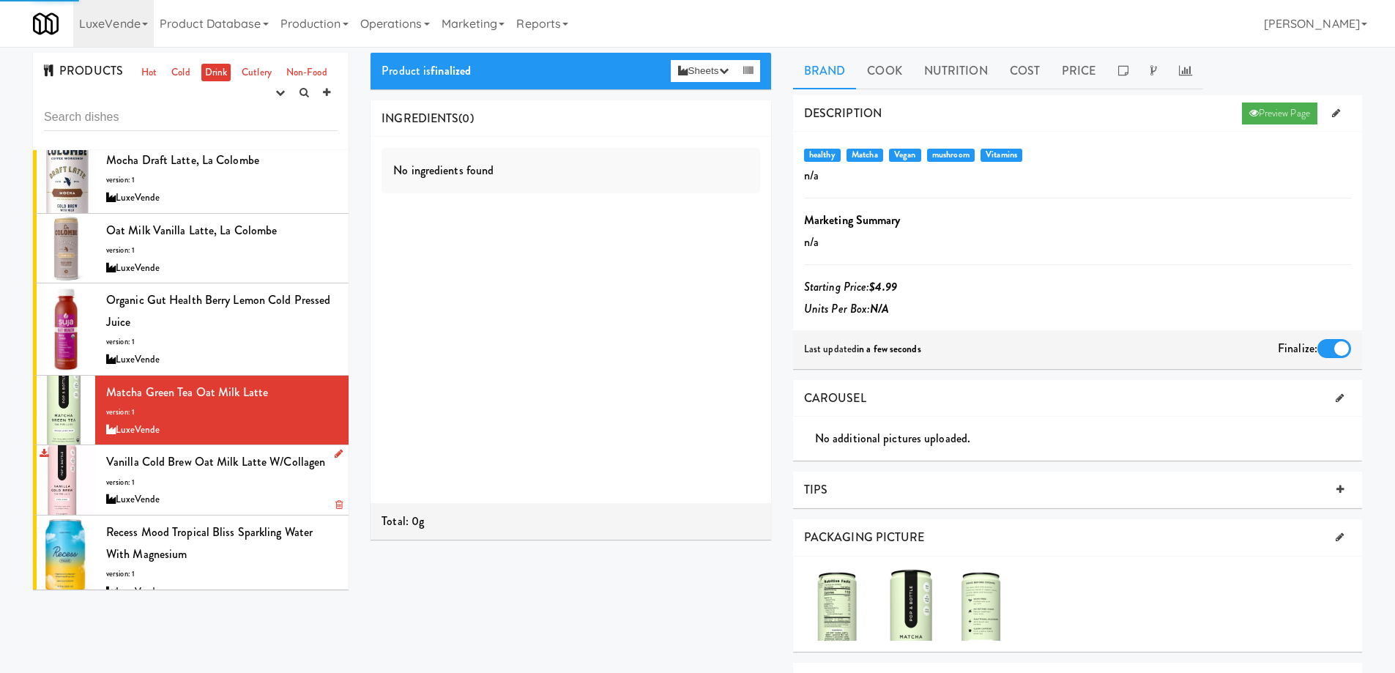
click at [278, 488] on div "Vanilla Cold Brew Oat Milk Latte w/Collagen version: 1 LuxeVende" at bounding box center [221, 480] width 231 height 58
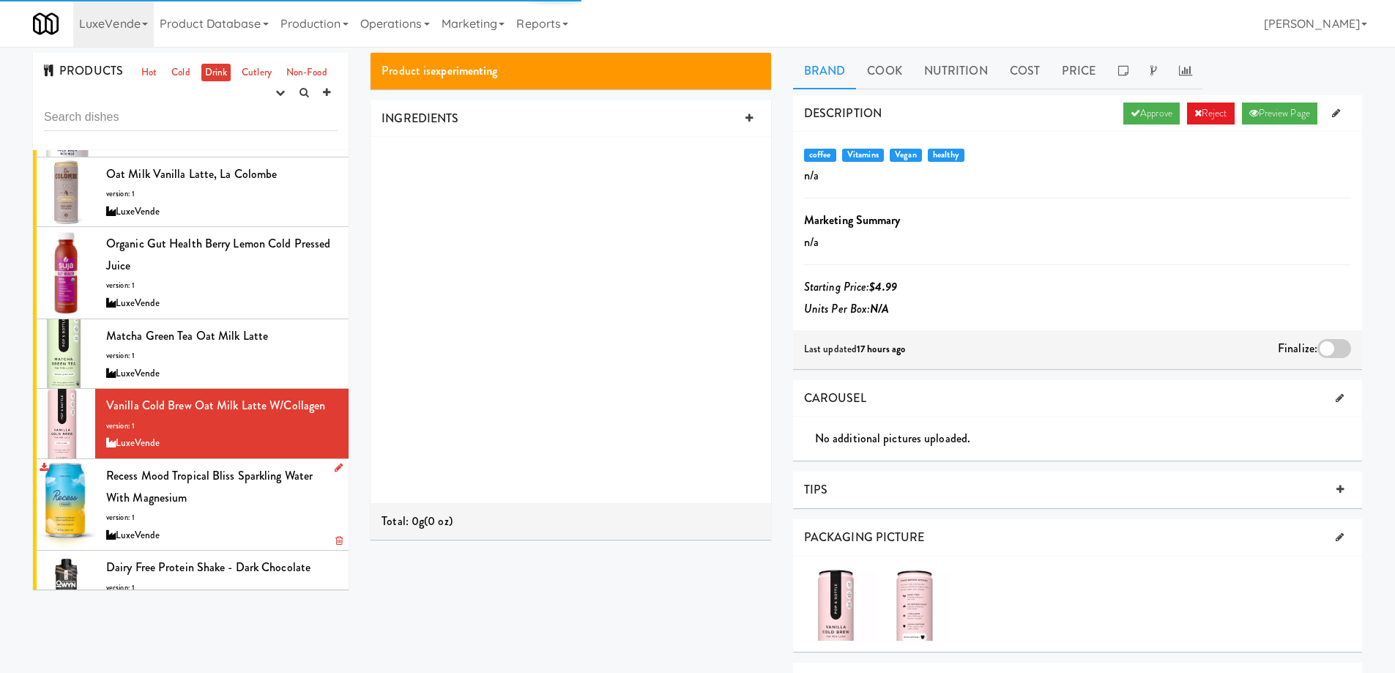
scroll to position [220, 0]
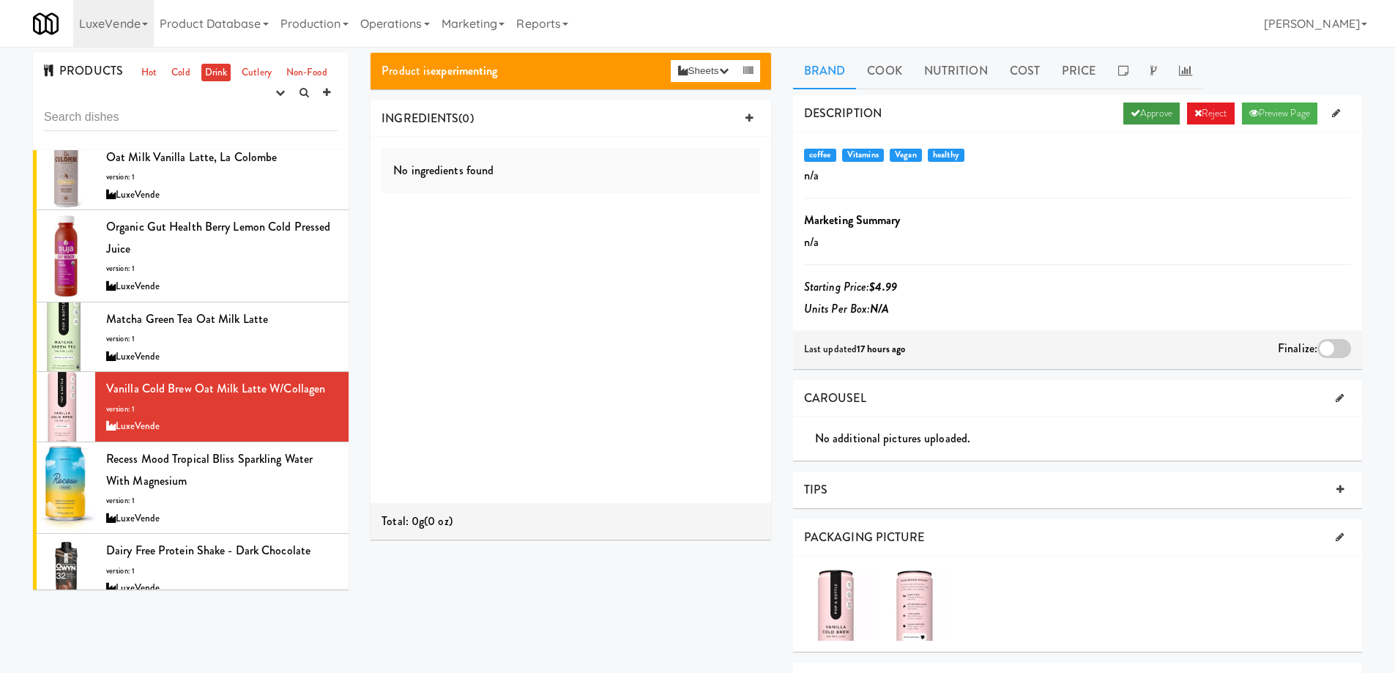
click at [1142, 111] on link "Approve" at bounding box center [1151, 114] width 56 height 22
click at [1320, 349] on div at bounding box center [1334, 348] width 34 height 19
click at [0, 0] on input "checkbox" at bounding box center [0, 0] width 0 height 0
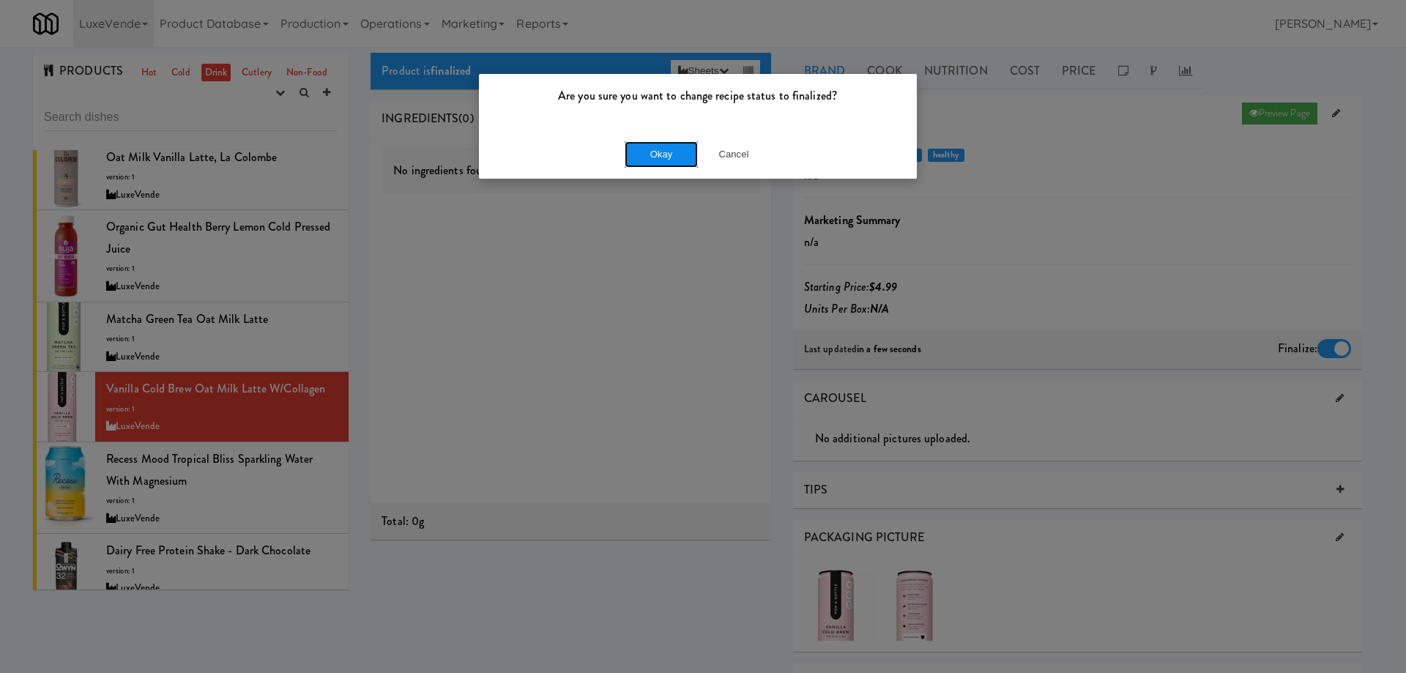
click at [656, 160] on button "Okay" at bounding box center [661, 154] width 73 height 26
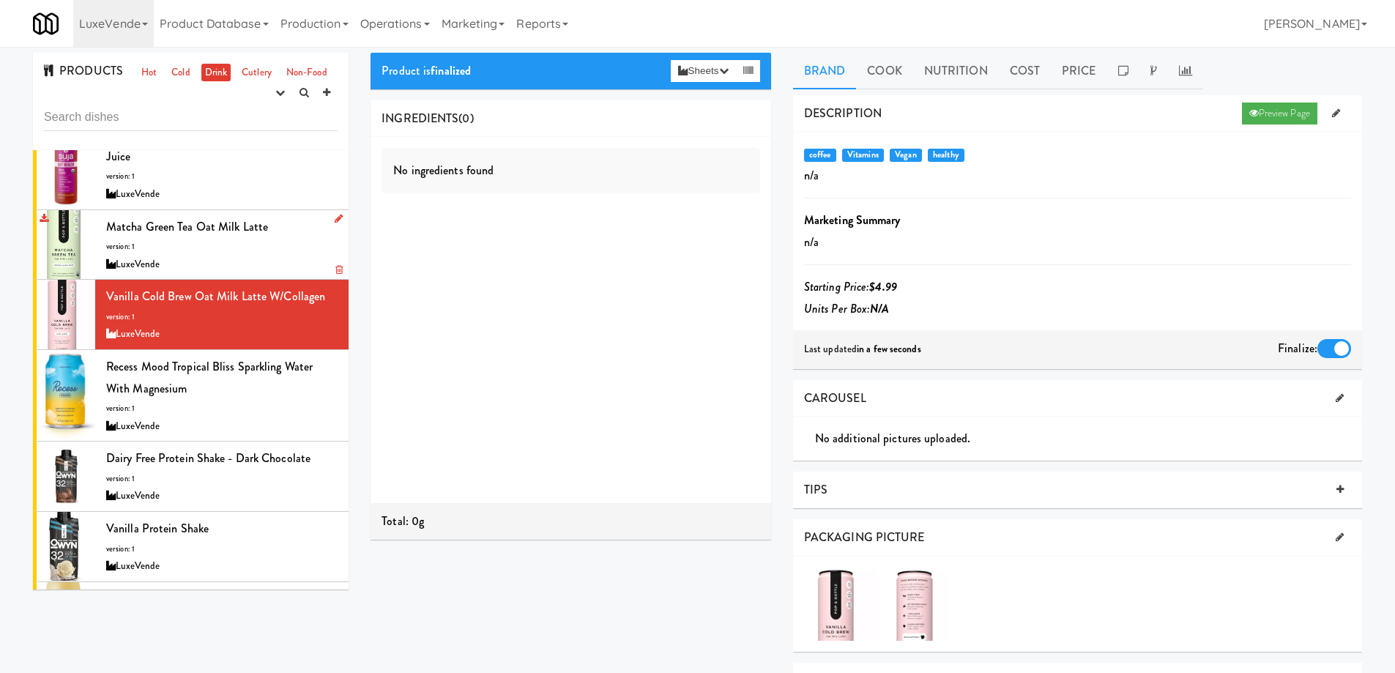
scroll to position [366, 0]
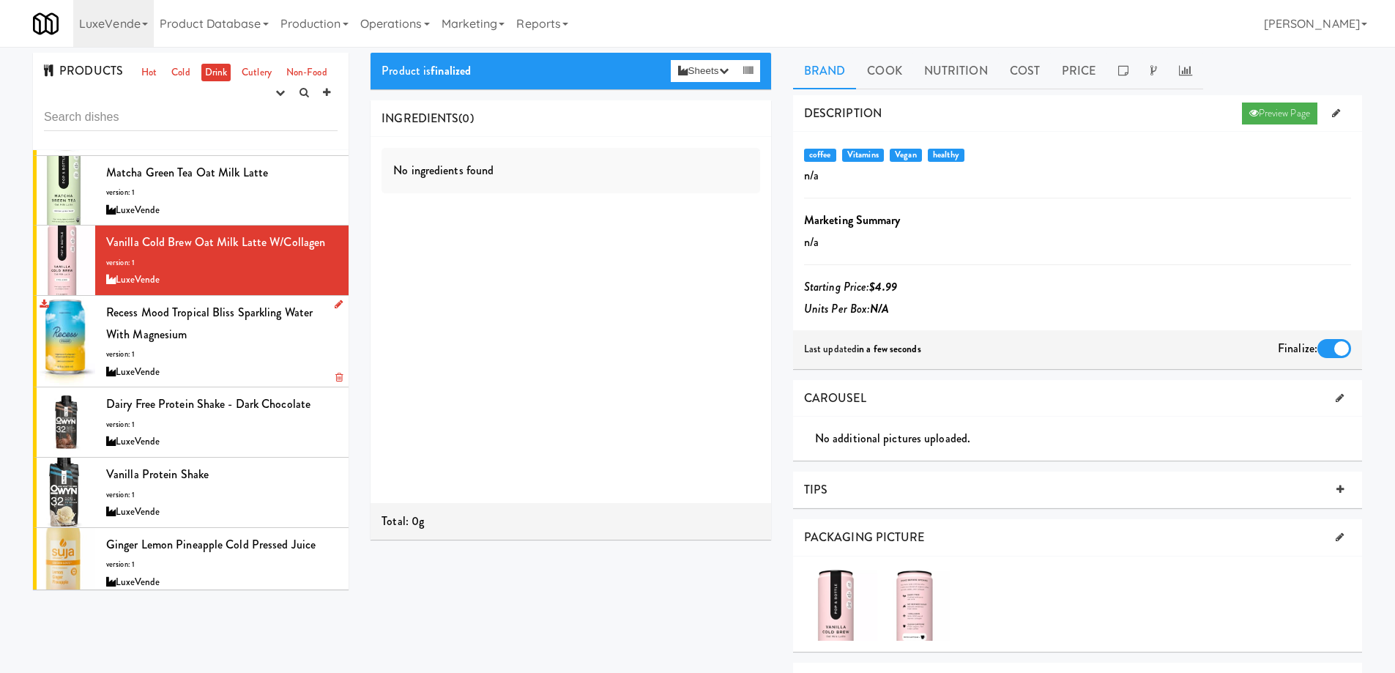
click at [249, 352] on div "Recess Mood Tropical Bliss Sparkling Water with Magnesium version: 1 LuxeVende" at bounding box center [221, 341] width 231 height 79
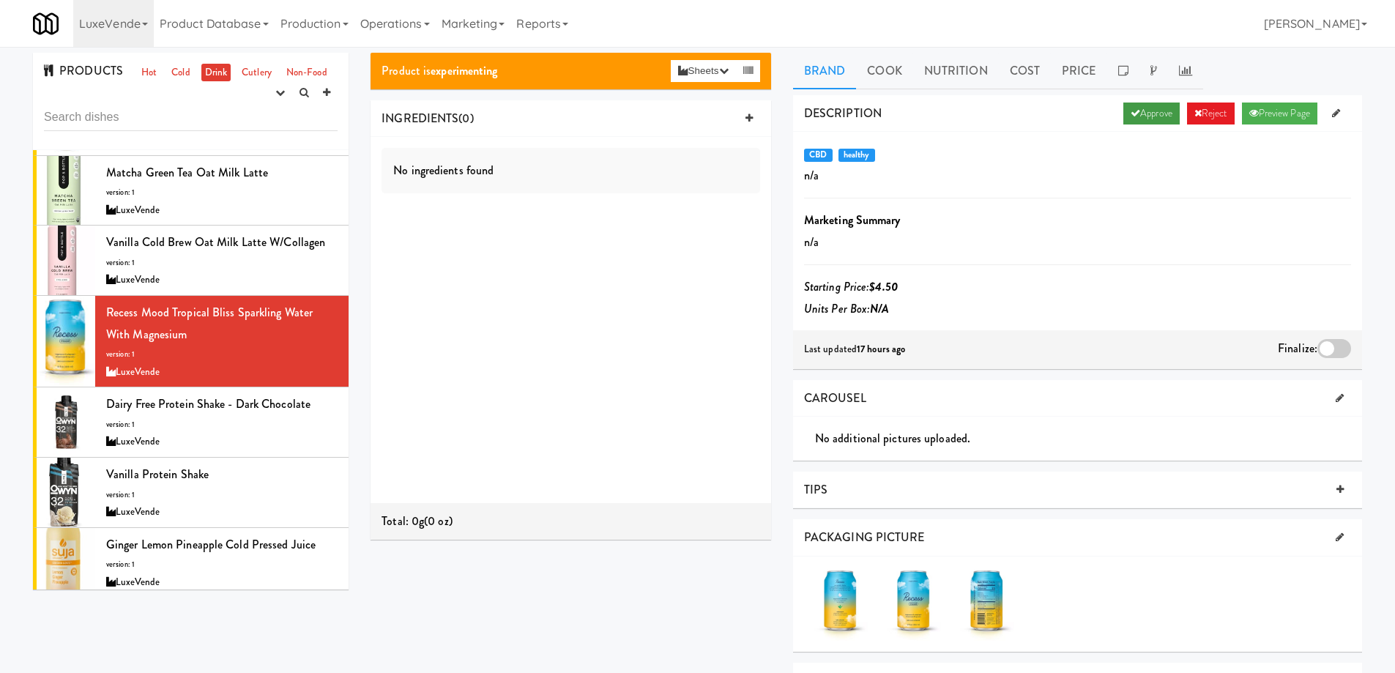
click at [1133, 111] on link "Approve" at bounding box center [1151, 114] width 56 height 22
click at [1337, 349] on div at bounding box center [1334, 348] width 34 height 19
click at [0, 0] on input "checkbox" at bounding box center [0, 0] width 0 height 0
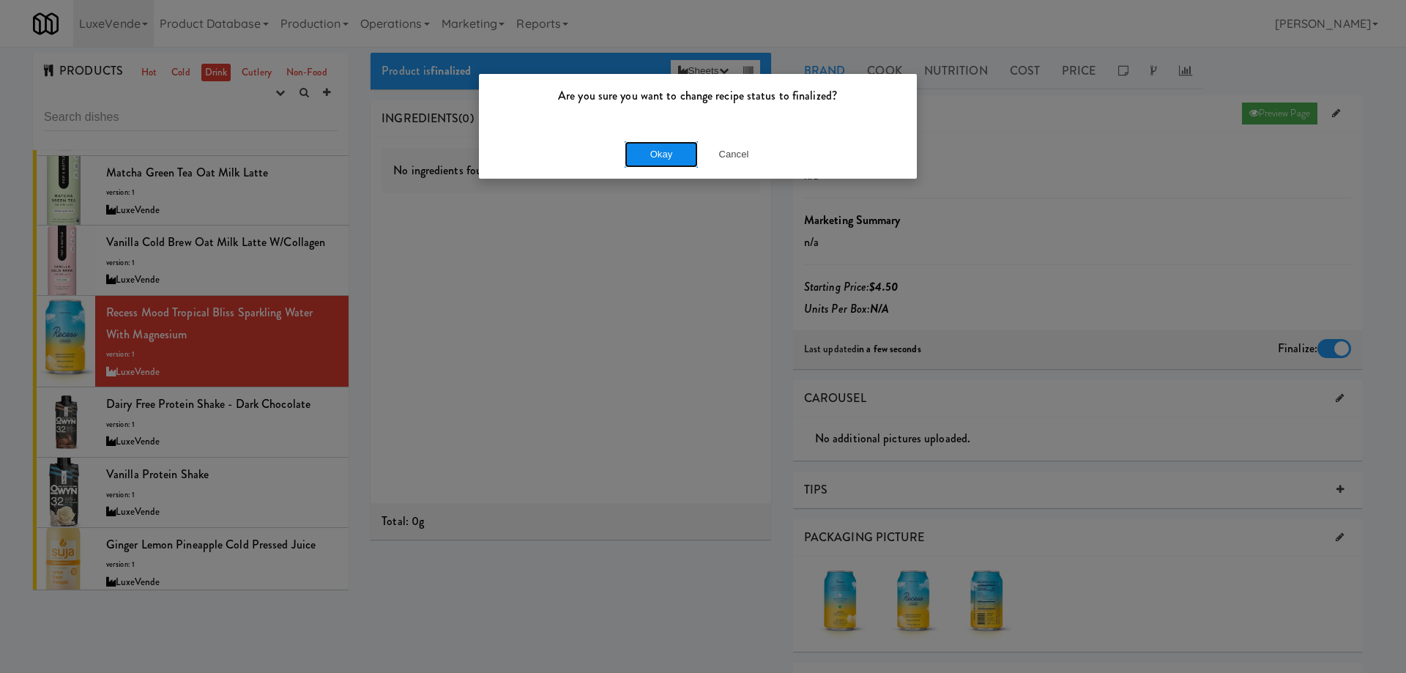
click at [663, 165] on button "Okay" at bounding box center [661, 154] width 73 height 26
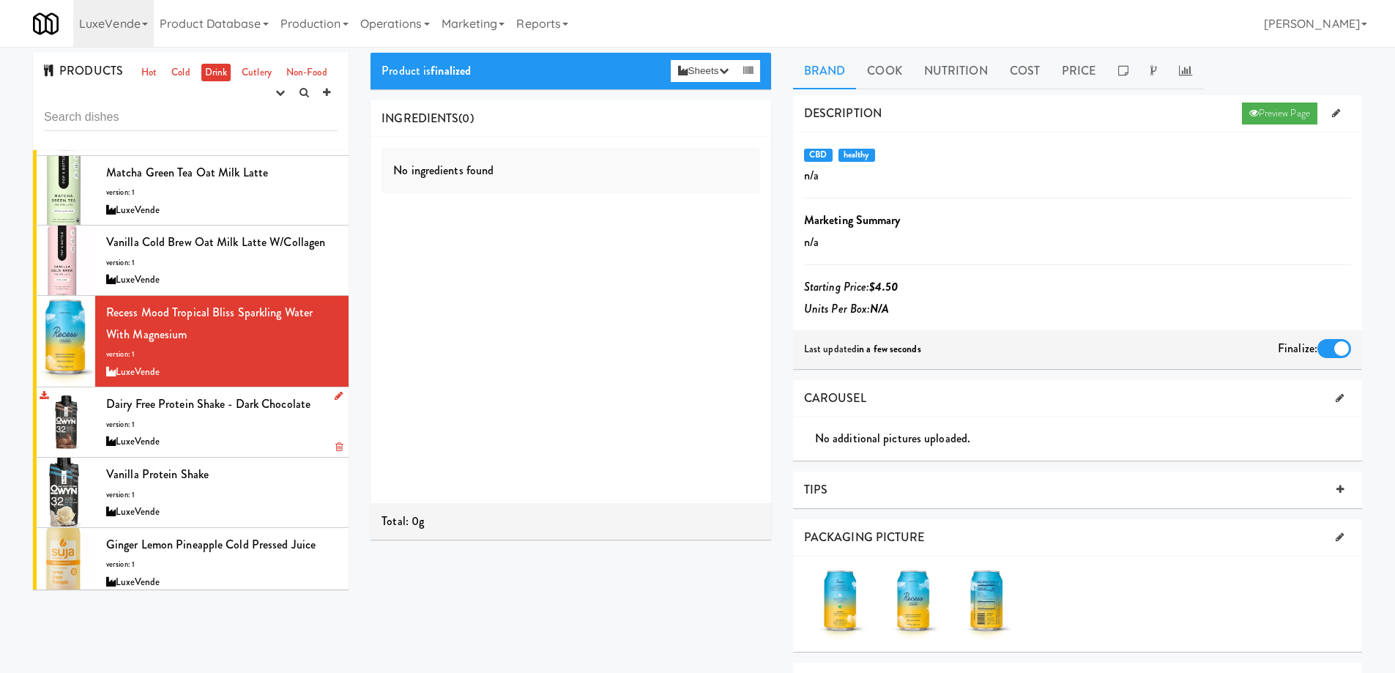
click at [258, 439] on div "LuxeVende" at bounding box center [221, 442] width 231 height 18
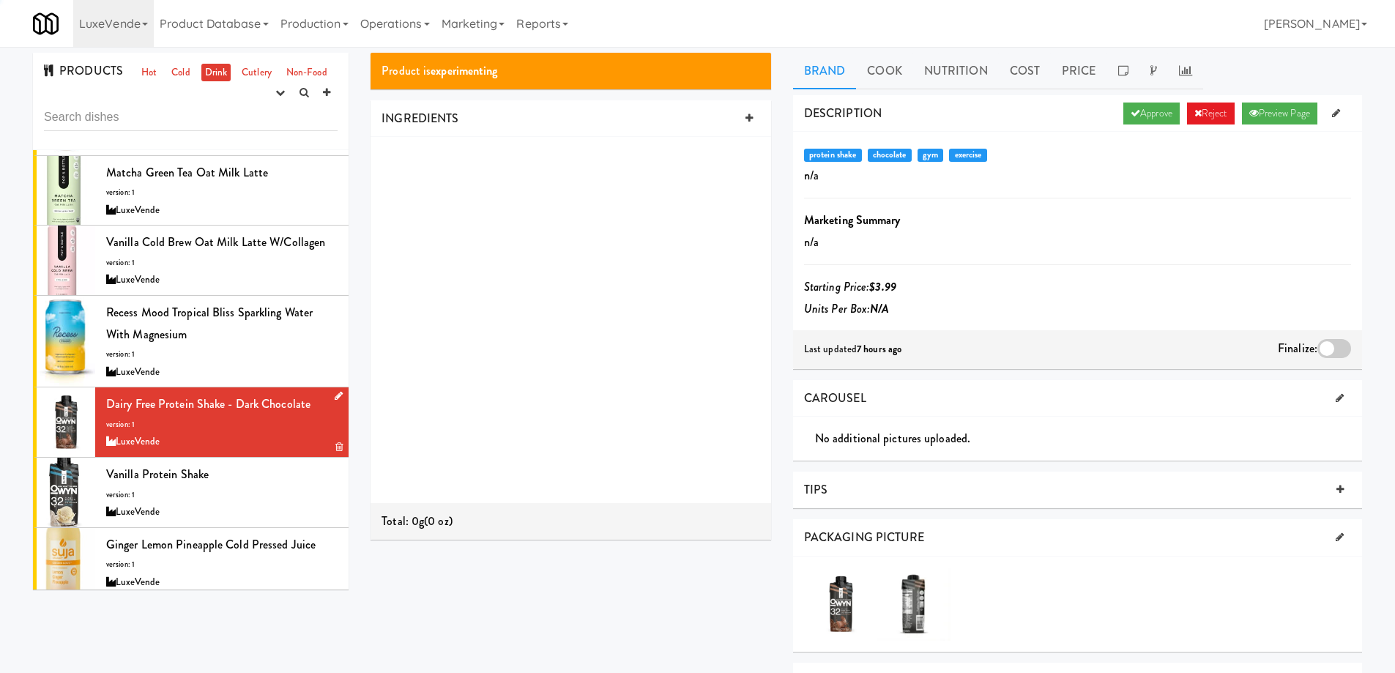
scroll to position [439, 0]
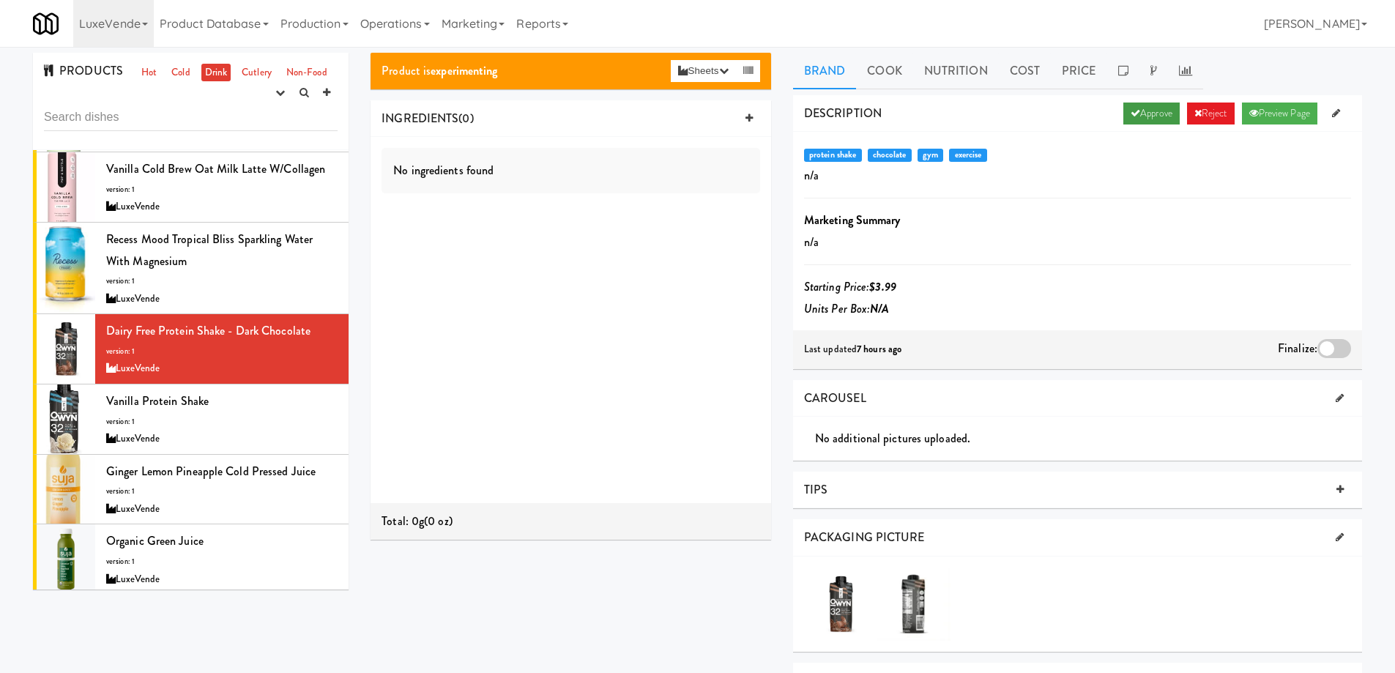
click at [1140, 117] on link "Approve" at bounding box center [1151, 114] width 56 height 22
click at [1328, 351] on div at bounding box center [1334, 348] width 34 height 19
click at [0, 0] on input "checkbox" at bounding box center [0, 0] width 0 height 0
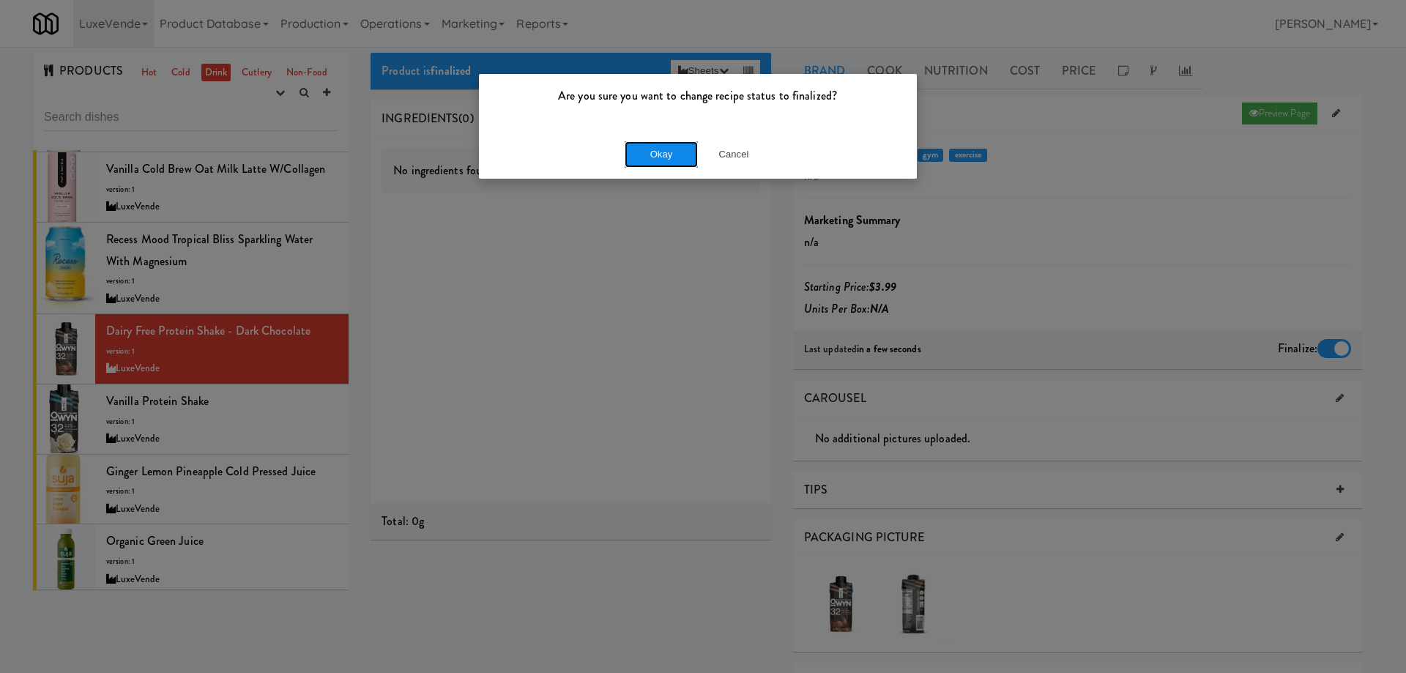
click at [656, 154] on button "Okay" at bounding box center [661, 154] width 73 height 26
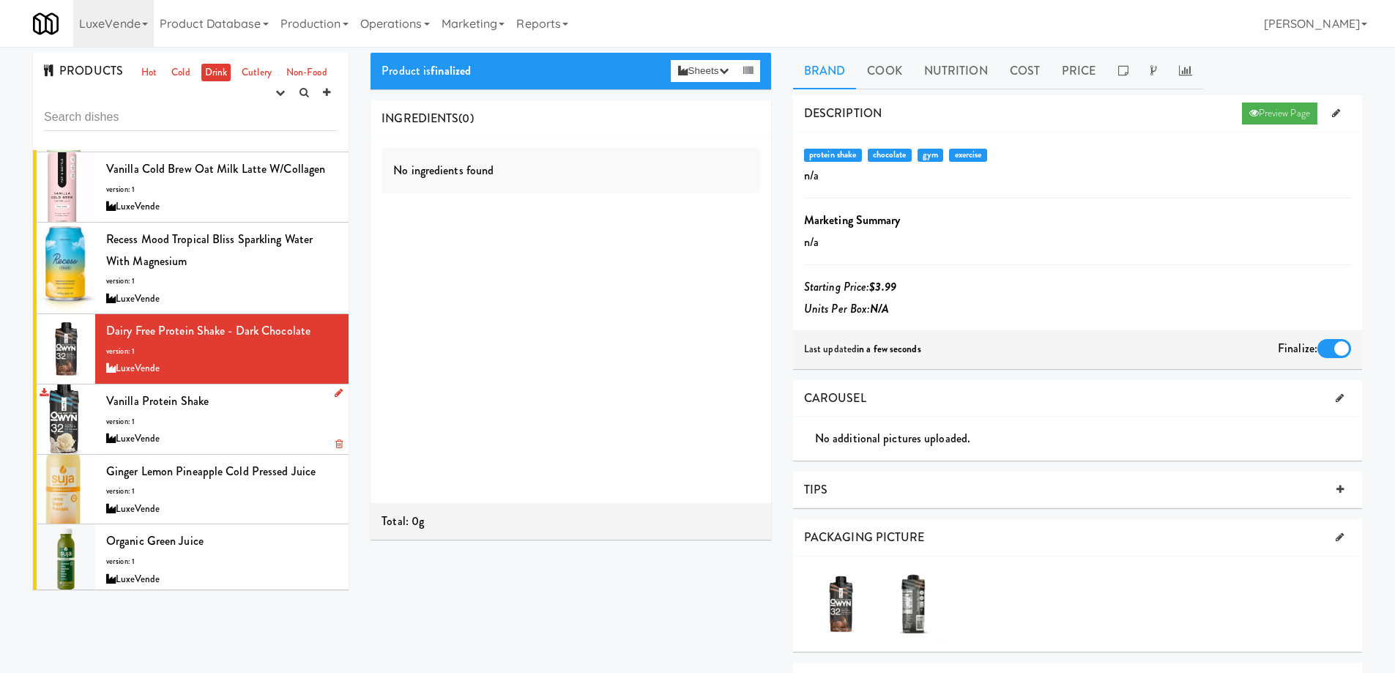
click at [280, 407] on div "Vanilla Protein Shake version: 1 LuxeVende" at bounding box center [221, 419] width 231 height 58
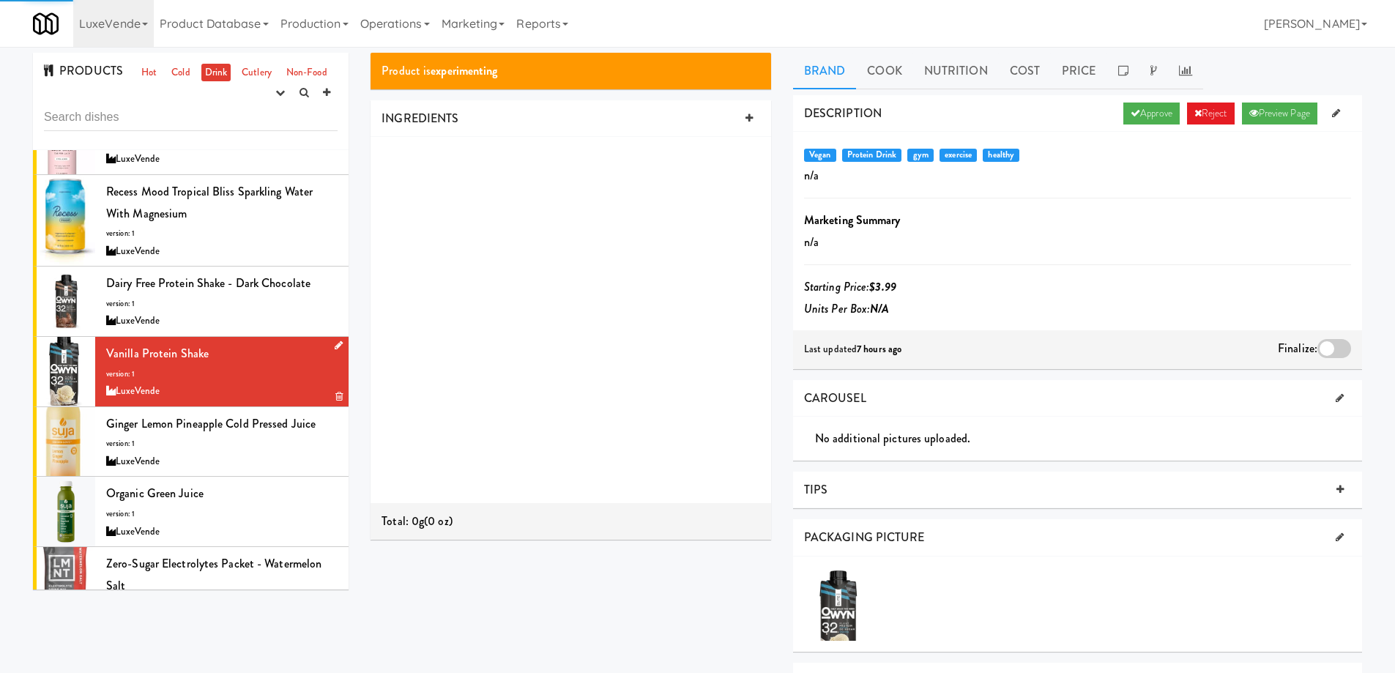
scroll to position [513, 0]
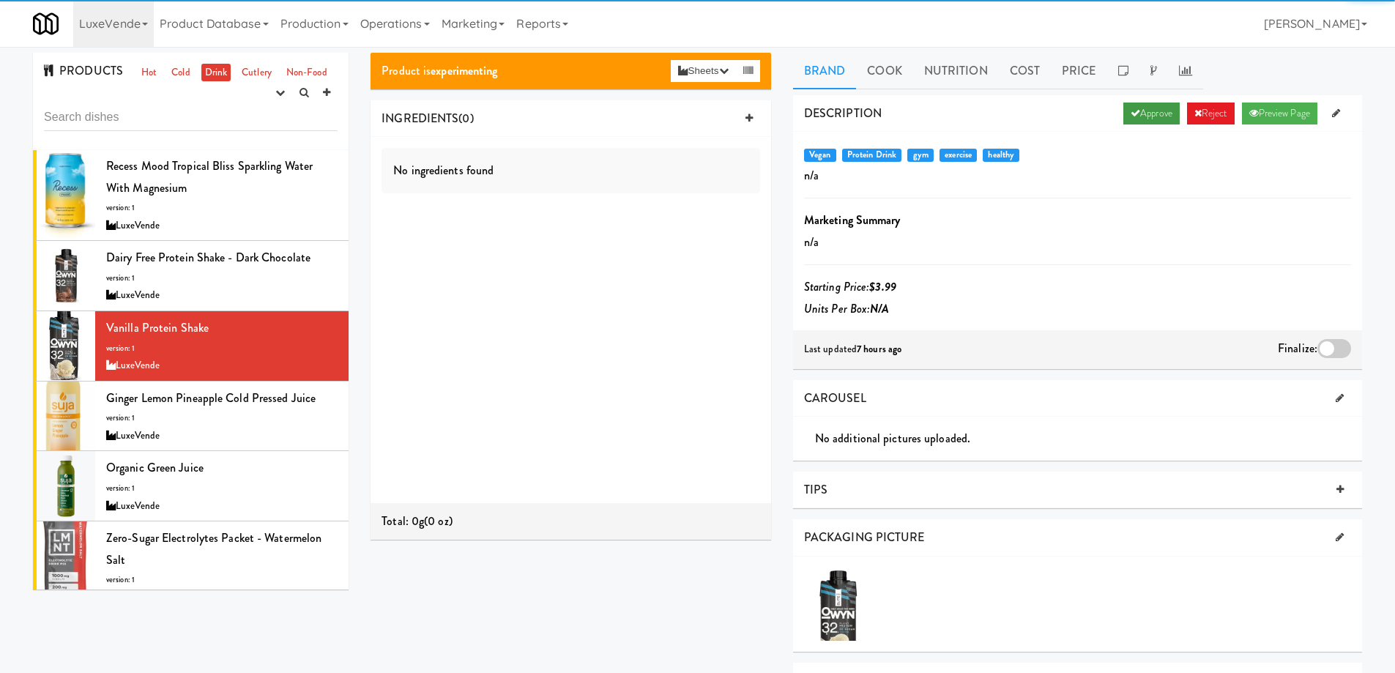
click at [1141, 114] on link "Approve" at bounding box center [1151, 114] width 56 height 22
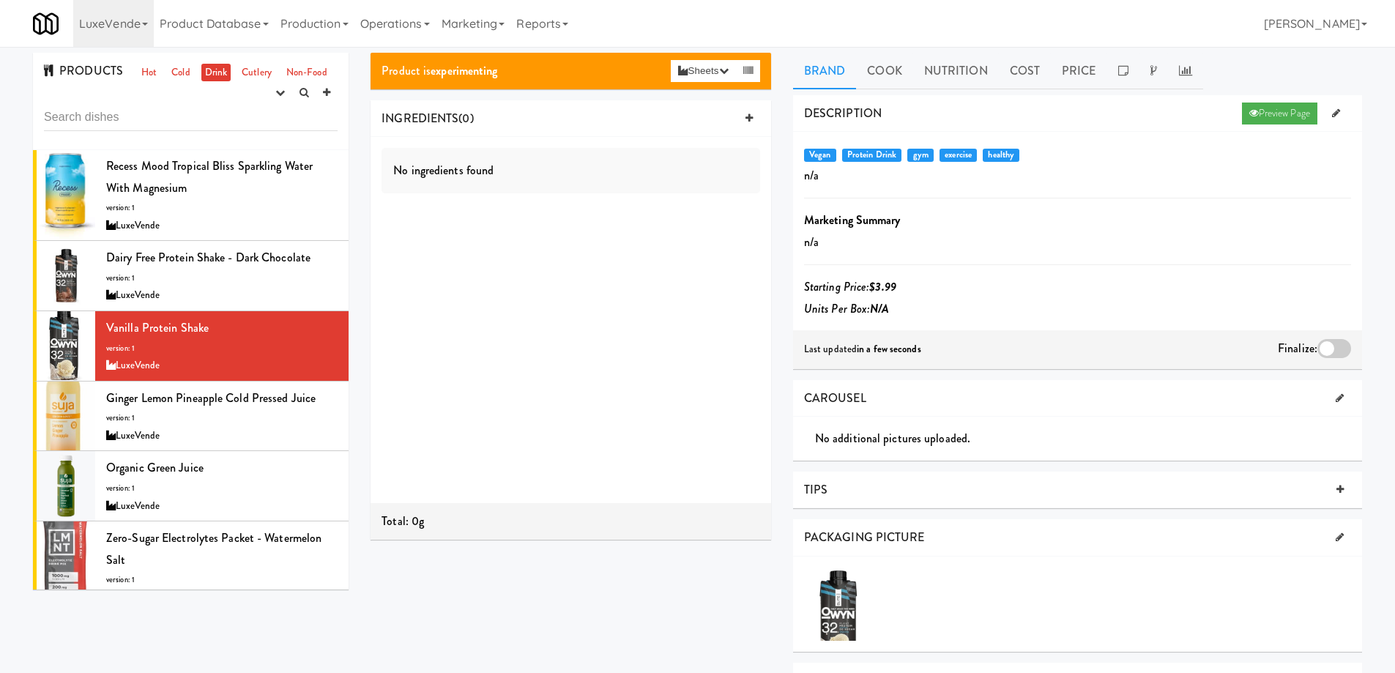
click at [1333, 344] on div at bounding box center [1334, 348] width 34 height 19
click at [0, 0] on input "checkbox" at bounding box center [0, 0] width 0 height 0
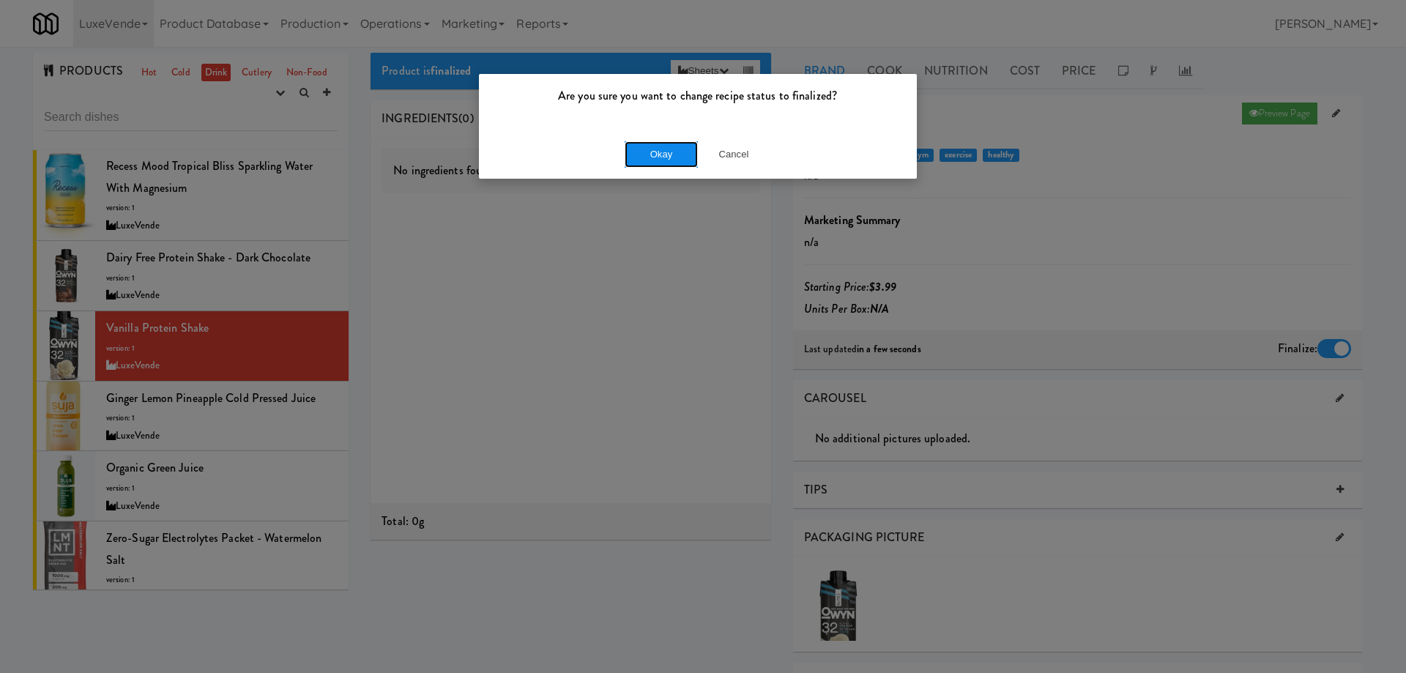
click at [663, 160] on button "Okay" at bounding box center [661, 154] width 73 height 26
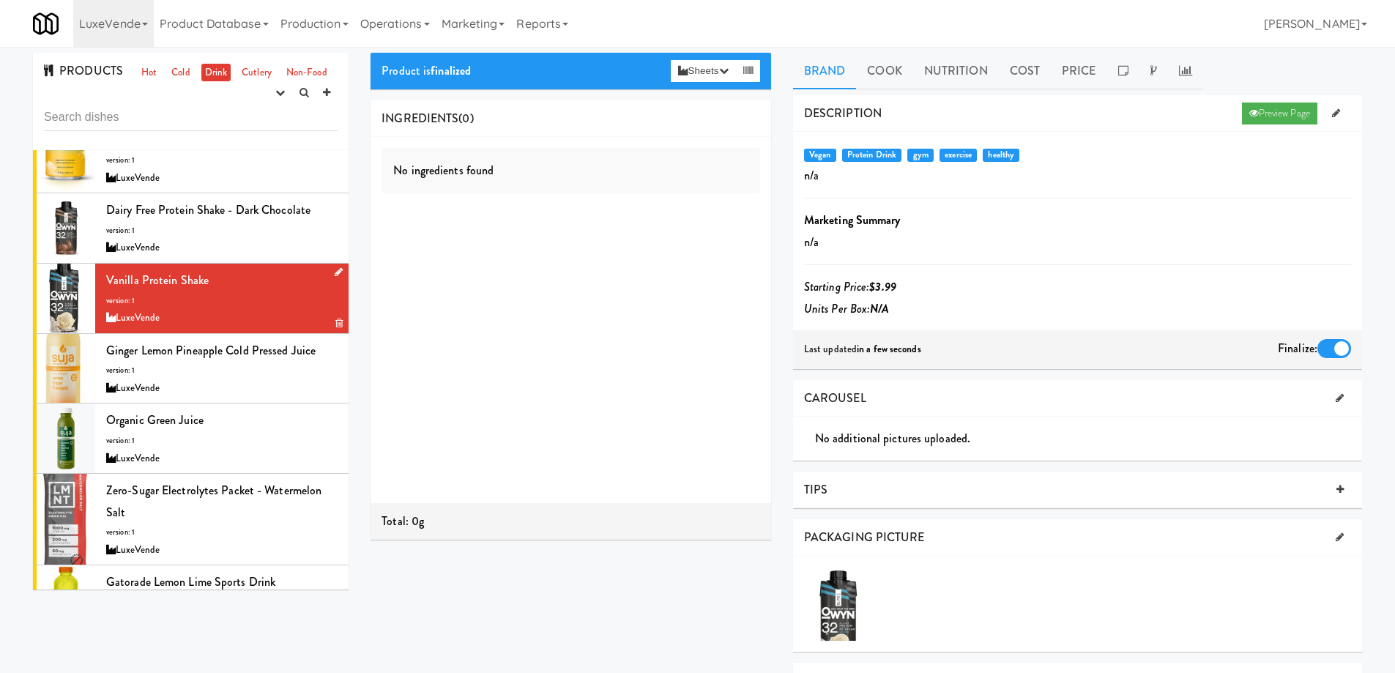
scroll to position [586, 0]
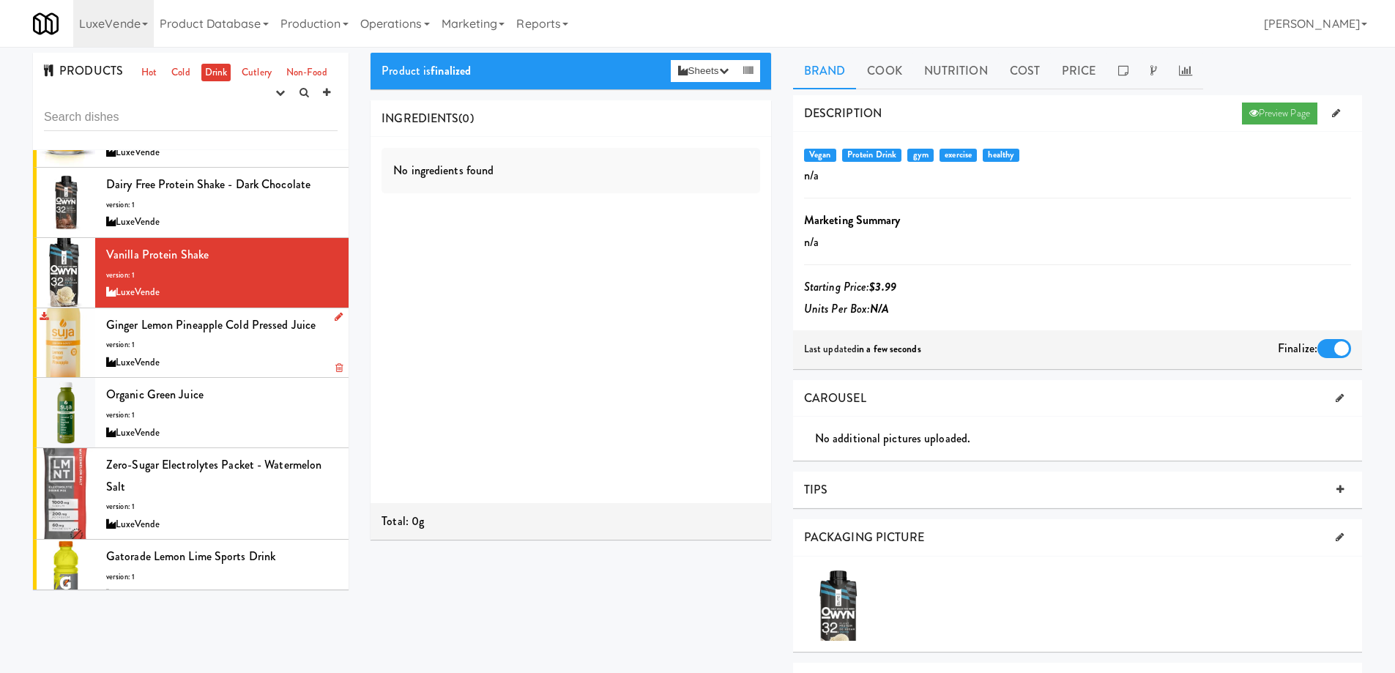
drag, startPoint x: 264, startPoint y: 349, endPoint x: 253, endPoint y: 351, distance: 11.9
click at [264, 349] on div "Ginger Lemon Pineapple Cold Pressed Juice version: 1 LuxeVende" at bounding box center [221, 343] width 231 height 58
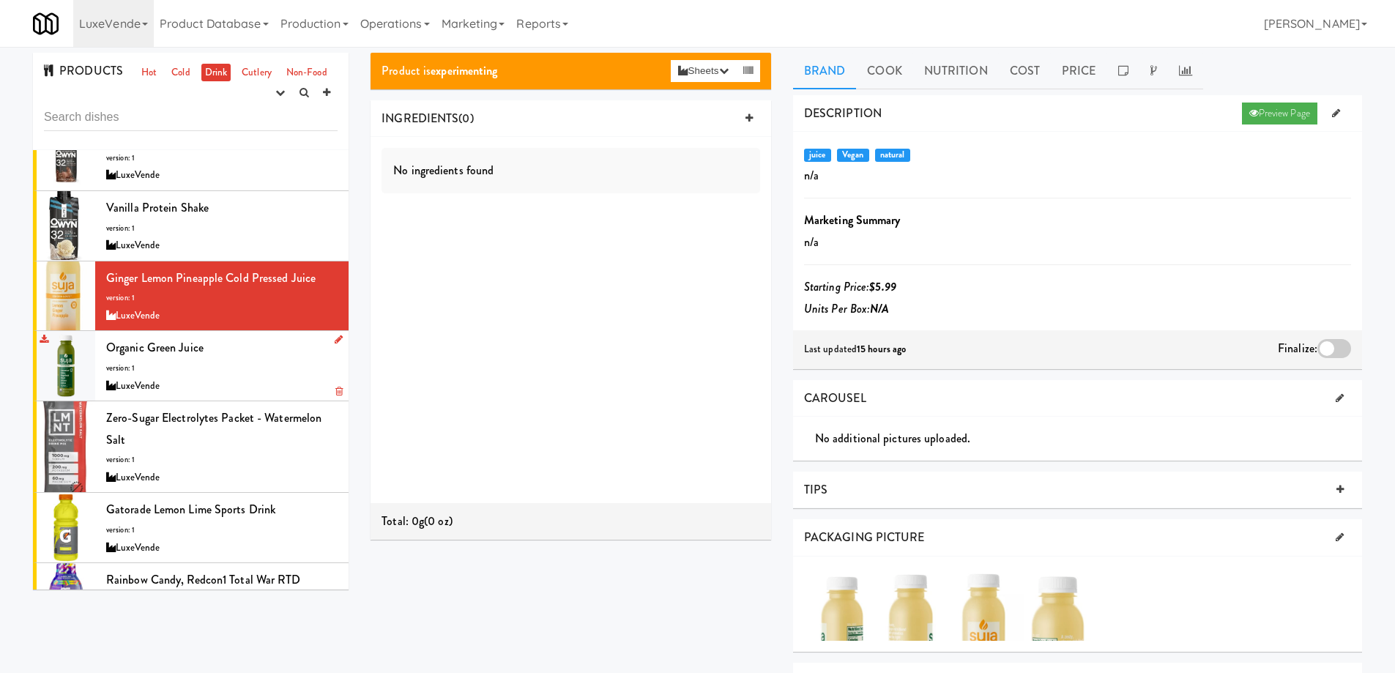
scroll to position [659, 0]
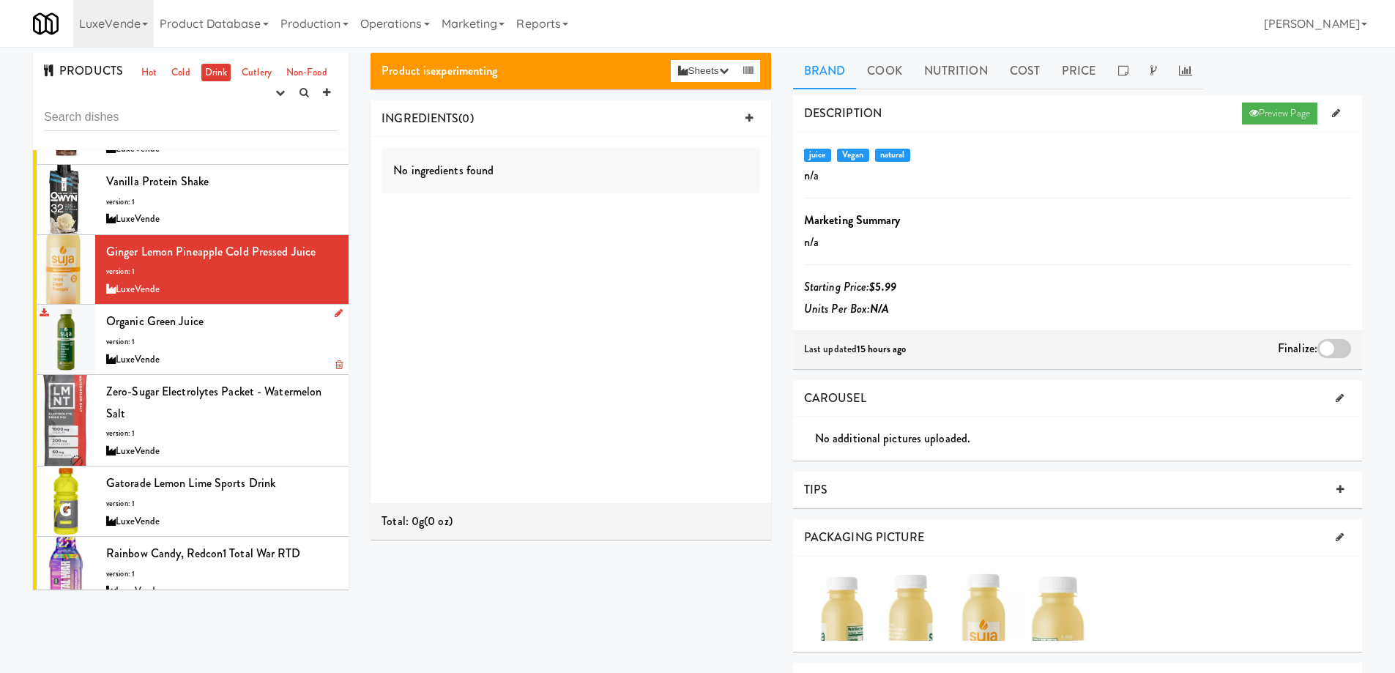
click at [236, 334] on div "Organic Green Juice version: 1 LuxeVende" at bounding box center [221, 339] width 231 height 58
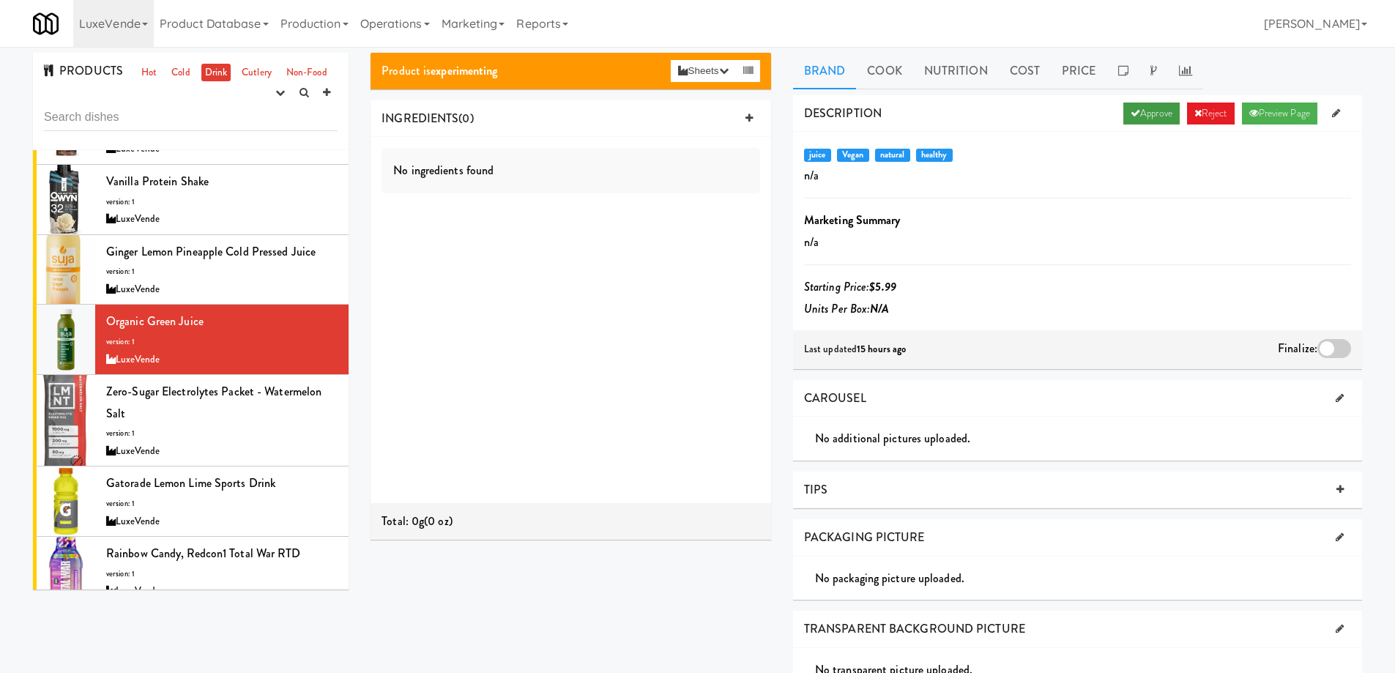
click at [1136, 116] on link "Approve" at bounding box center [1151, 114] width 56 height 22
click at [1326, 351] on div at bounding box center [1334, 348] width 34 height 19
click at [0, 0] on input "checkbox" at bounding box center [0, 0] width 0 height 0
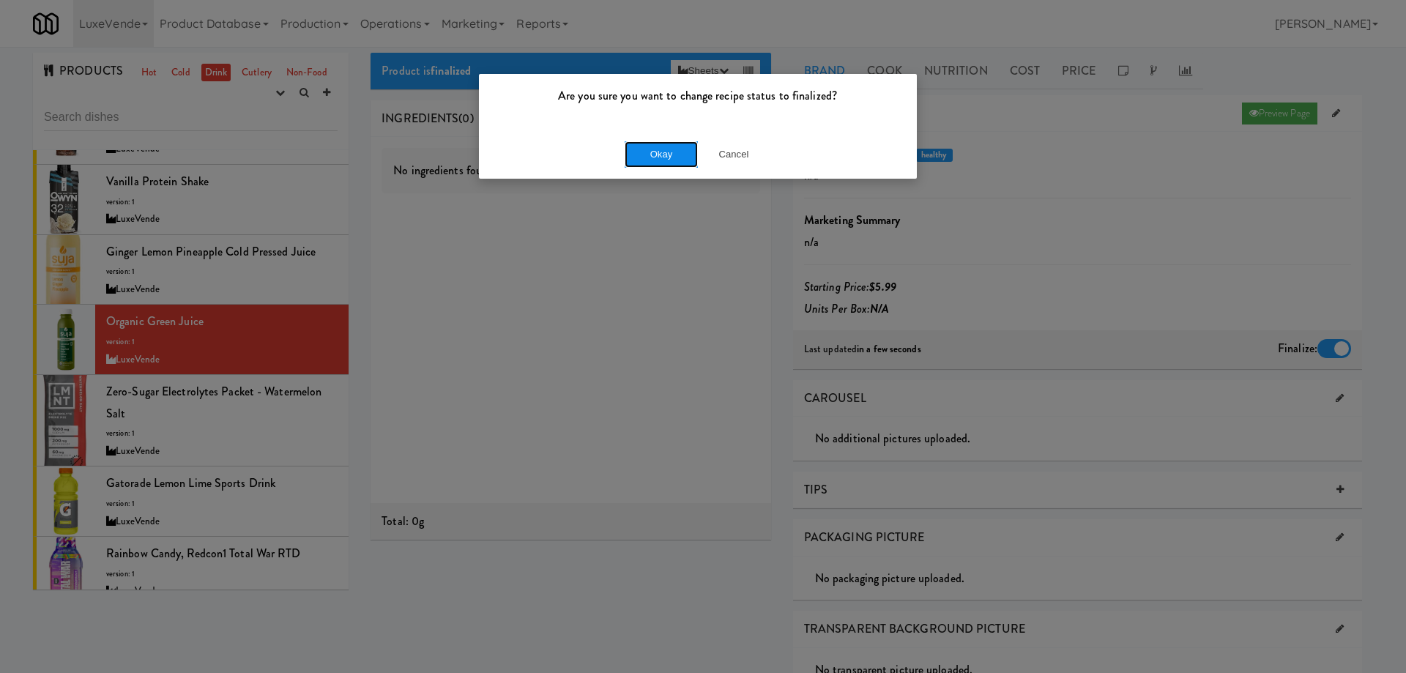
click at [658, 152] on button "Okay" at bounding box center [661, 154] width 73 height 26
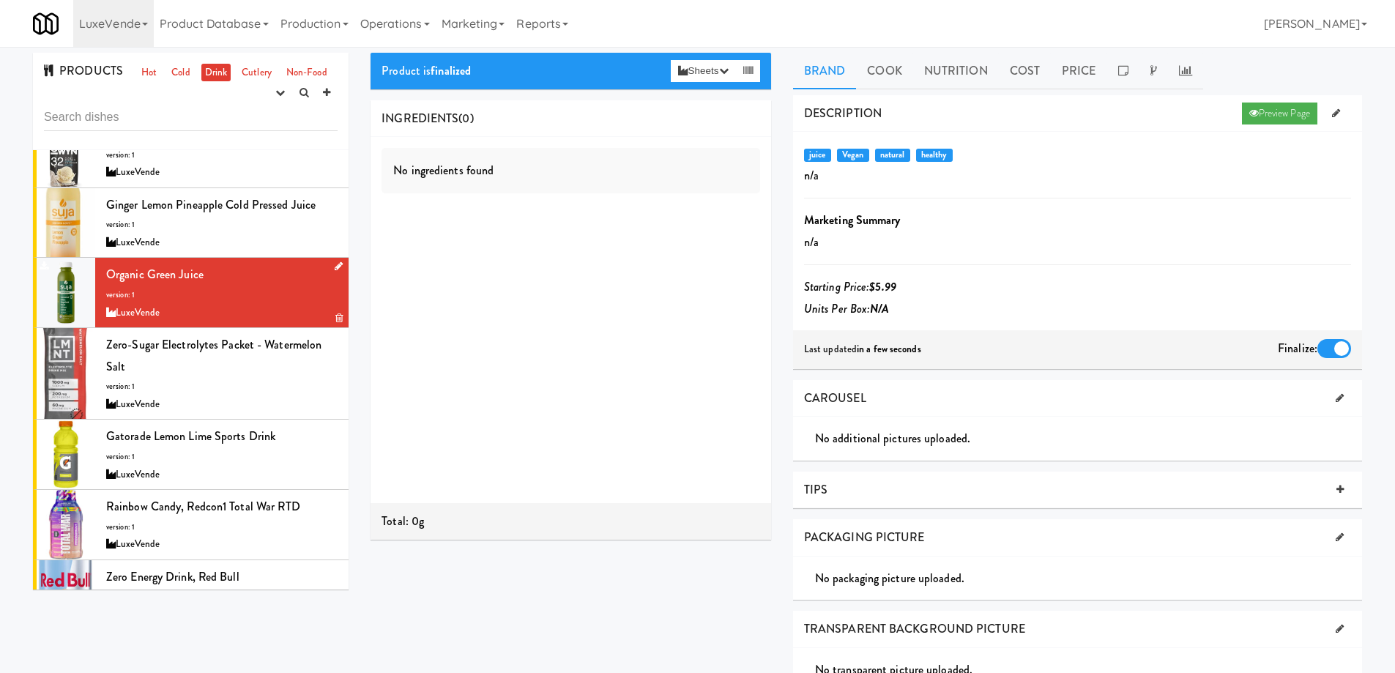
scroll to position [732, 0]
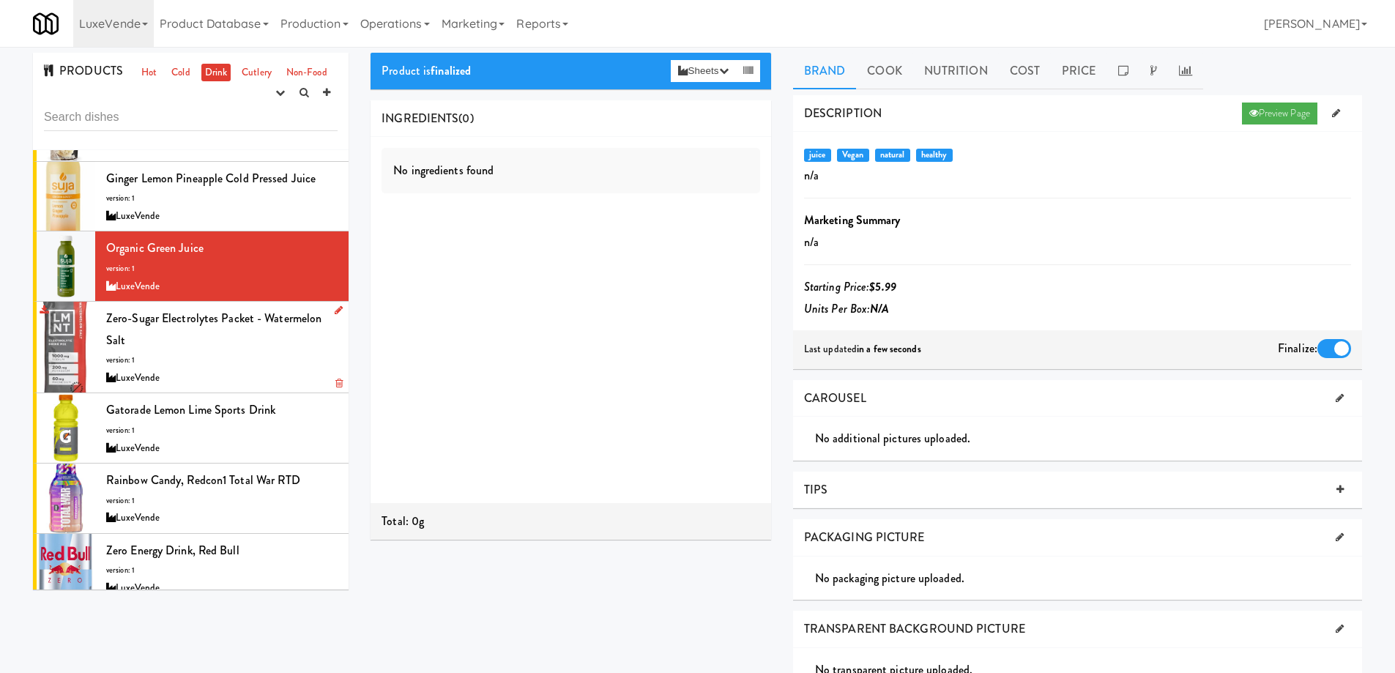
click at [269, 347] on div "Zero-Sugar Electrolytes Packet - Watermelon Salt version: 1 LuxeVende" at bounding box center [221, 347] width 231 height 79
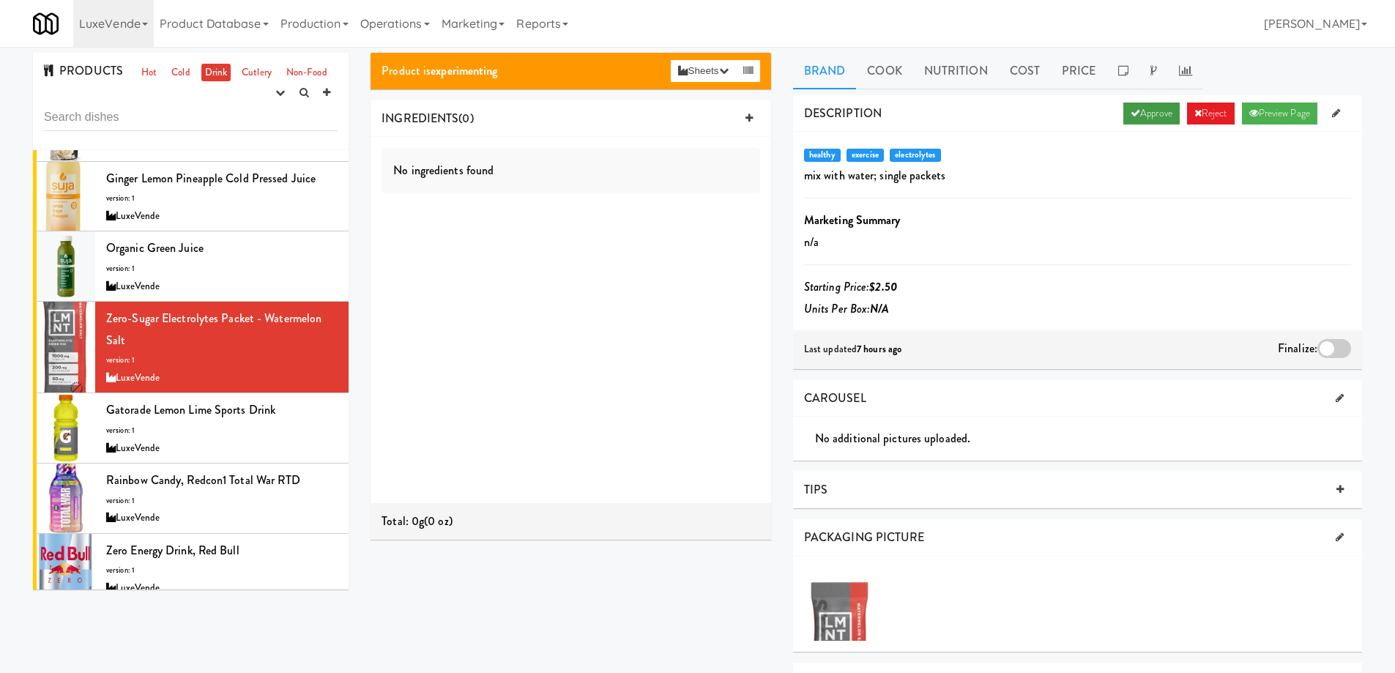
click at [1155, 113] on link "Approve" at bounding box center [1151, 114] width 56 height 22
click at [1337, 346] on div at bounding box center [1334, 348] width 34 height 19
click at [0, 0] on input "checkbox" at bounding box center [0, 0] width 0 height 0
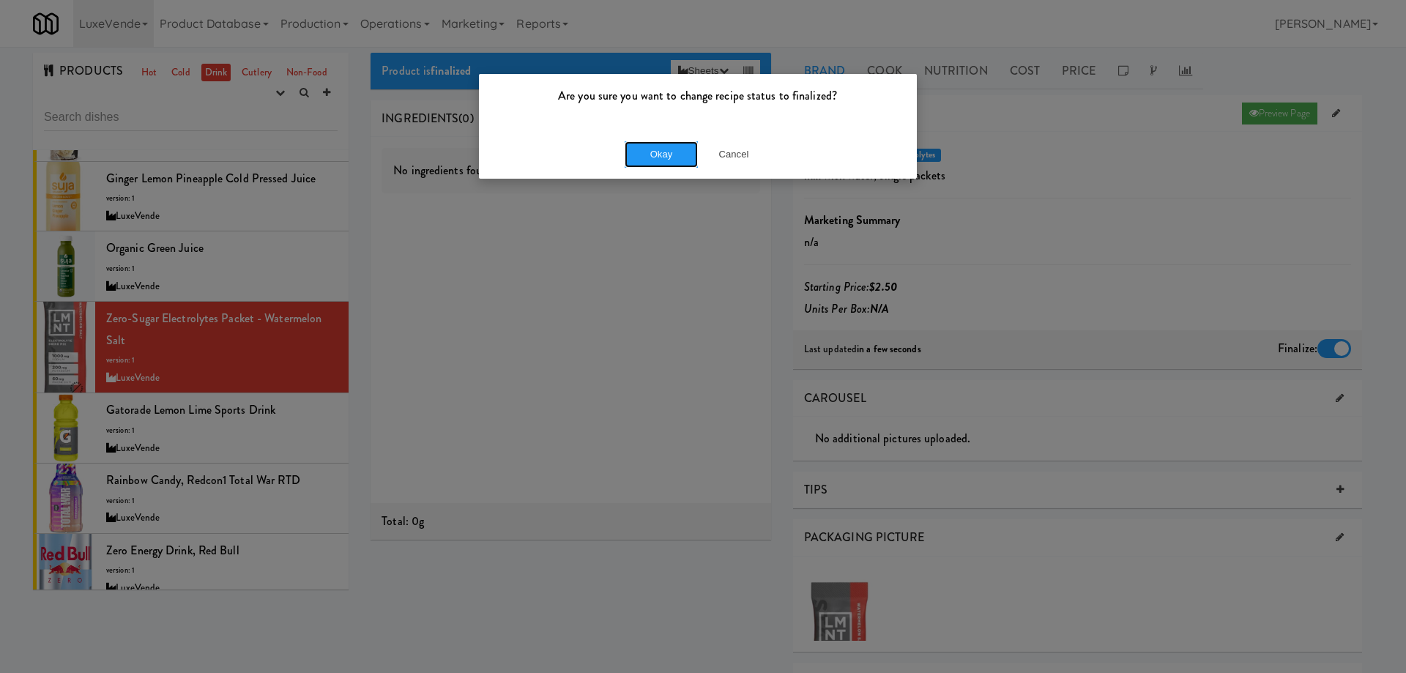
drag, startPoint x: 649, startPoint y: 153, endPoint x: 585, endPoint y: 206, distance: 82.7
click at [649, 152] on button "Okay" at bounding box center [661, 154] width 73 height 26
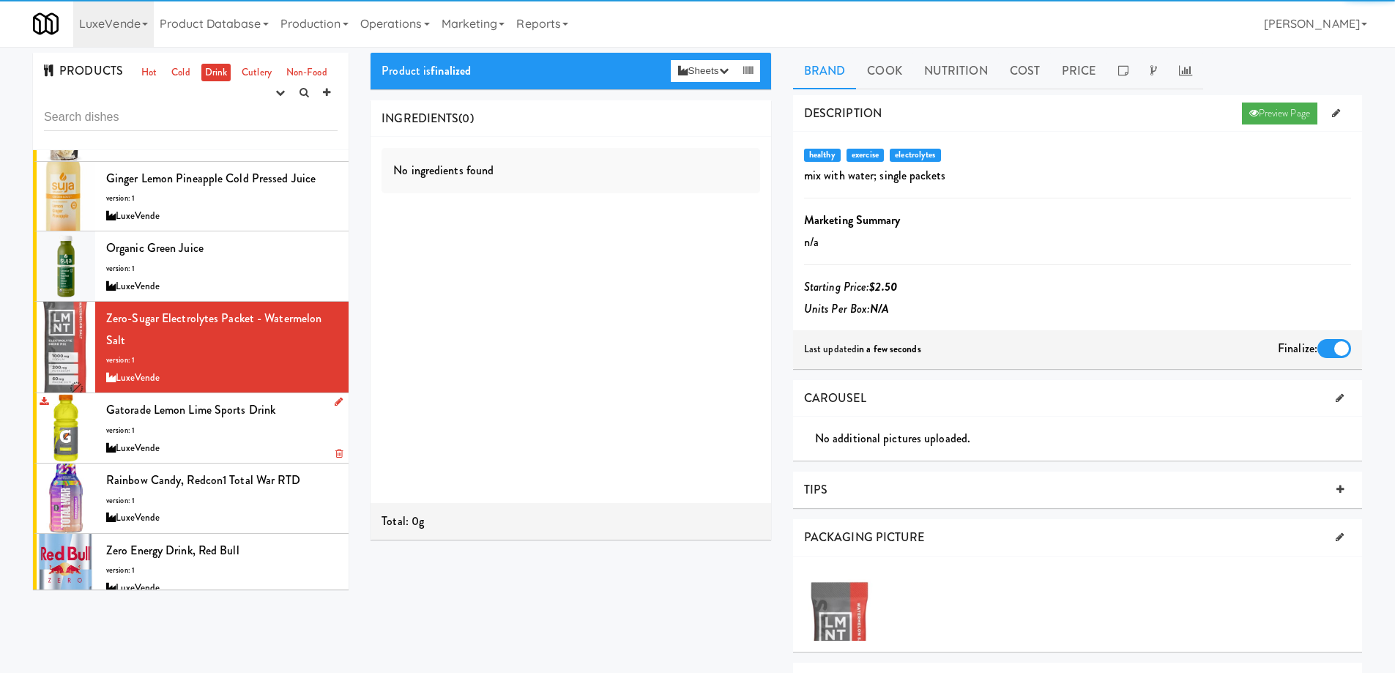
click at [299, 420] on div "Gatorade Lemon Lime Sports Drink version: 1 LuxeVende" at bounding box center [221, 428] width 231 height 58
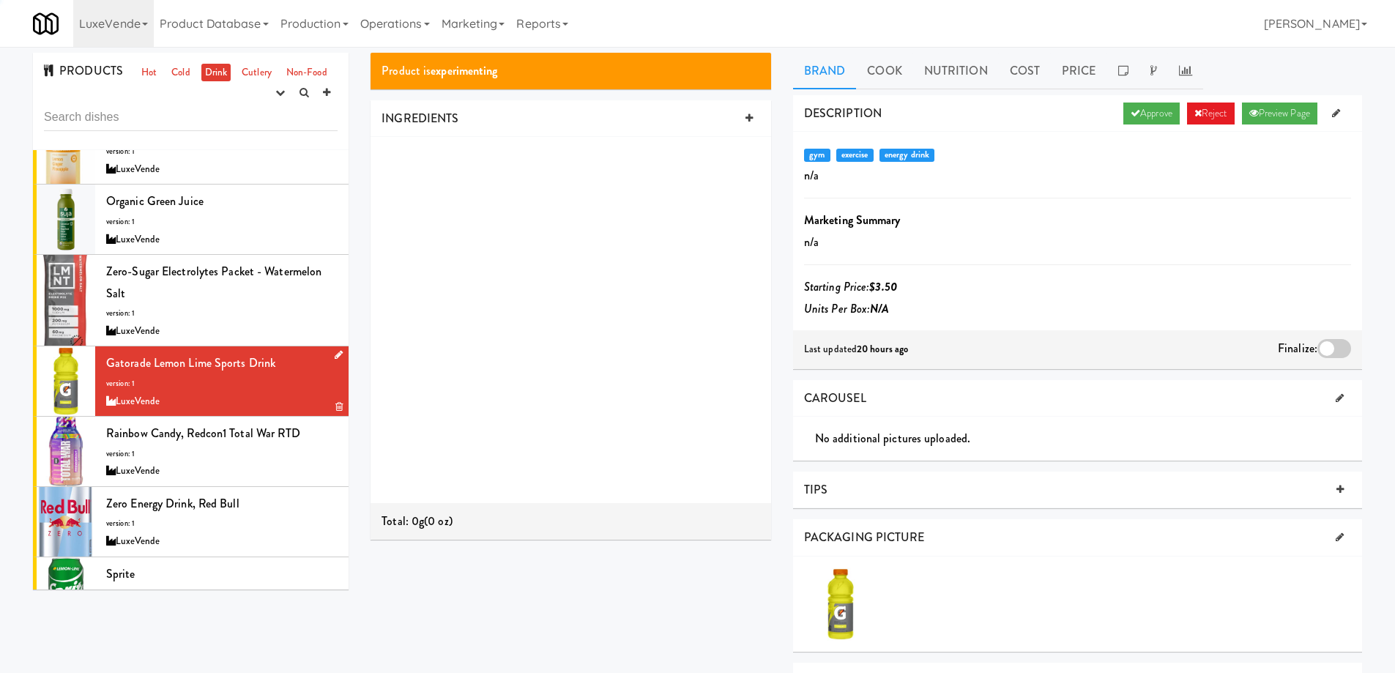
scroll to position [805, 0]
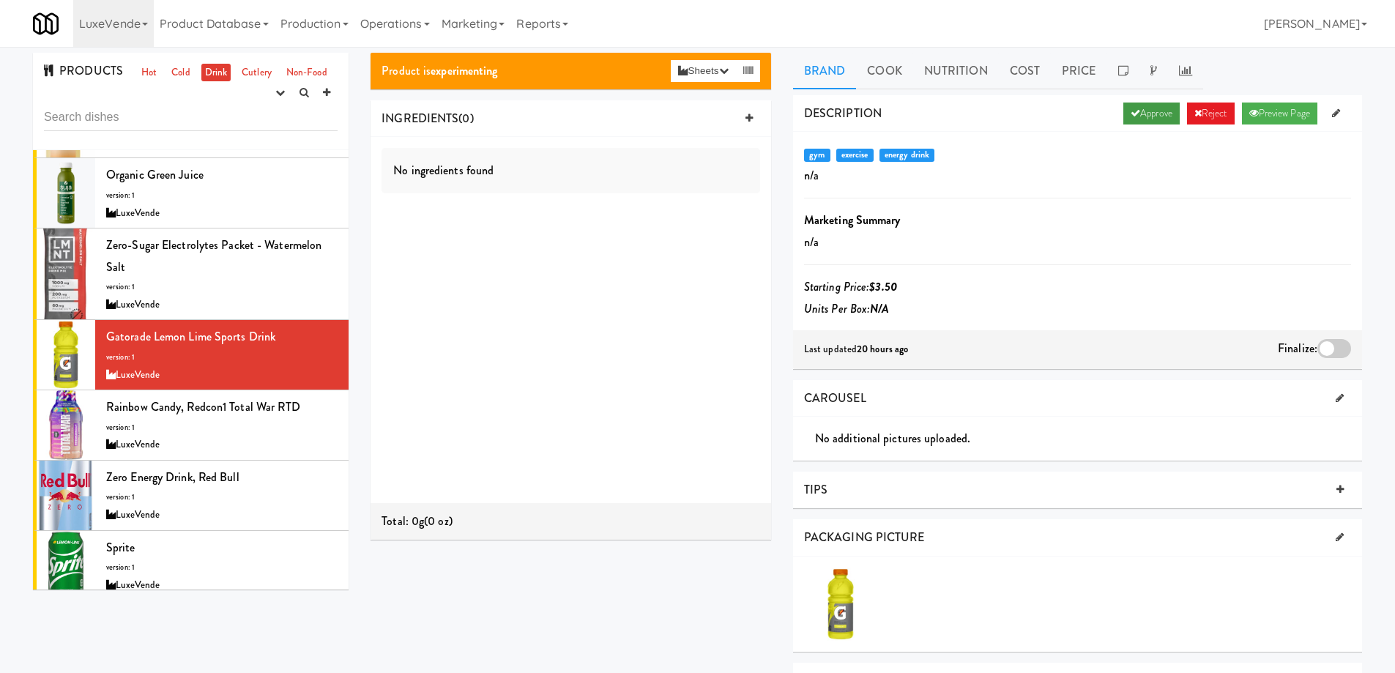
click at [1139, 108] on link "Approve" at bounding box center [1151, 114] width 56 height 22
click at [1333, 348] on div at bounding box center [1334, 348] width 34 height 19
click at [0, 0] on input "checkbox" at bounding box center [0, 0] width 0 height 0
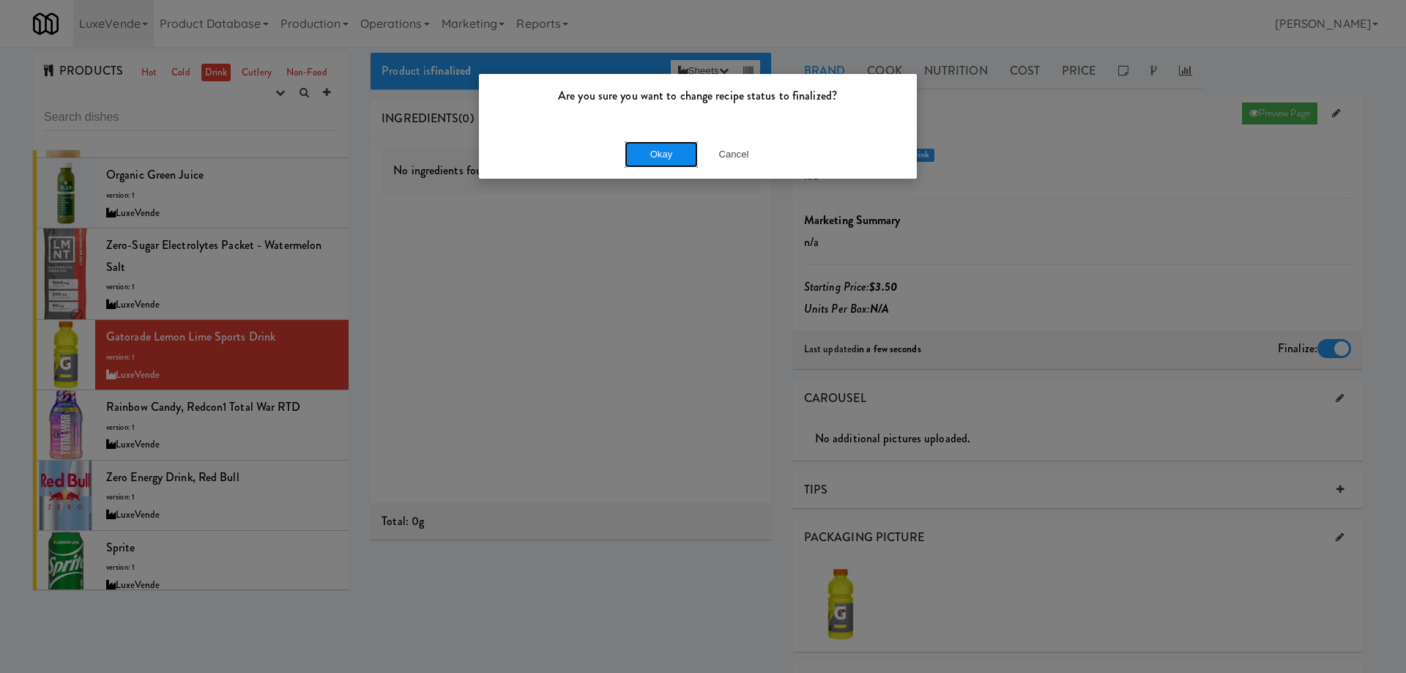
click at [675, 158] on button "Okay" at bounding box center [661, 154] width 73 height 26
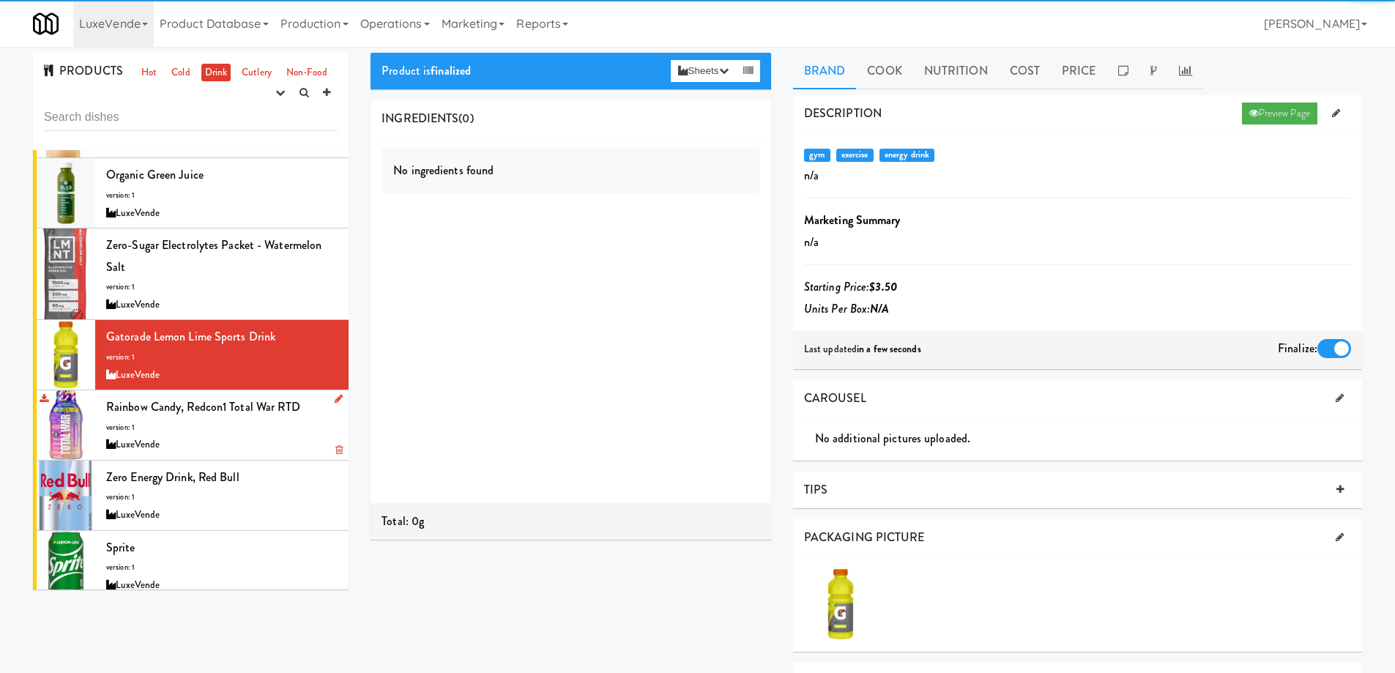
click at [279, 442] on div "LuxeVende" at bounding box center [221, 445] width 231 height 18
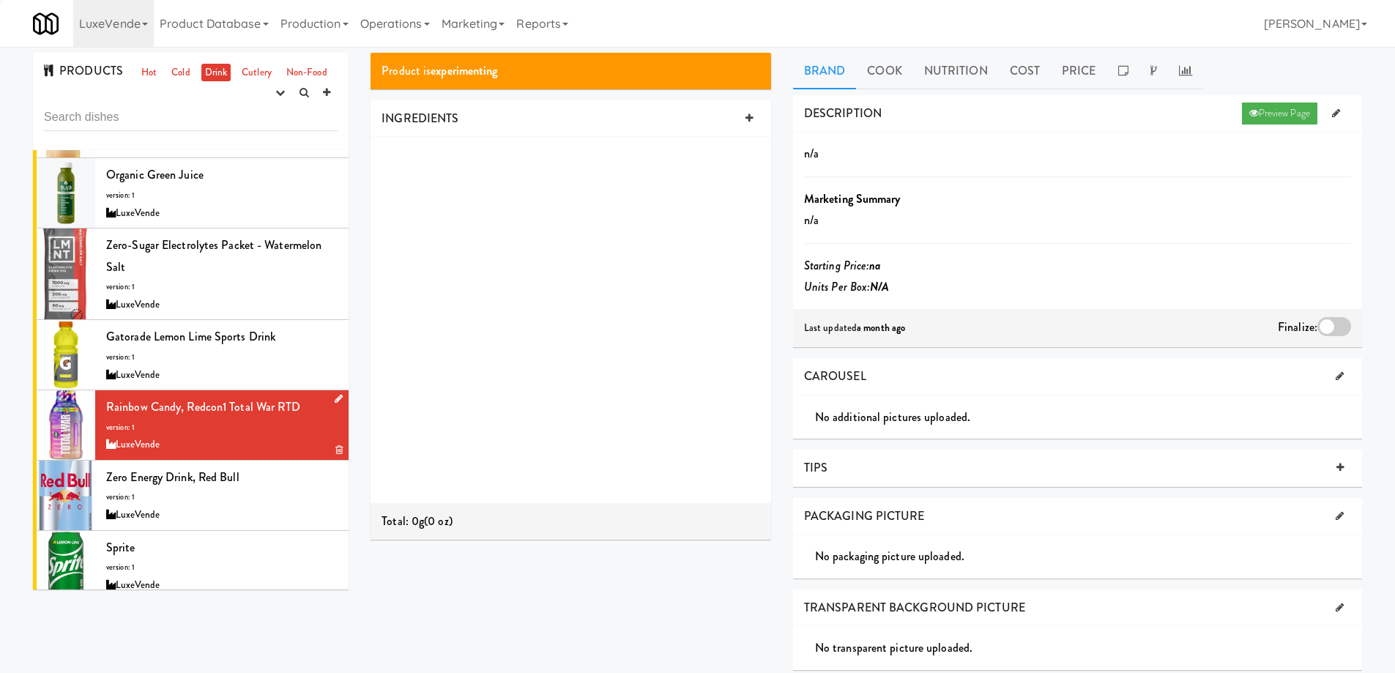
scroll to position [879, 0]
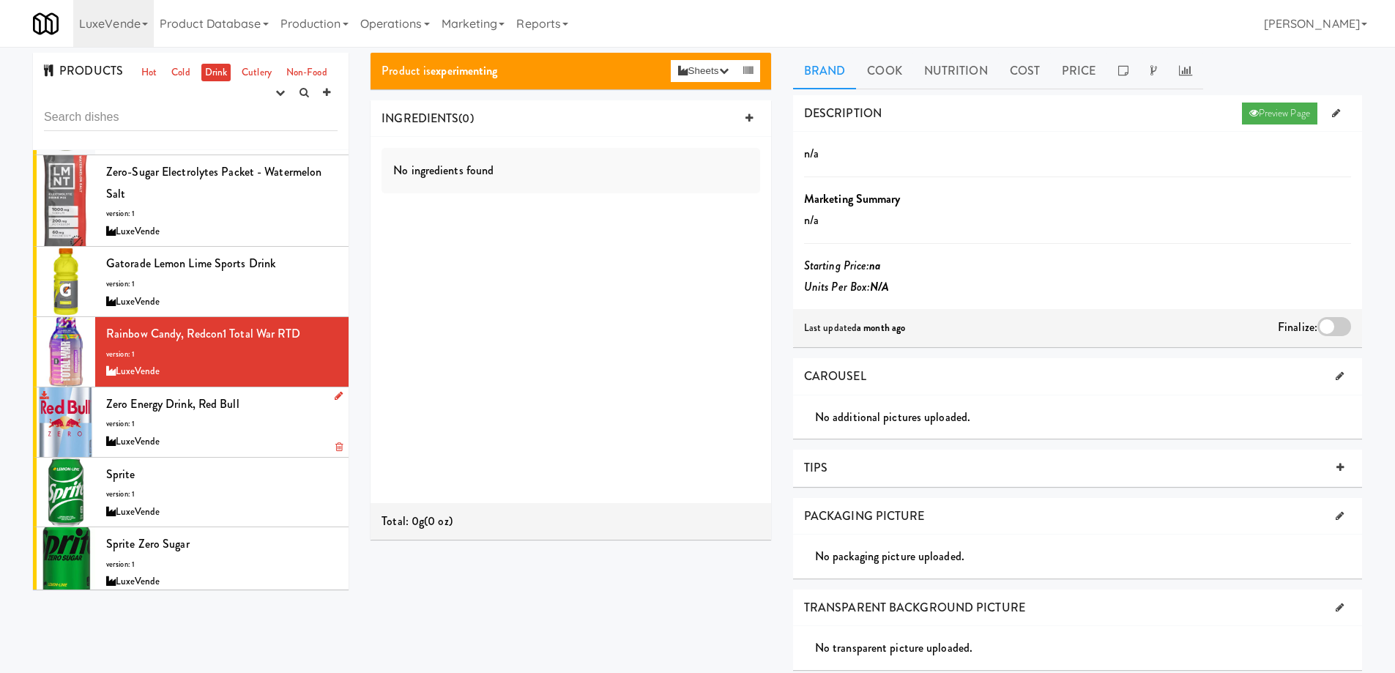
click at [275, 431] on div "Zero Energy Drink, Red Bull version: 1 LuxeVende" at bounding box center [221, 422] width 231 height 58
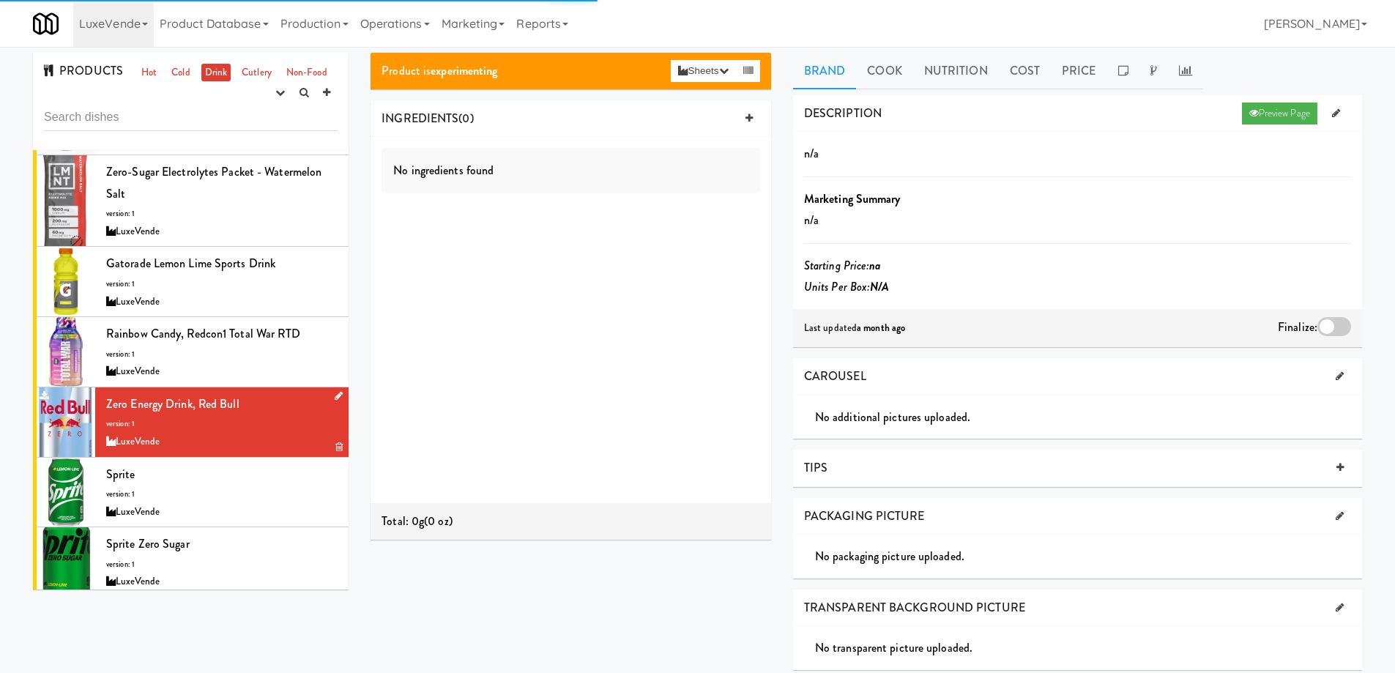
scroll to position [952, 0]
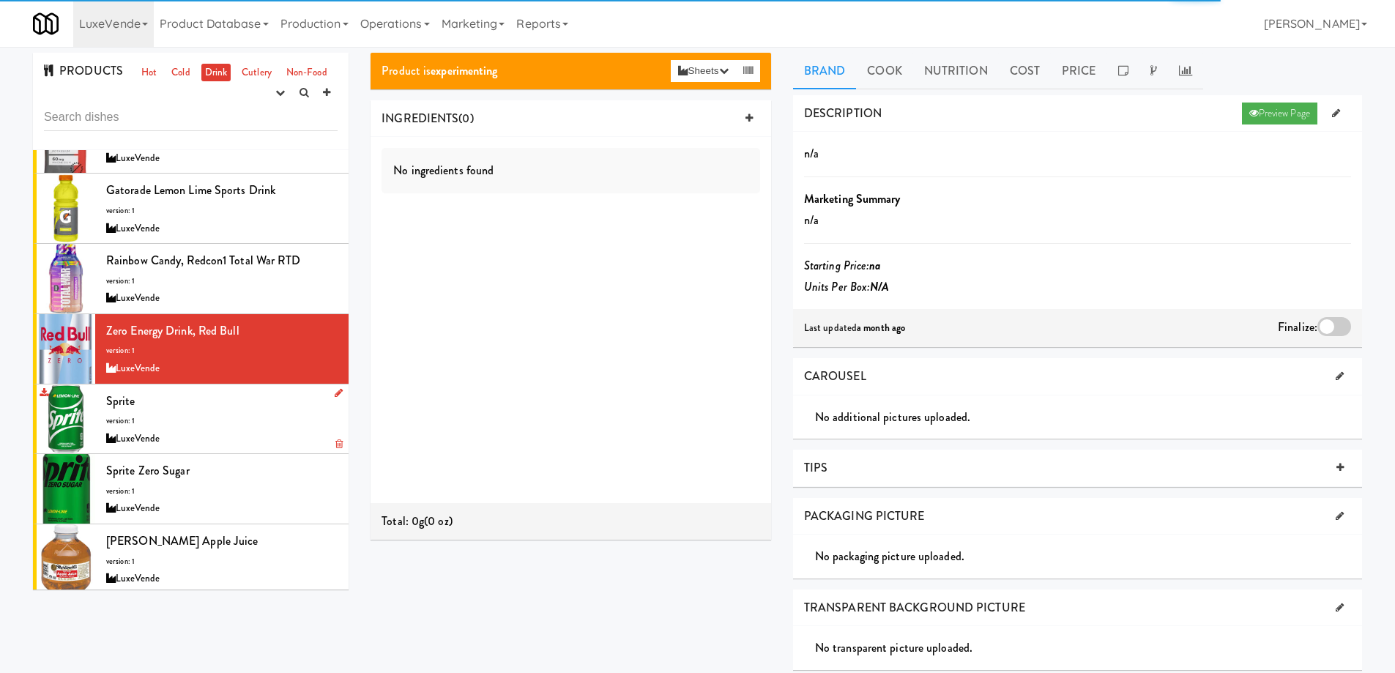
click at [272, 430] on div "LuxeVende" at bounding box center [221, 439] width 231 height 18
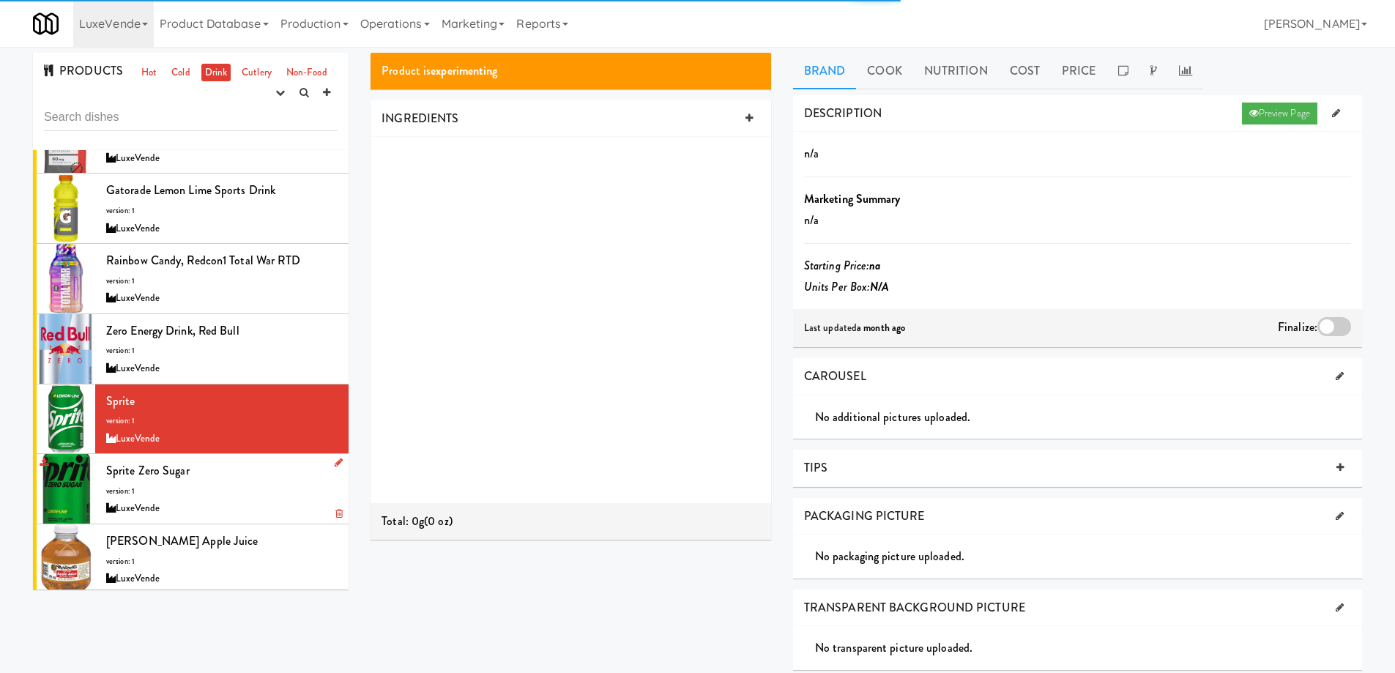
click at [267, 468] on div "Sprite Zero Sugar version: 1 LuxeVende" at bounding box center [221, 489] width 231 height 58
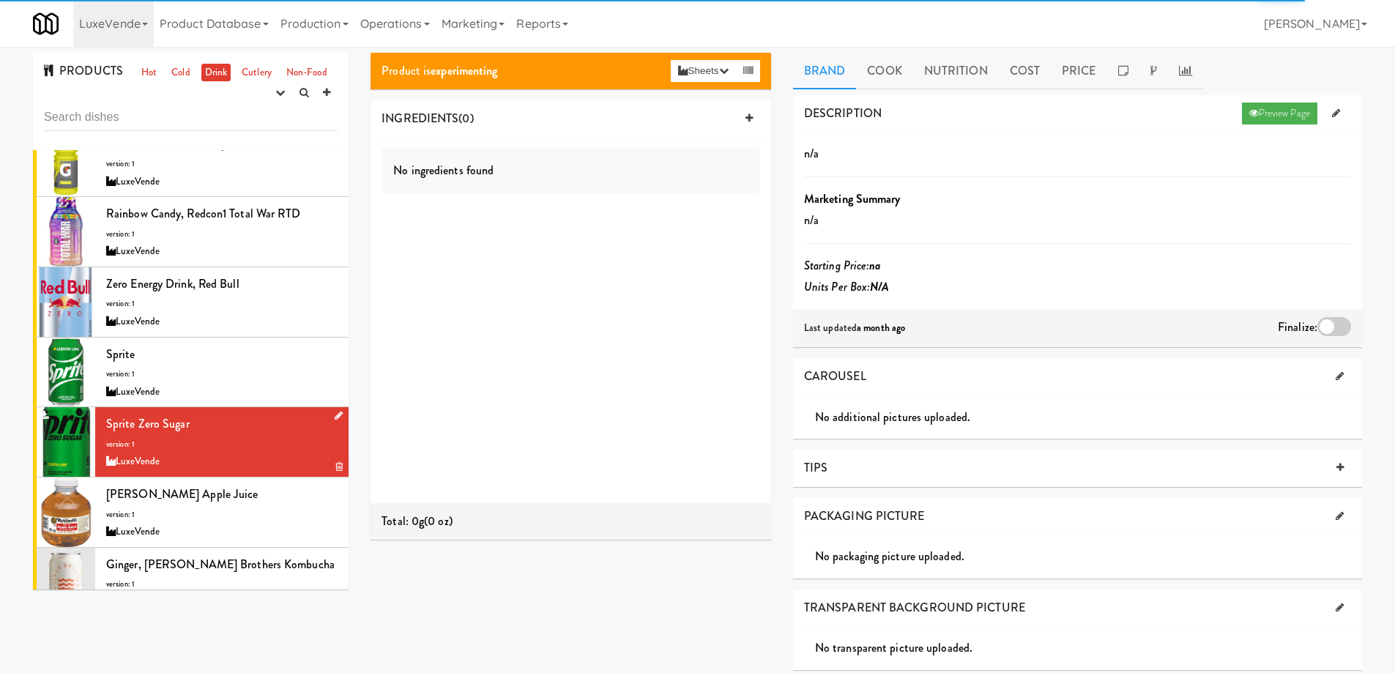
scroll to position [1025, 0]
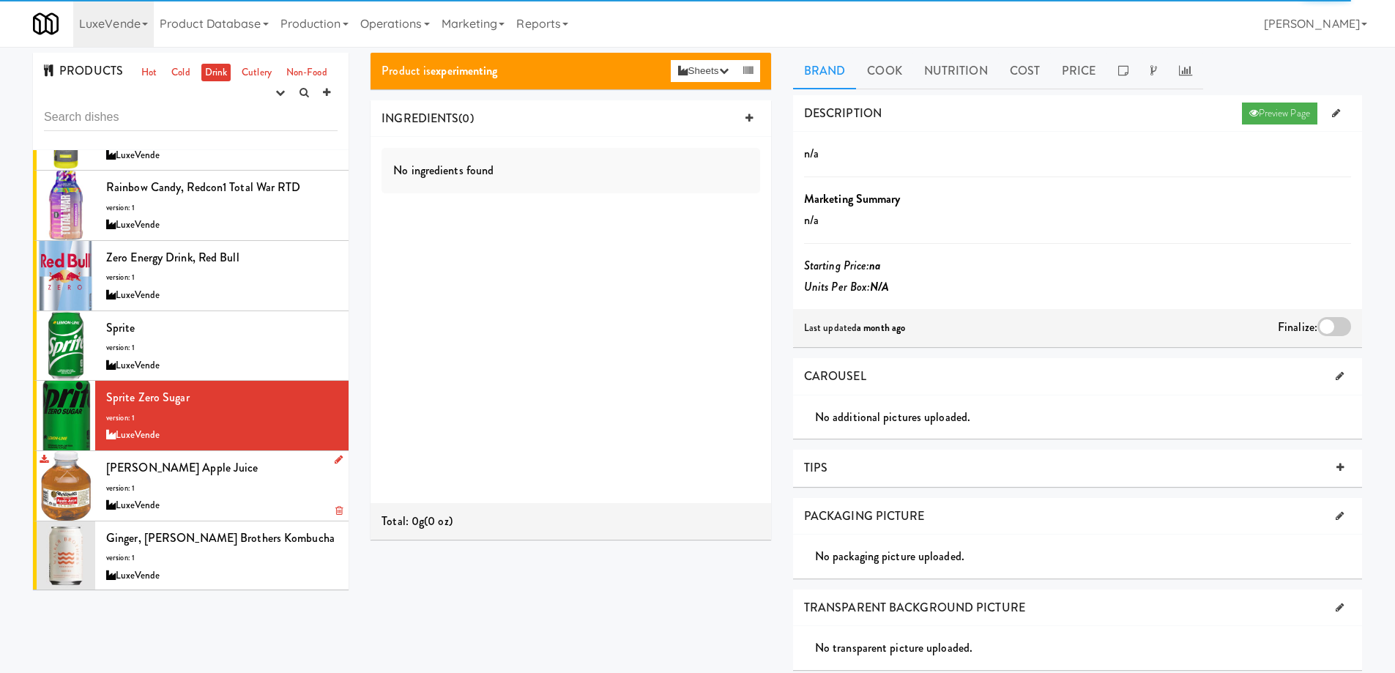
click at [268, 464] on div "Martinelli's Apple Juice version: 1 LuxeVende" at bounding box center [221, 486] width 231 height 58
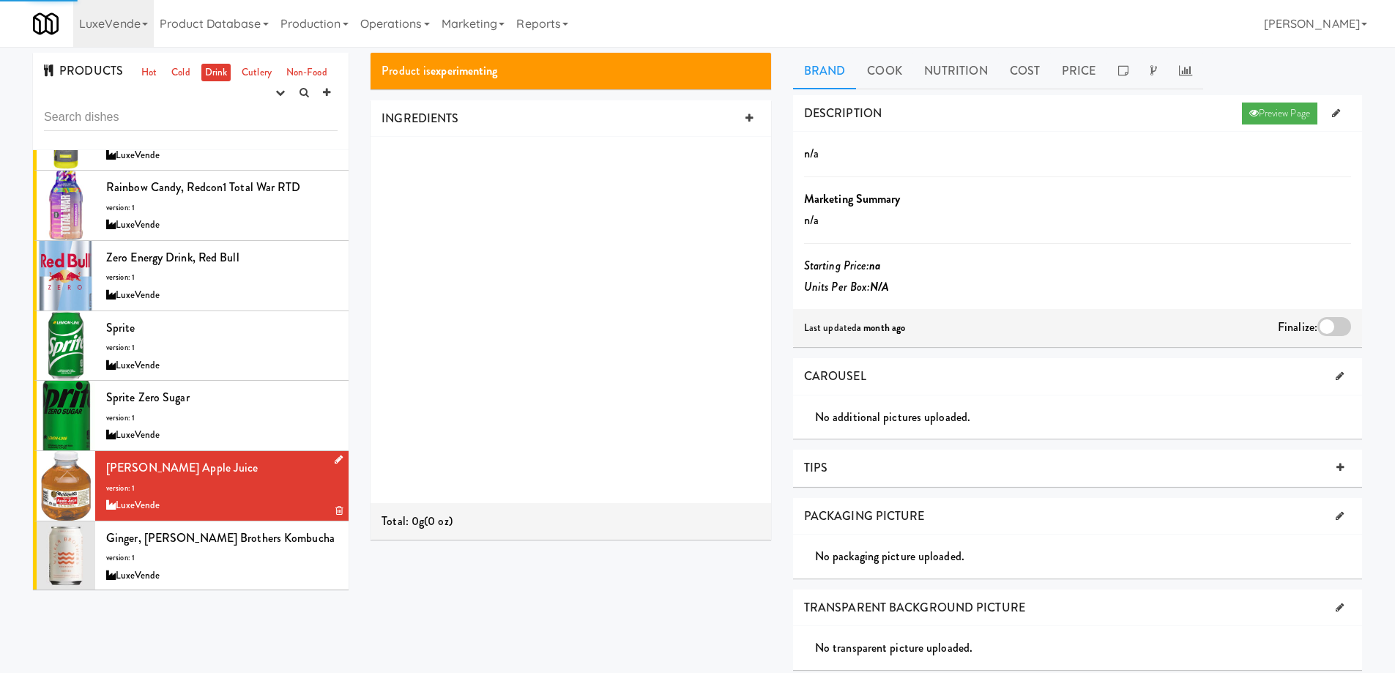
scroll to position [1098, 0]
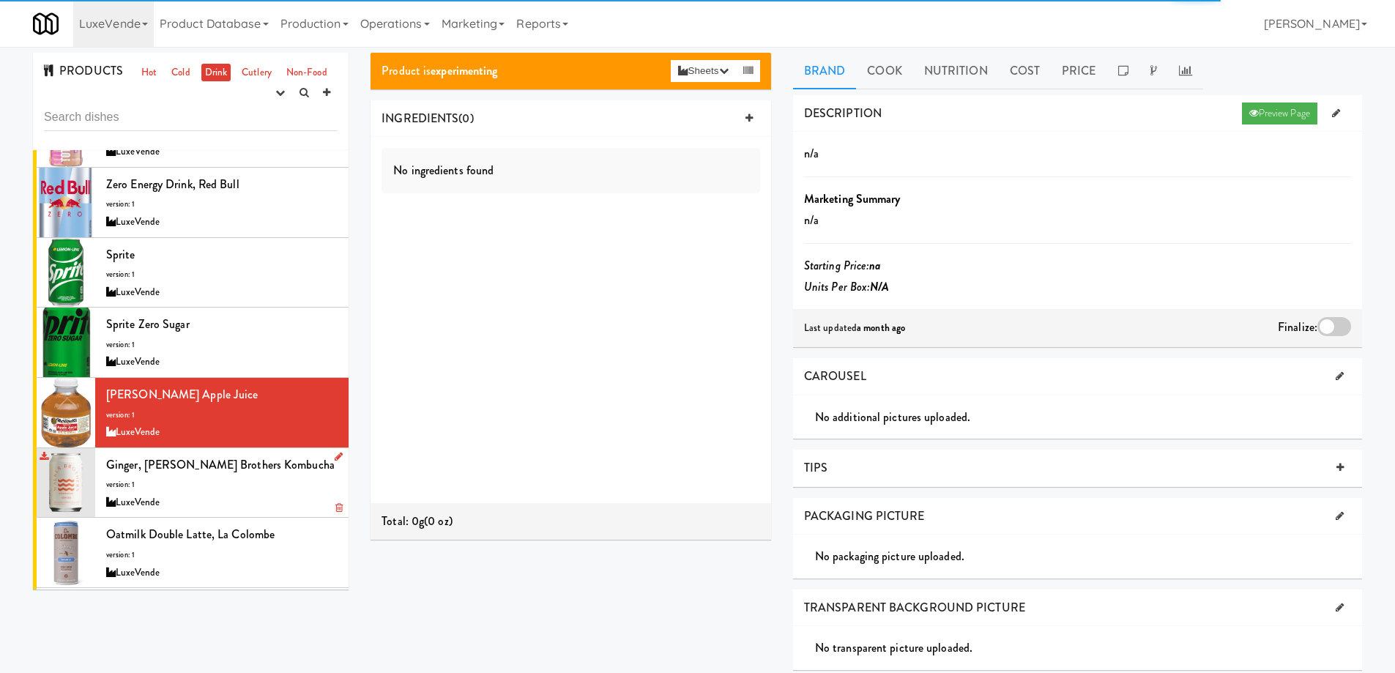
click at [283, 487] on div "Ginger, Walker Brothers Kombucha version: 1 LuxeVende" at bounding box center [221, 483] width 231 height 58
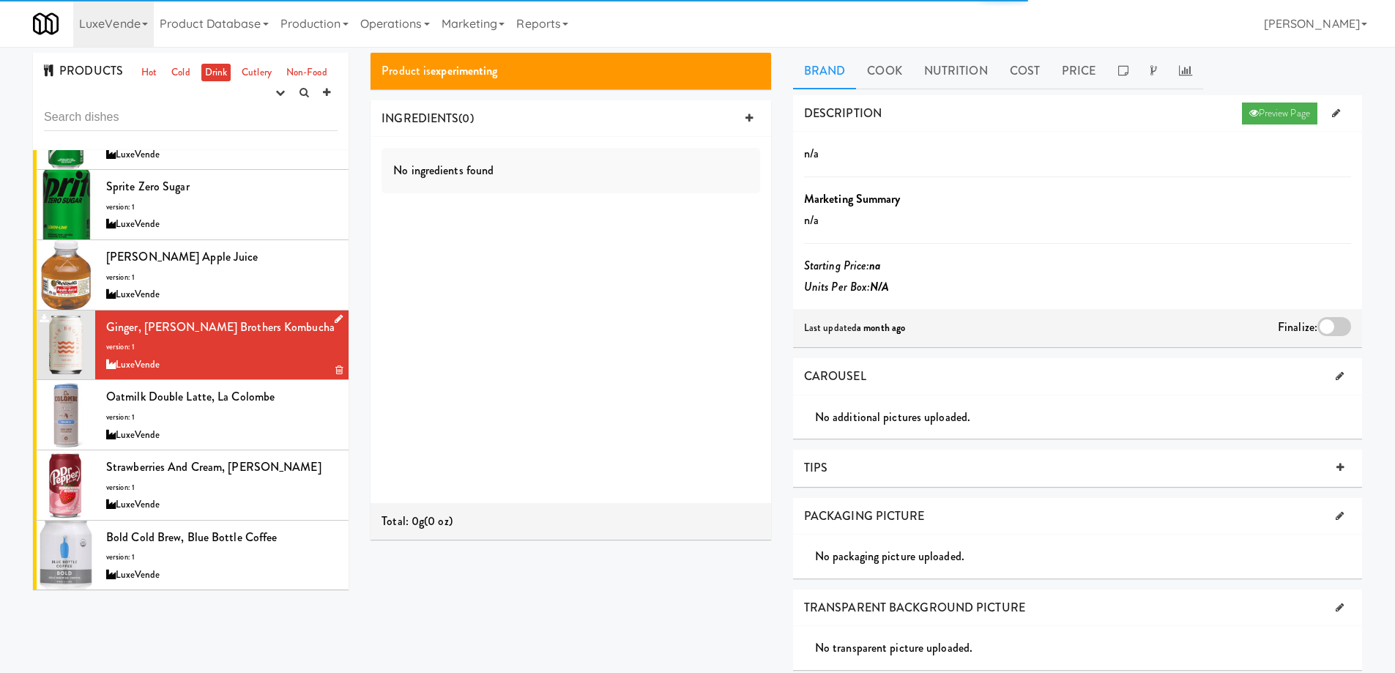
scroll to position [1237, 0]
click at [288, 428] on div "LuxeVende" at bounding box center [221, 434] width 231 height 18
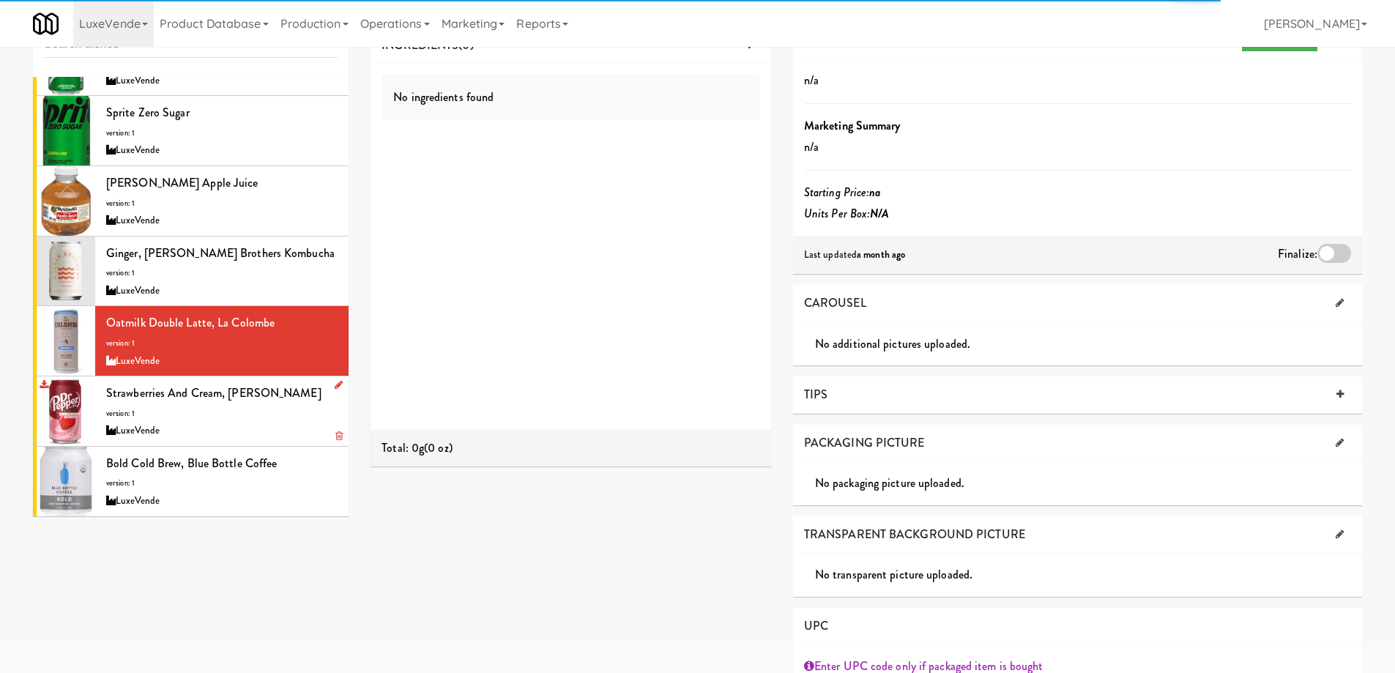
click at [275, 418] on div "Strawberries and Cream, Dr Pepper version: 1 LuxeVende" at bounding box center [221, 411] width 231 height 58
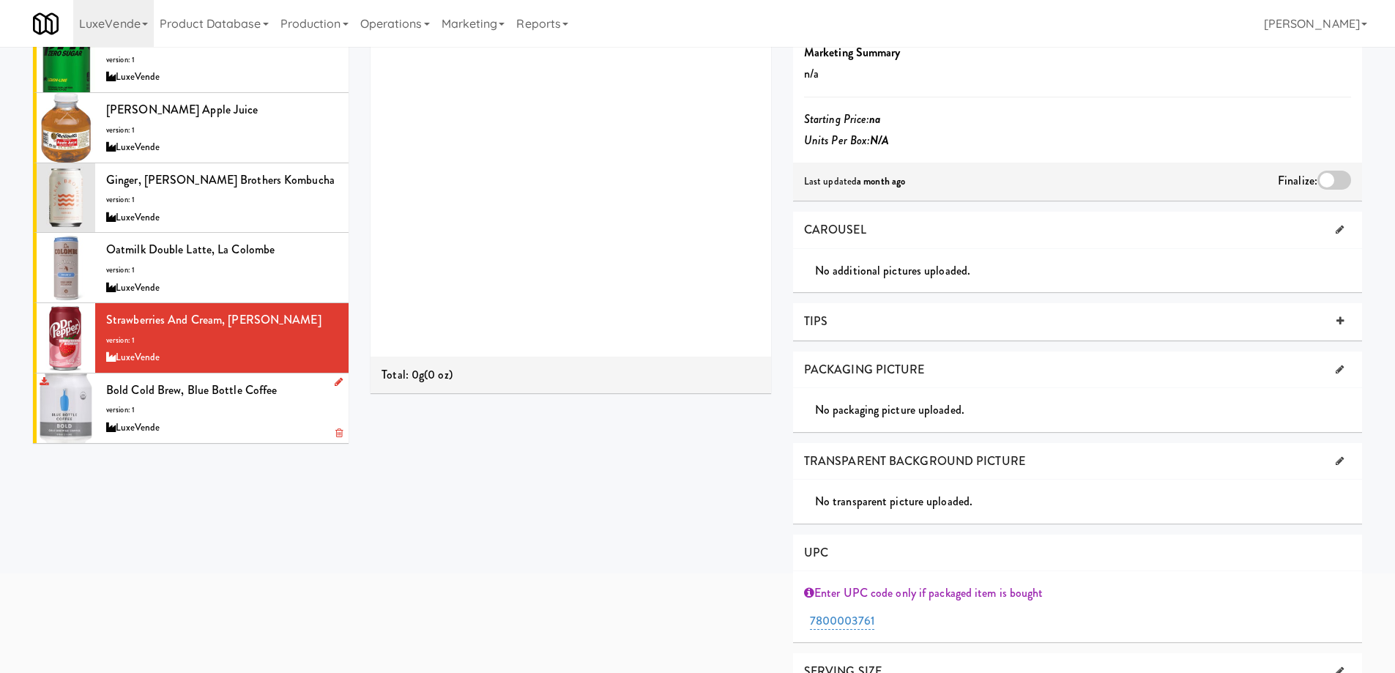
click at [248, 420] on div "LuxeVende" at bounding box center [221, 428] width 231 height 18
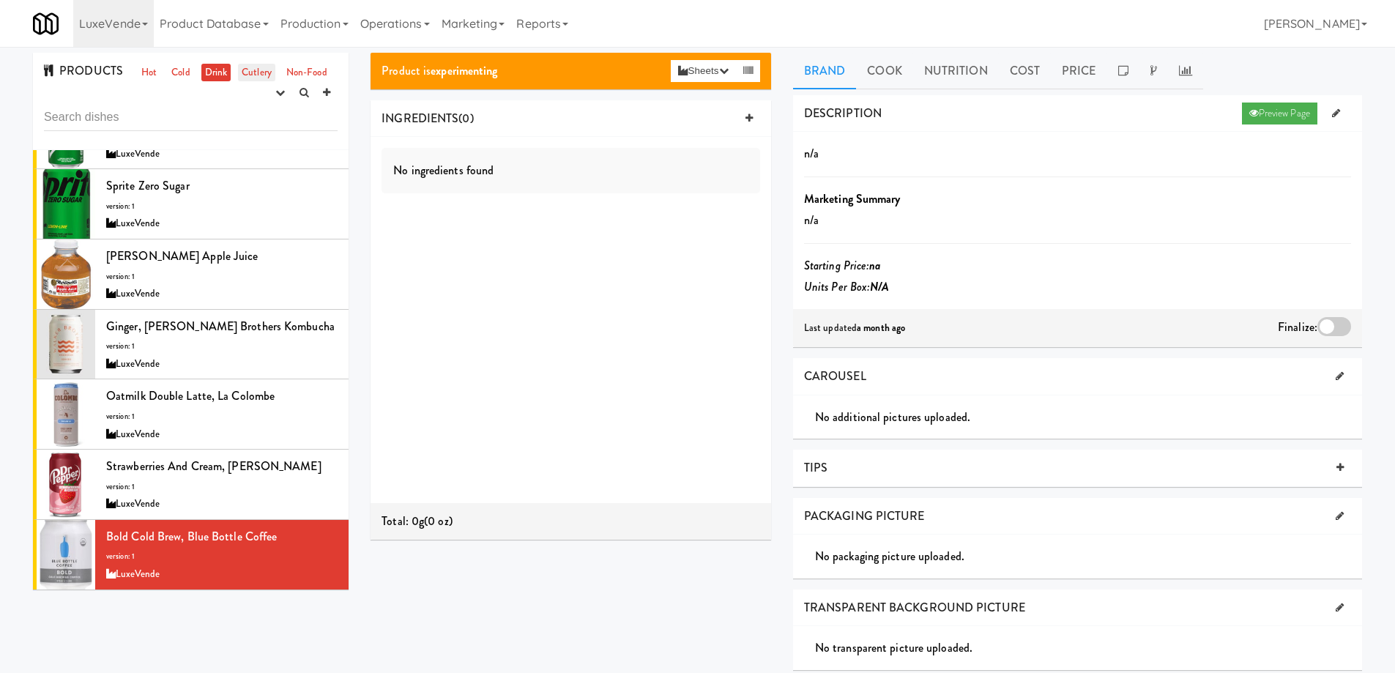
click at [258, 70] on link "Cutlery" at bounding box center [256, 73] width 37 height 18
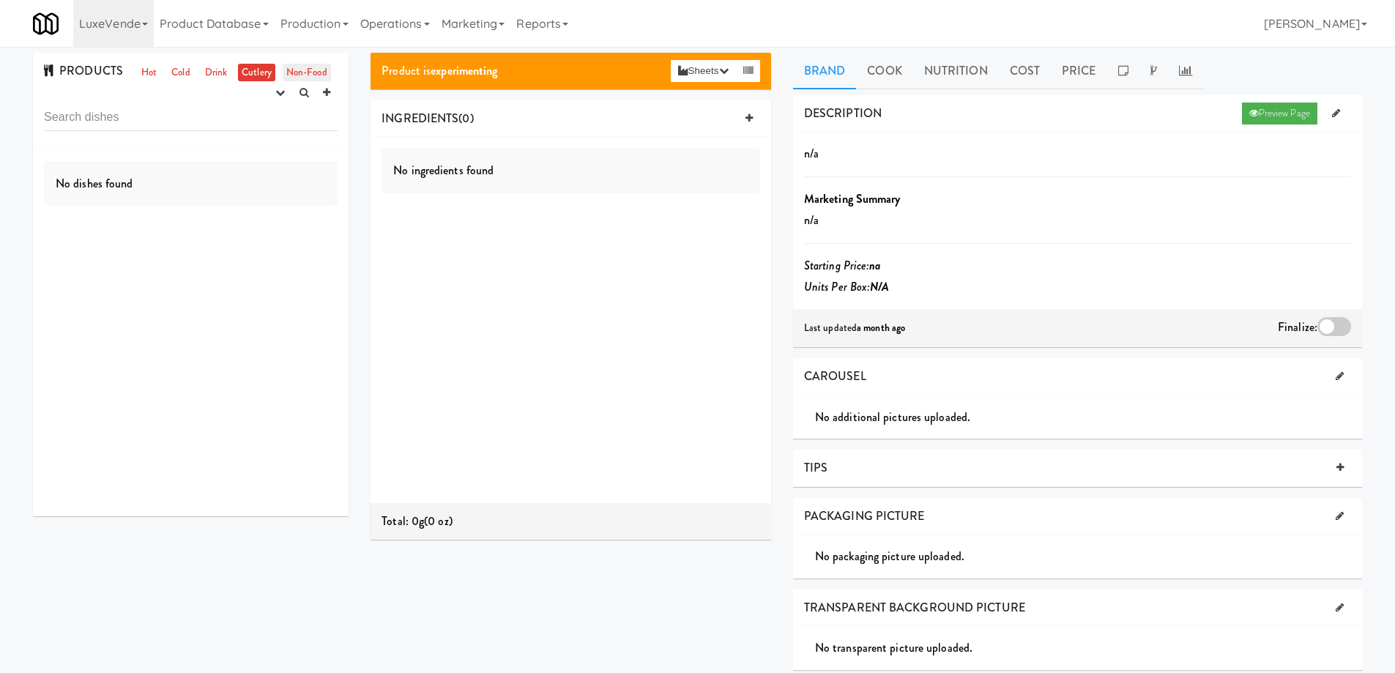
click at [299, 72] on link "Non-Food" at bounding box center [307, 73] width 48 height 18
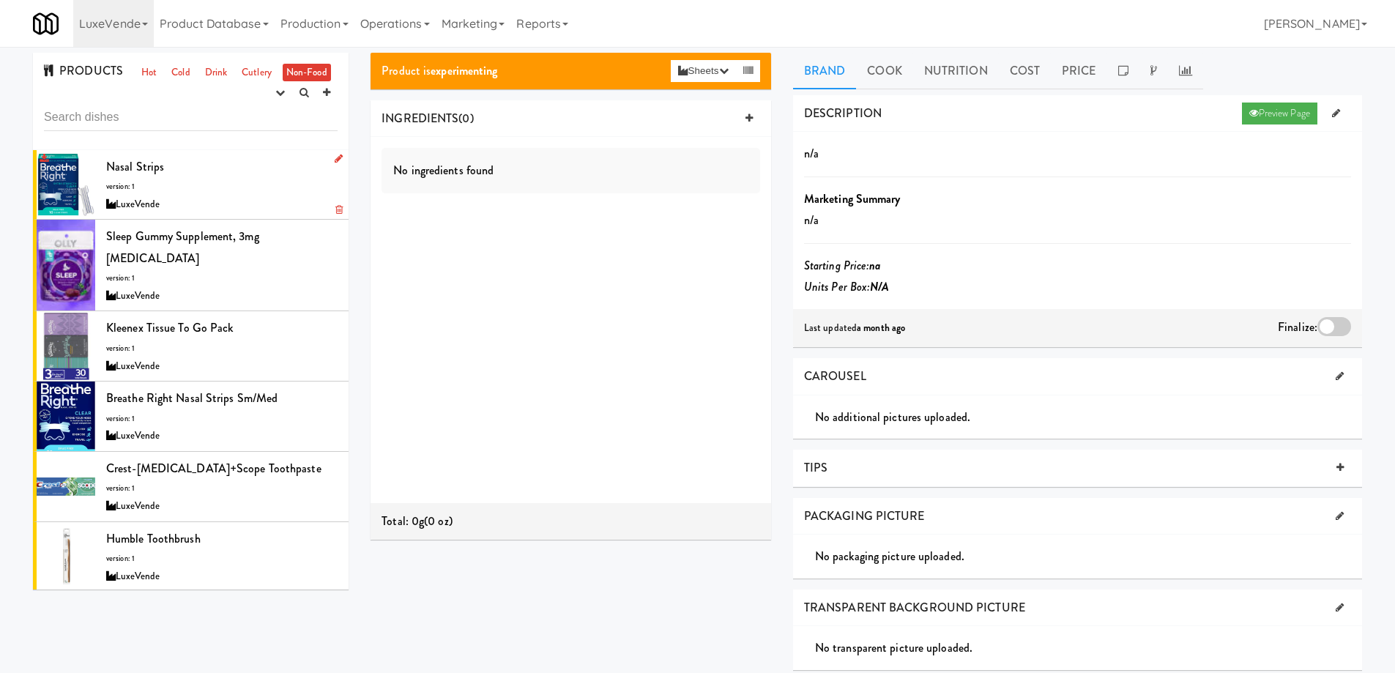
click at [217, 181] on div "Nasal Strips version: 1 LuxeVende" at bounding box center [221, 185] width 231 height 58
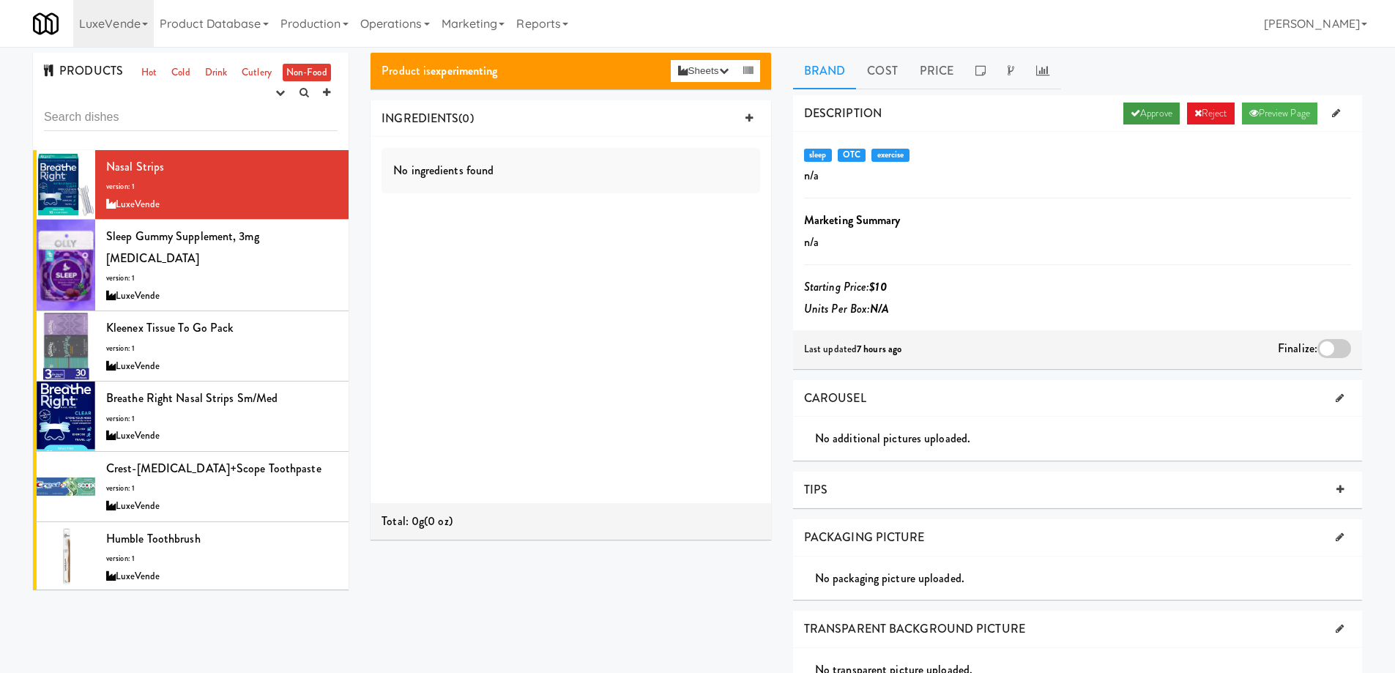
click at [1141, 111] on link "Approve" at bounding box center [1151, 114] width 56 height 22
click at [1325, 340] on div at bounding box center [1334, 348] width 34 height 19
click at [0, 0] on input "checkbox" at bounding box center [0, 0] width 0 height 0
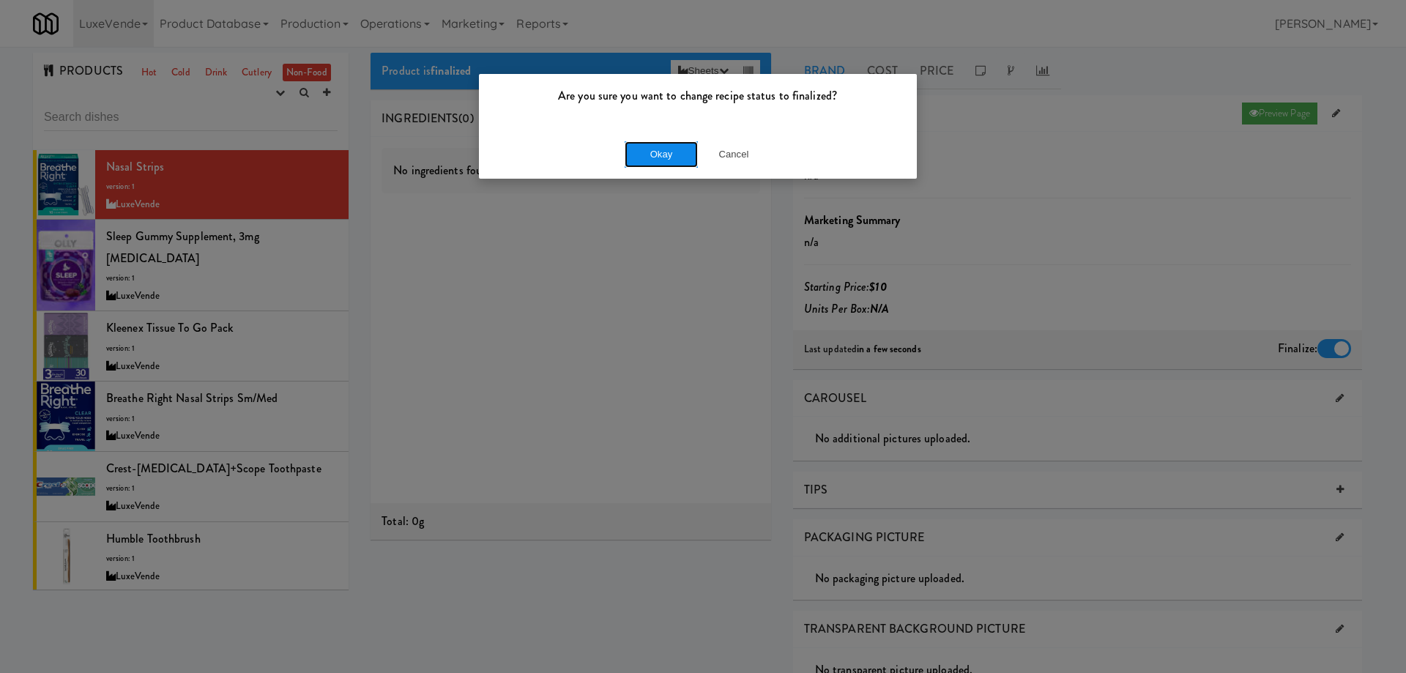
click at [657, 149] on button "Okay" at bounding box center [661, 154] width 73 height 26
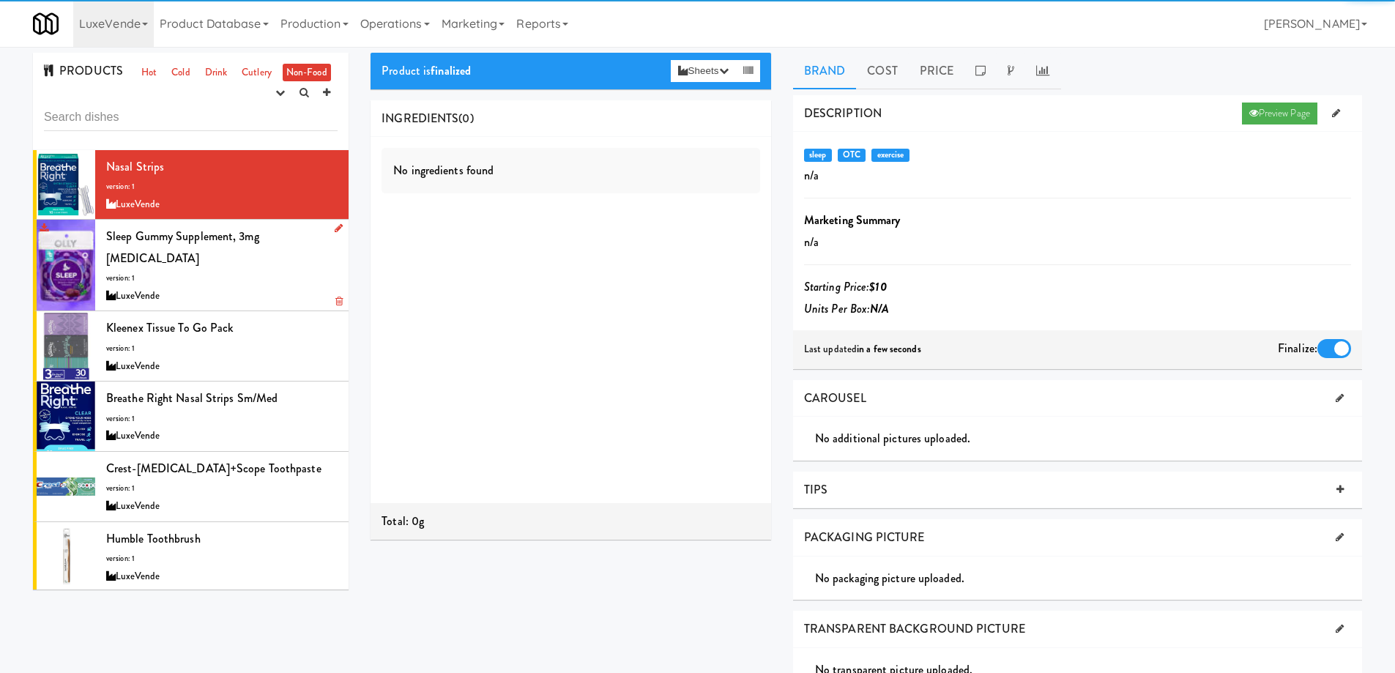
click at [253, 264] on div "Sleep Gummy Supplement, 3mg Melatonin version: 1 LuxeVende" at bounding box center [221, 265] width 231 height 79
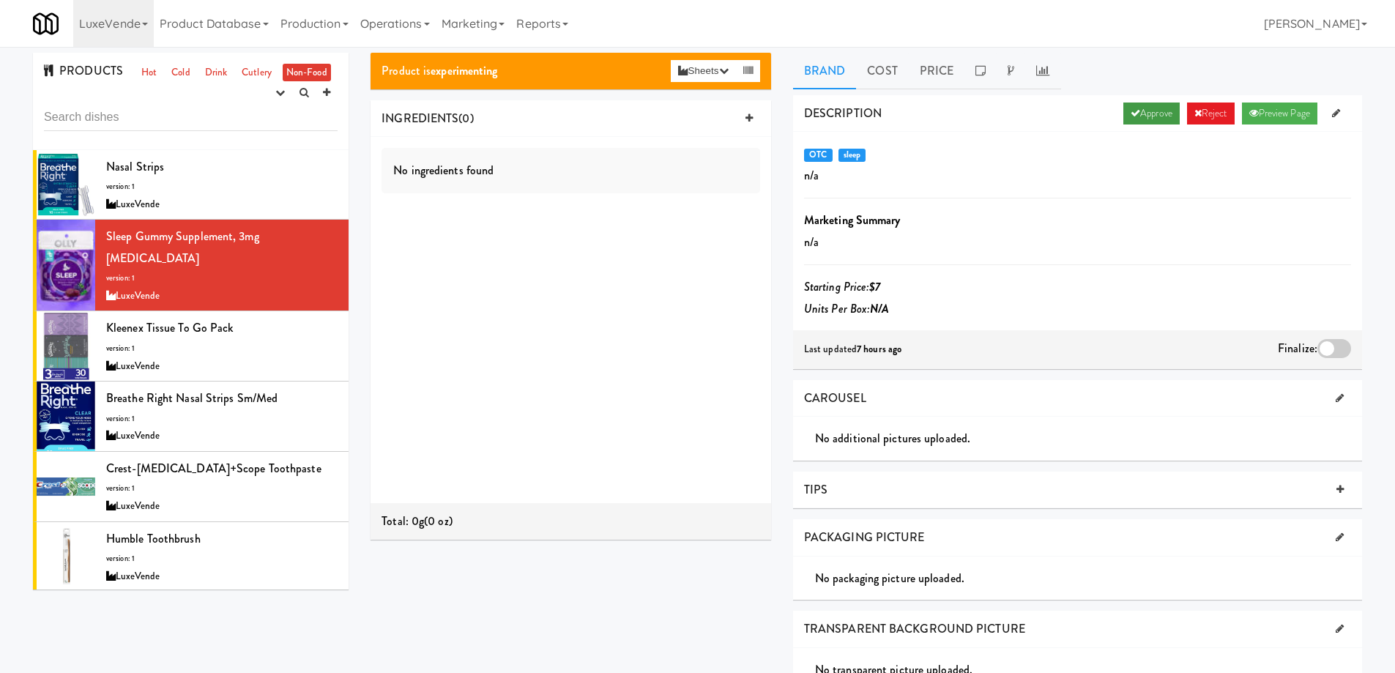
click at [1135, 111] on link "Approve" at bounding box center [1151, 114] width 56 height 22
click at [1332, 346] on div at bounding box center [1334, 348] width 34 height 19
click at [0, 0] on input "checkbox" at bounding box center [0, 0] width 0 height 0
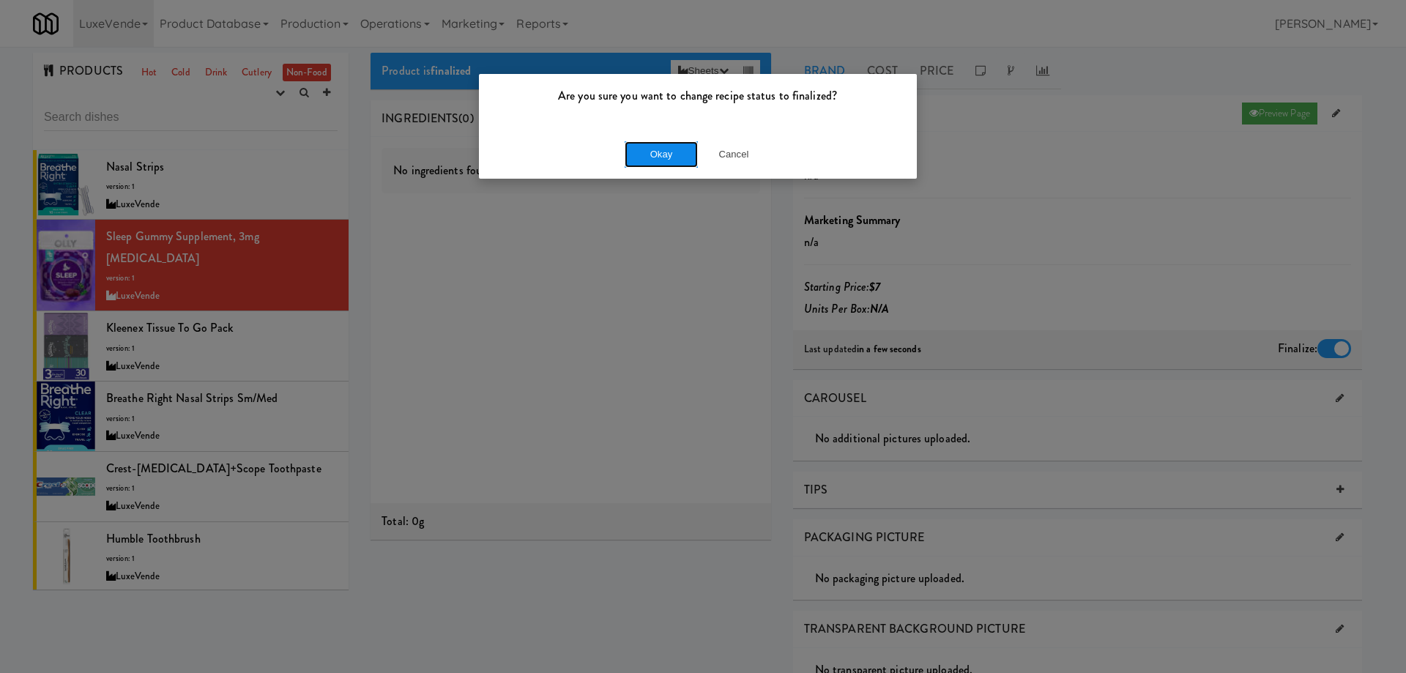
click at [669, 158] on button "Okay" at bounding box center [661, 154] width 73 height 26
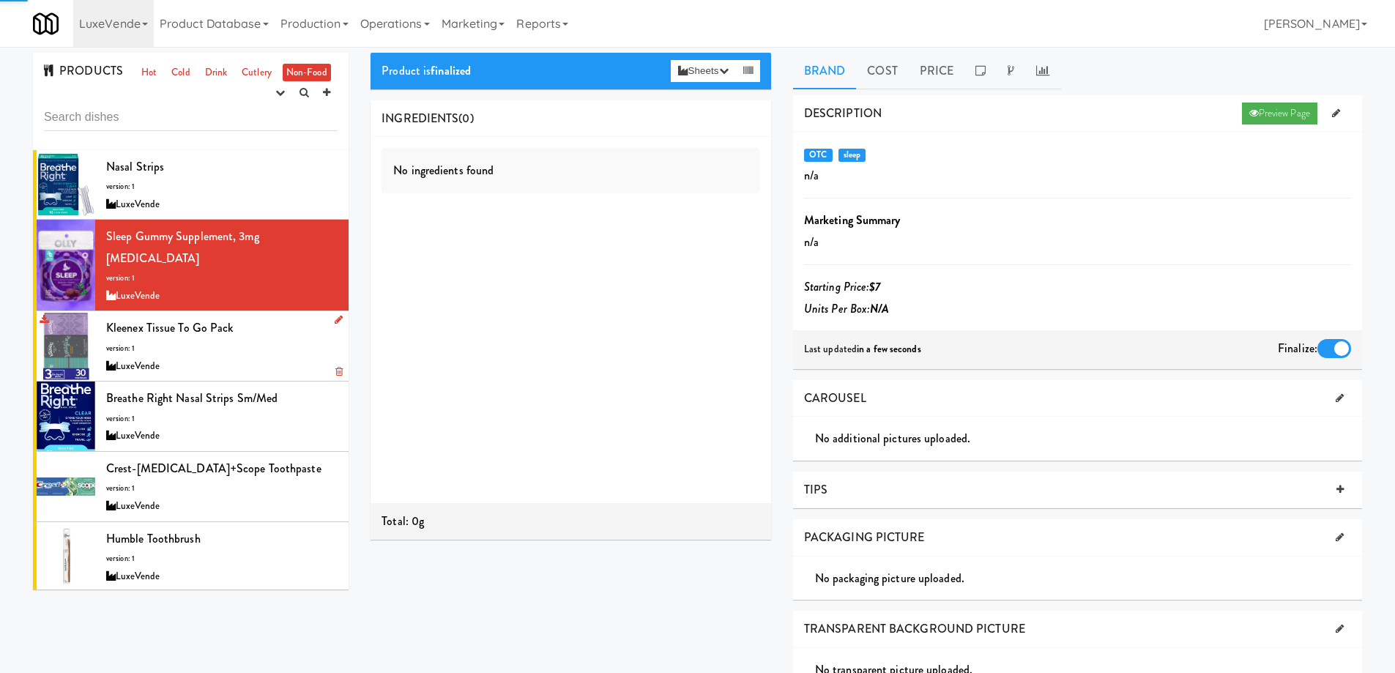
click at [239, 321] on div "Kleenex Tissue To Go pack version: 1 LuxeVende" at bounding box center [221, 346] width 231 height 58
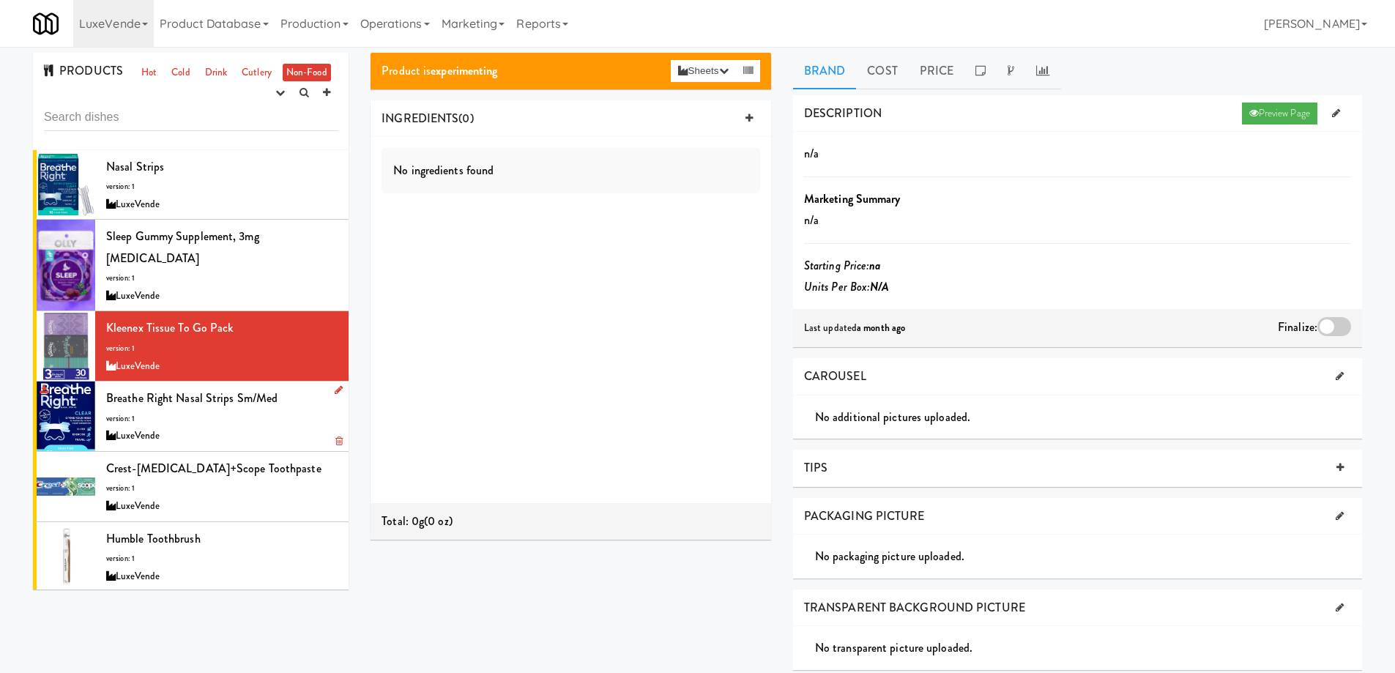
click at [292, 427] on div "LuxeVende" at bounding box center [221, 436] width 231 height 18
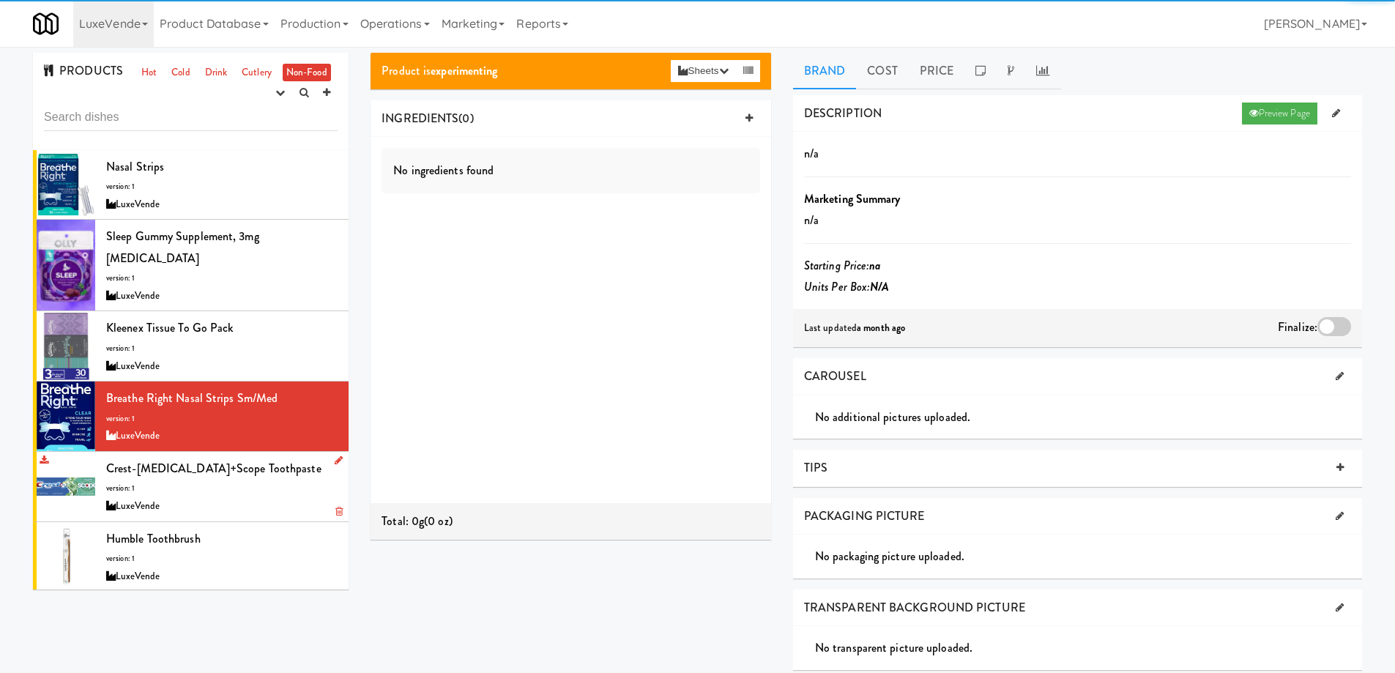
click at [294, 497] on div "LuxeVende" at bounding box center [221, 506] width 231 height 18
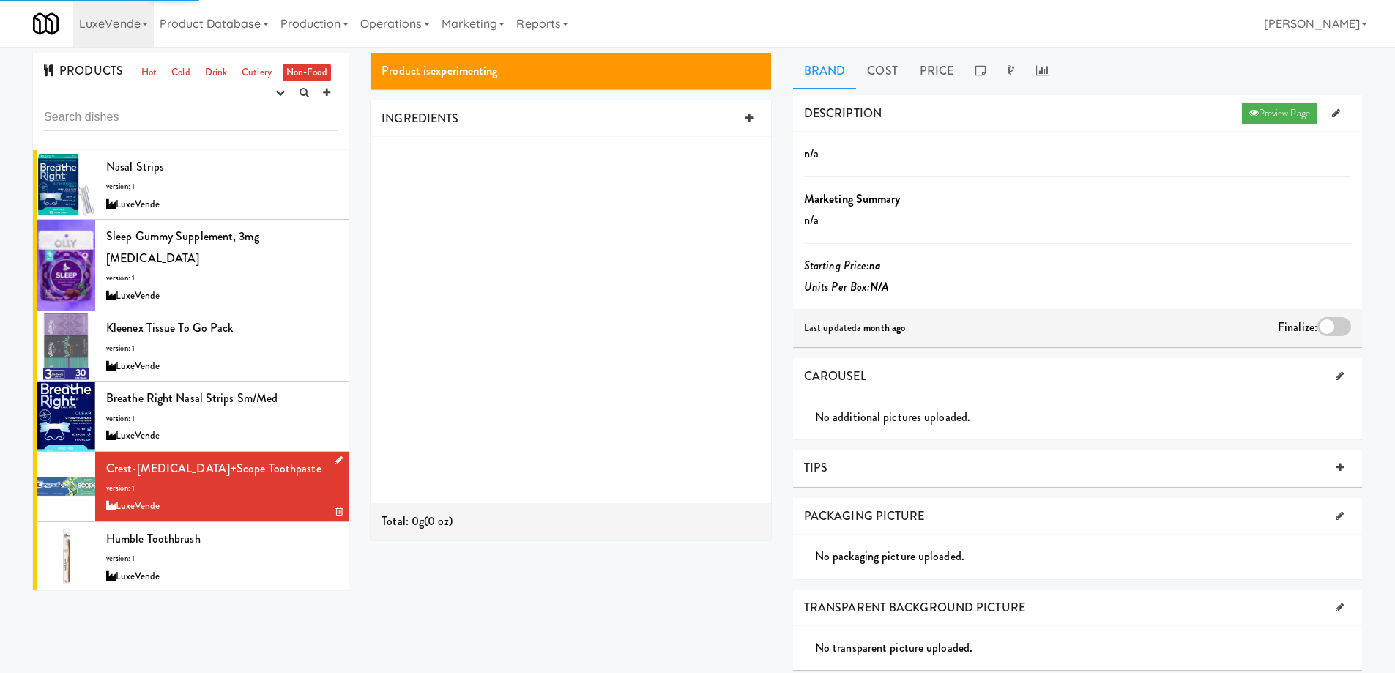
scroll to position [73, 0]
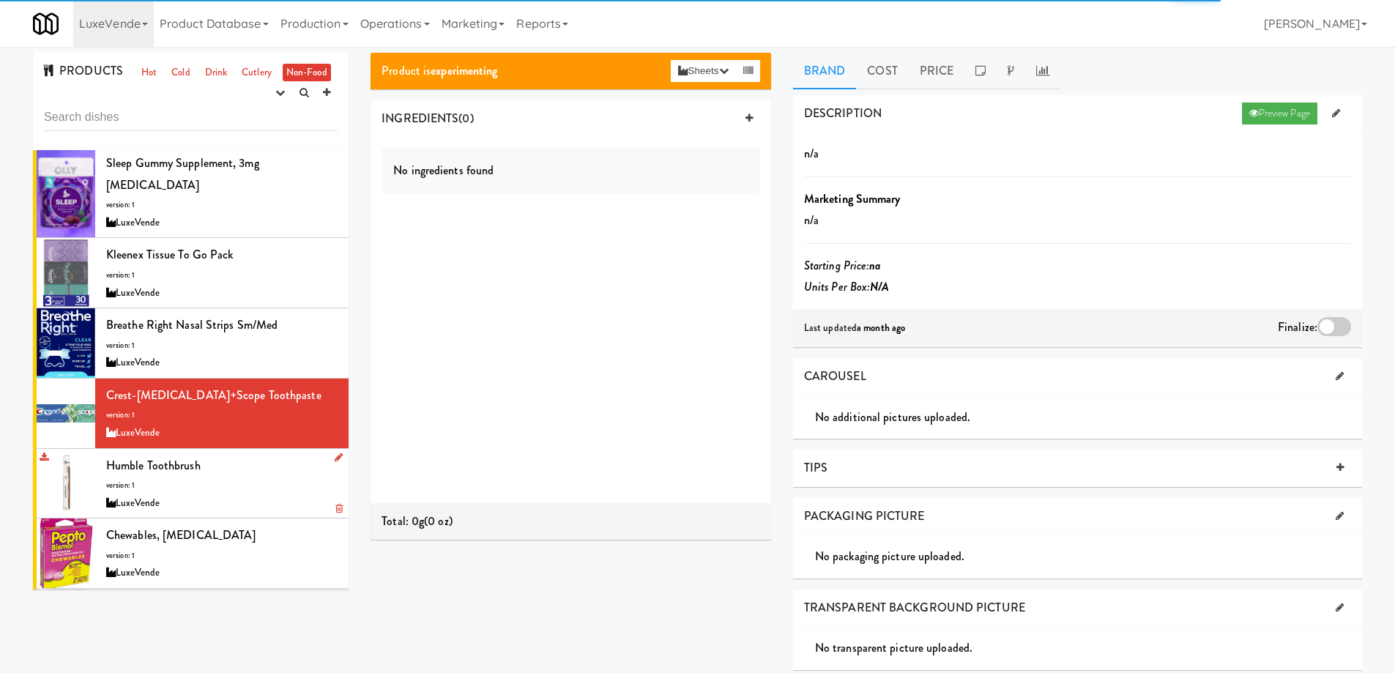
click at [265, 463] on div "Humble Toothbrush version: 1 LuxeVende" at bounding box center [221, 484] width 231 height 58
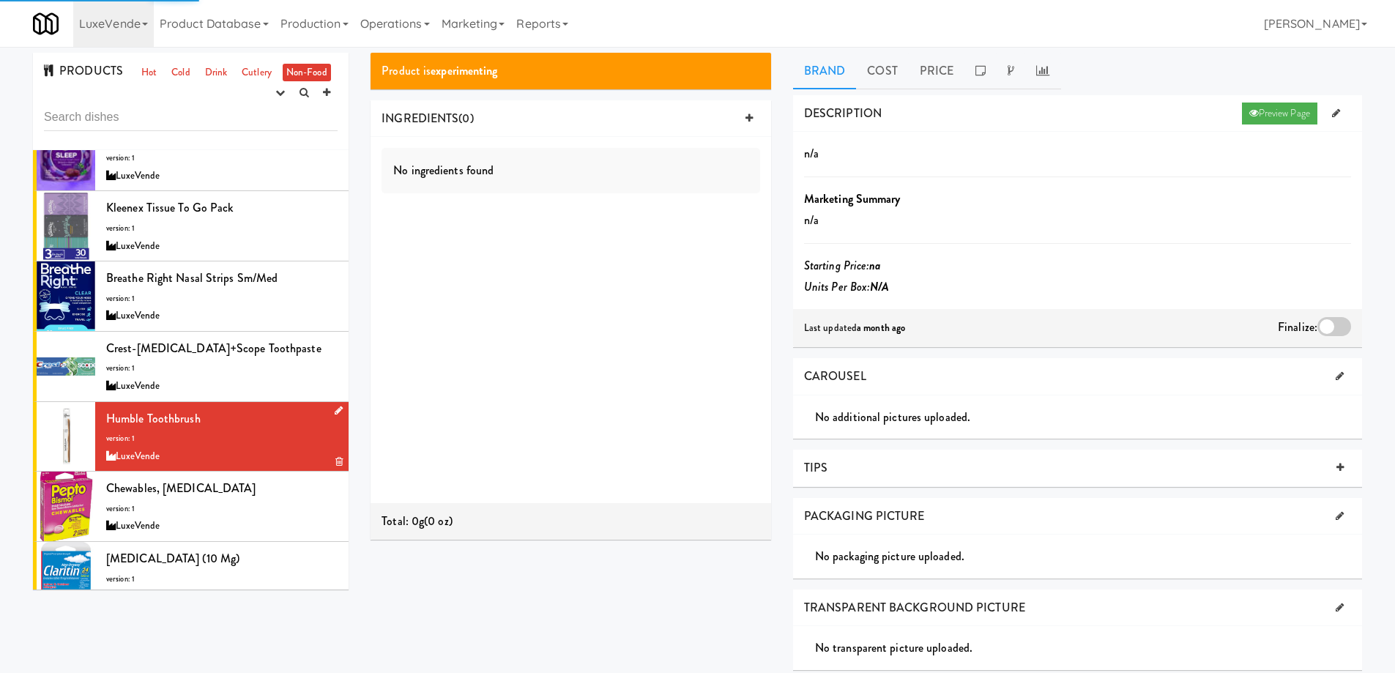
scroll to position [146, 0]
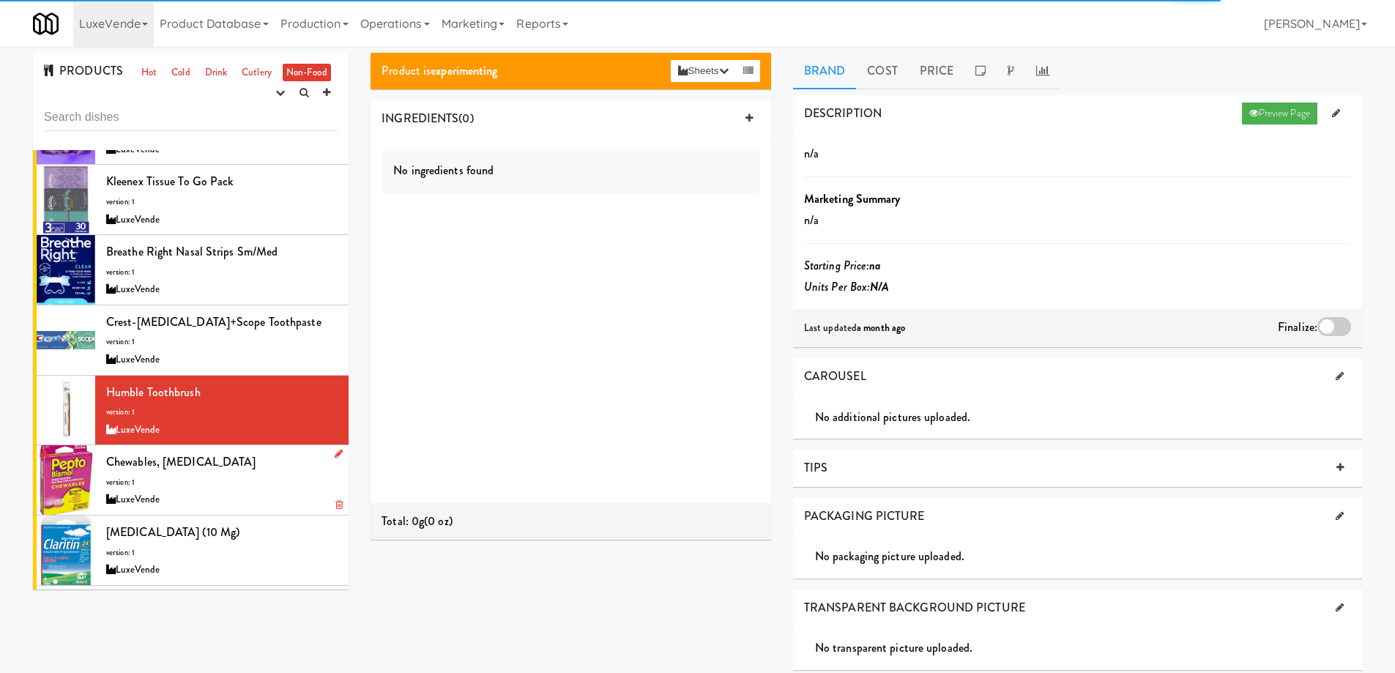
click at [269, 455] on div "Chewables, Pepto Bismol version: 1 LuxeVende" at bounding box center [221, 480] width 231 height 58
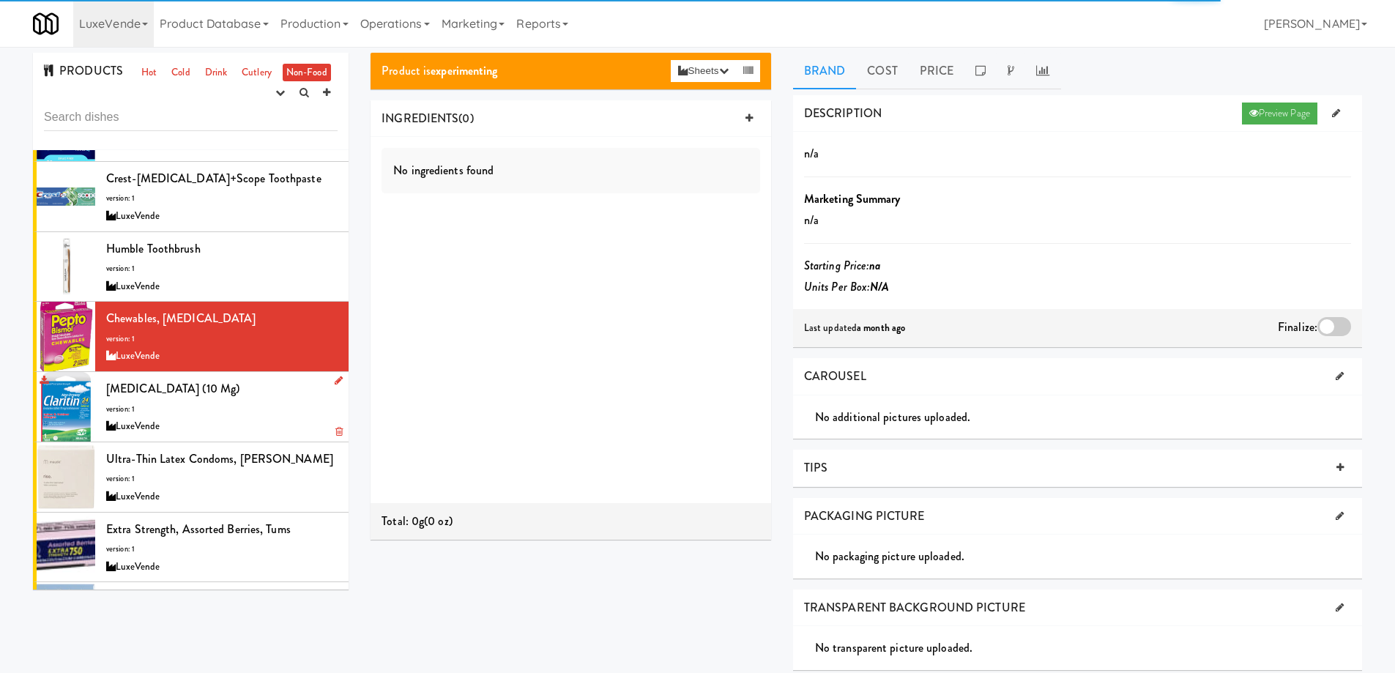
scroll to position [293, 0]
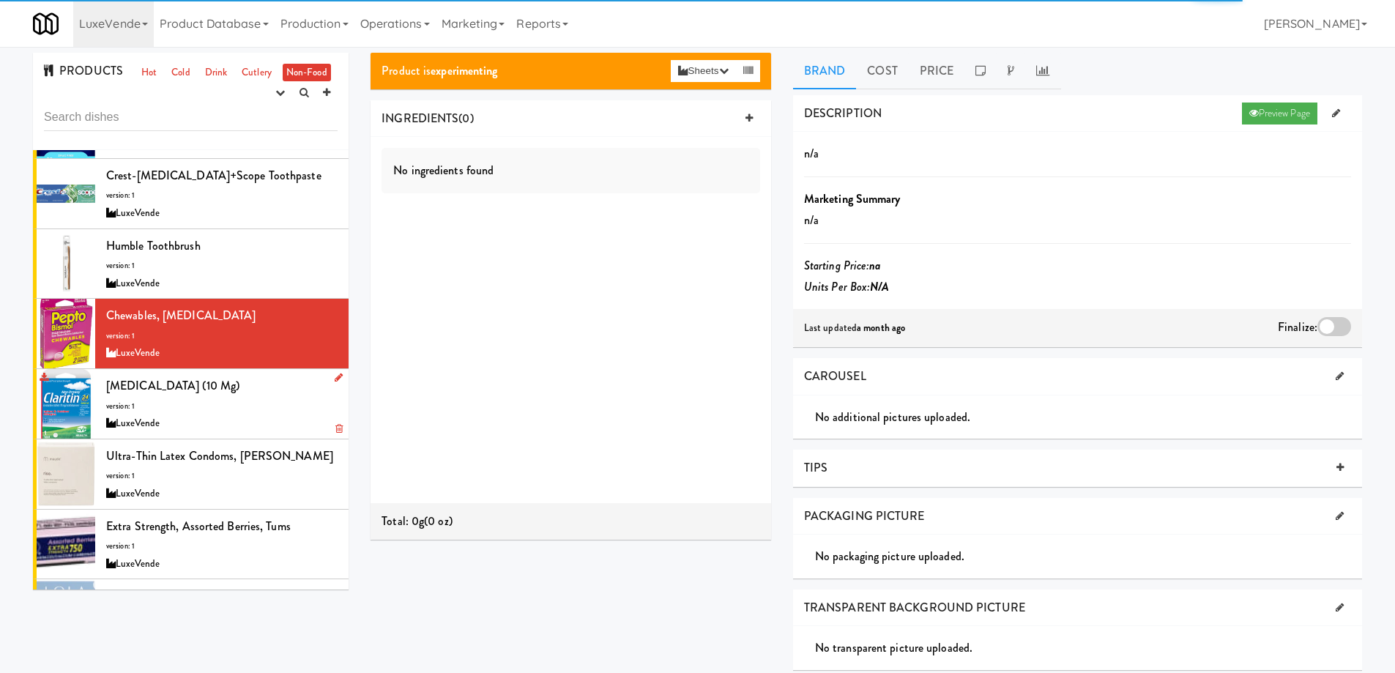
click at [272, 387] on div "Claritin (10 mg) version: 1 LuxeVende" at bounding box center [221, 404] width 231 height 58
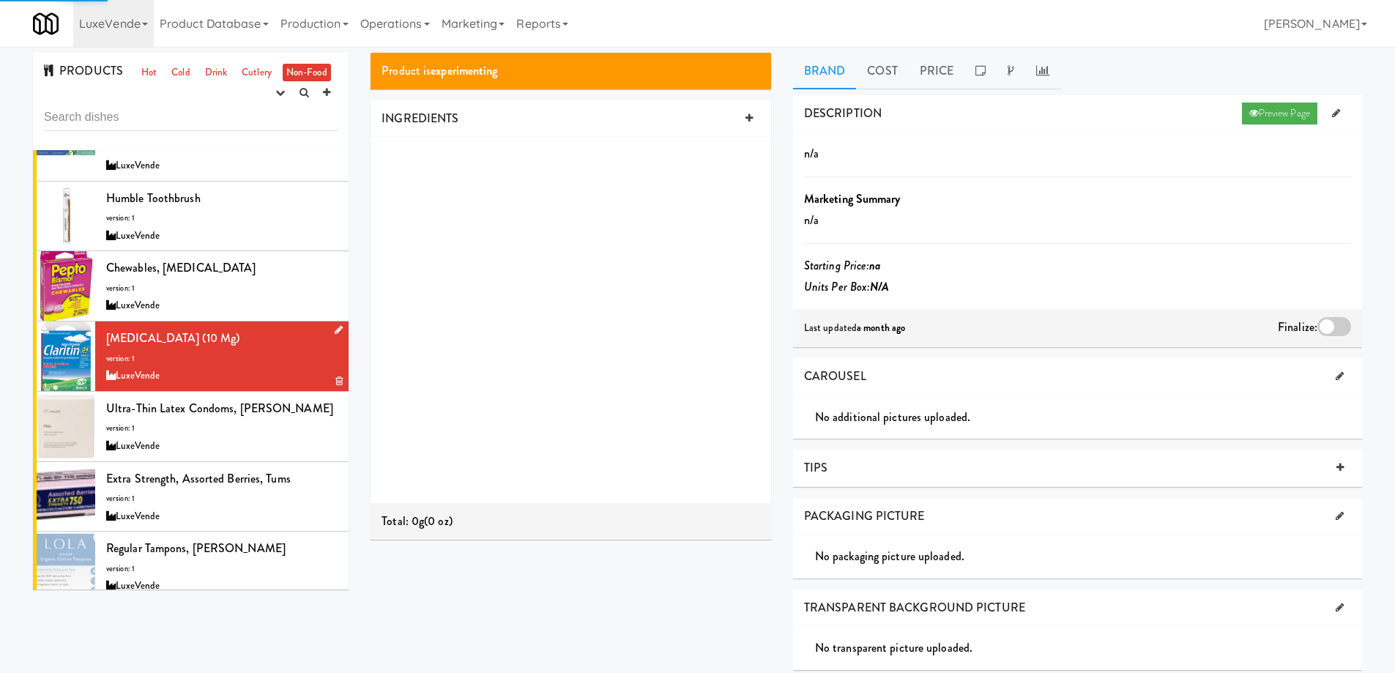
scroll to position [366, 0]
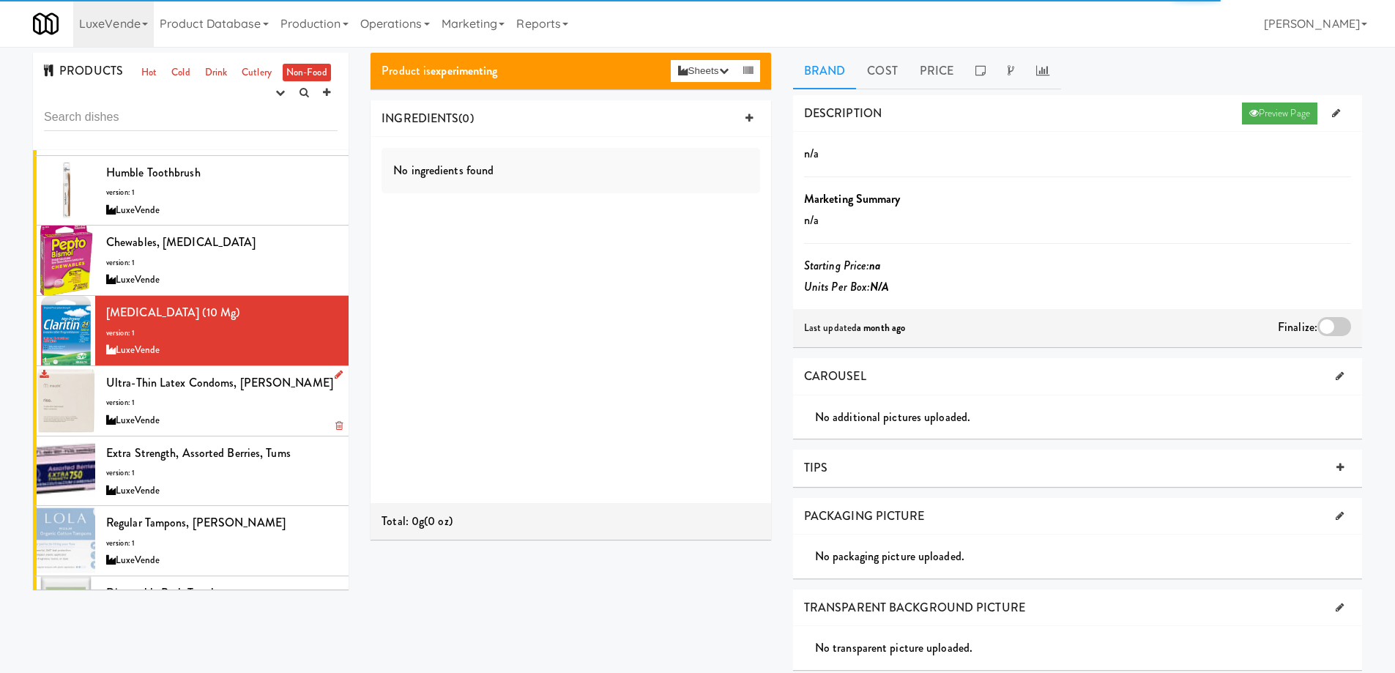
click at [271, 411] on div "LuxeVende" at bounding box center [221, 420] width 231 height 18
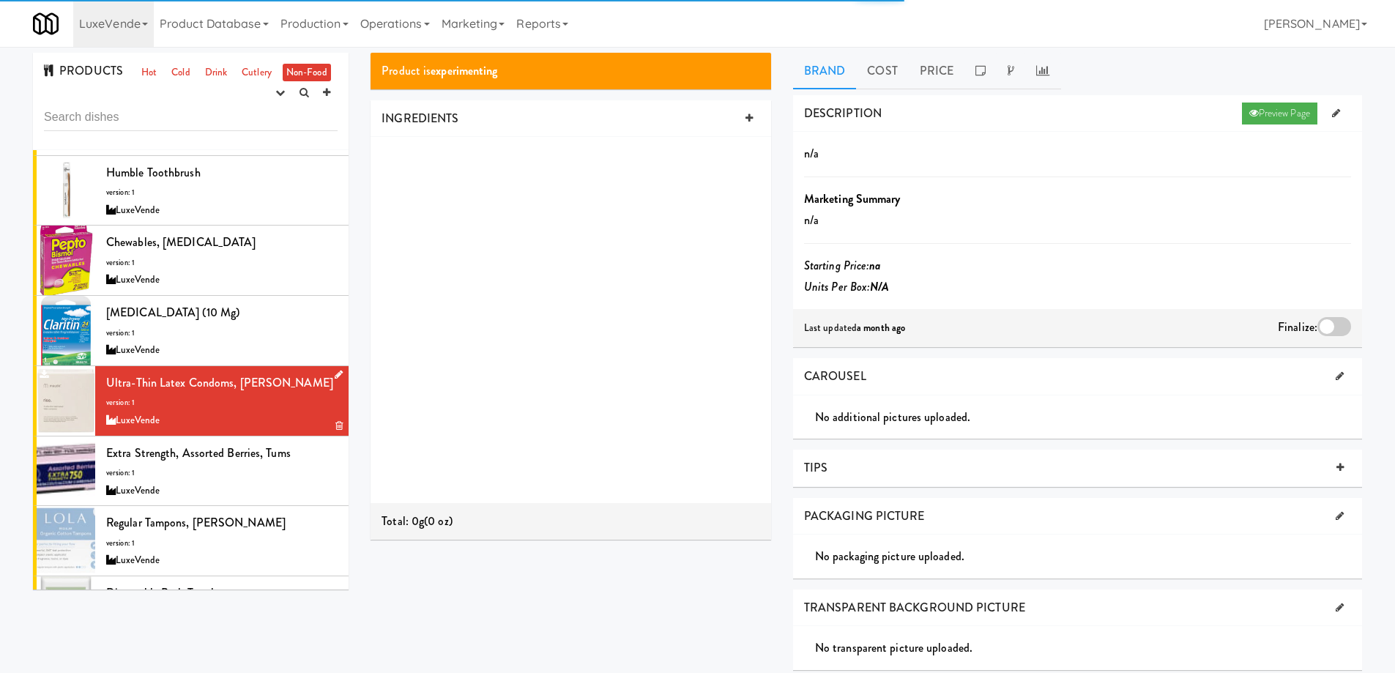
scroll to position [401, 0]
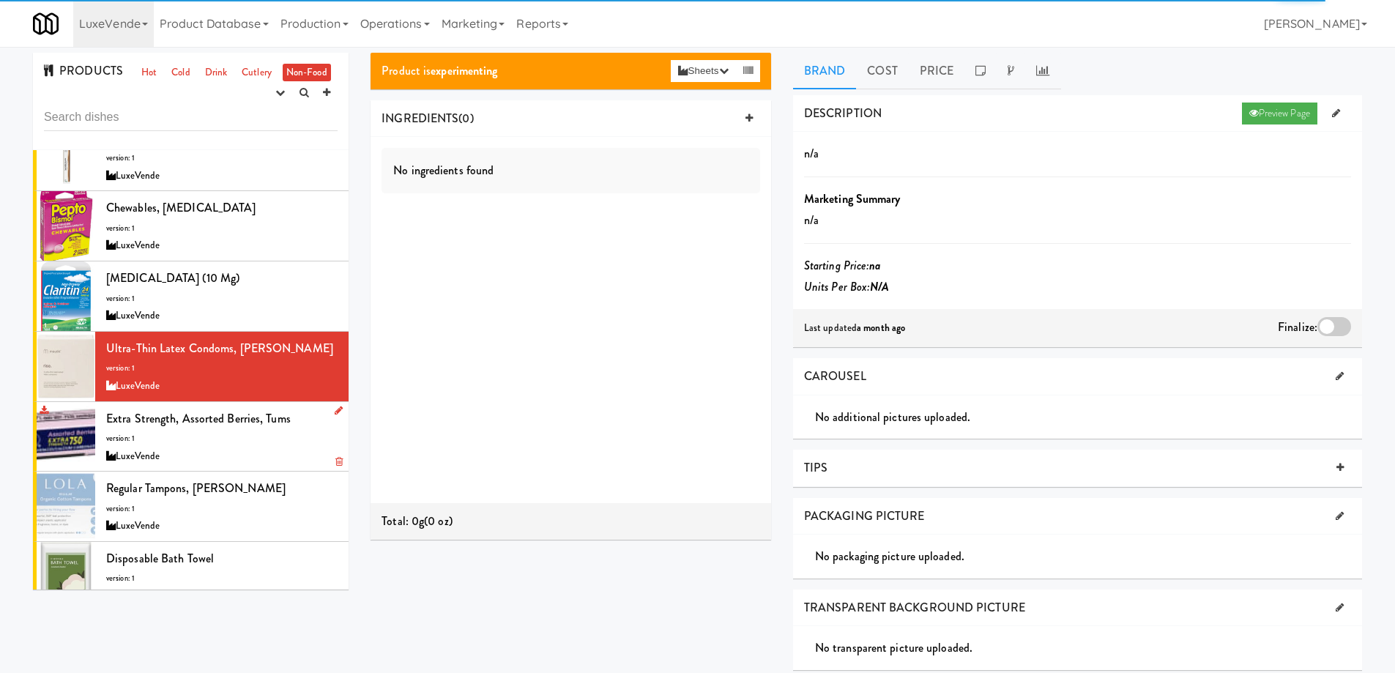
click at [277, 447] on div "LuxeVende" at bounding box center [221, 456] width 231 height 18
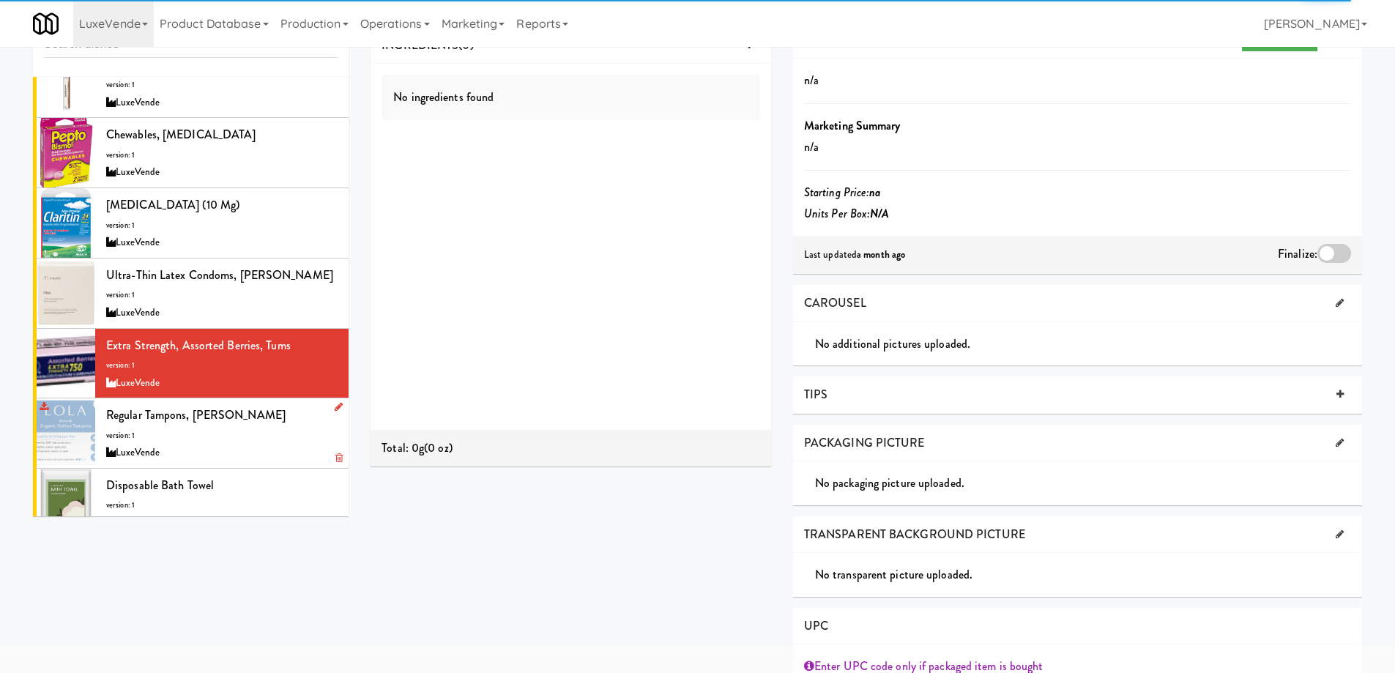
click at [259, 406] on div "Regular Tampons, Lola version: 1 LuxeVende" at bounding box center [221, 433] width 231 height 58
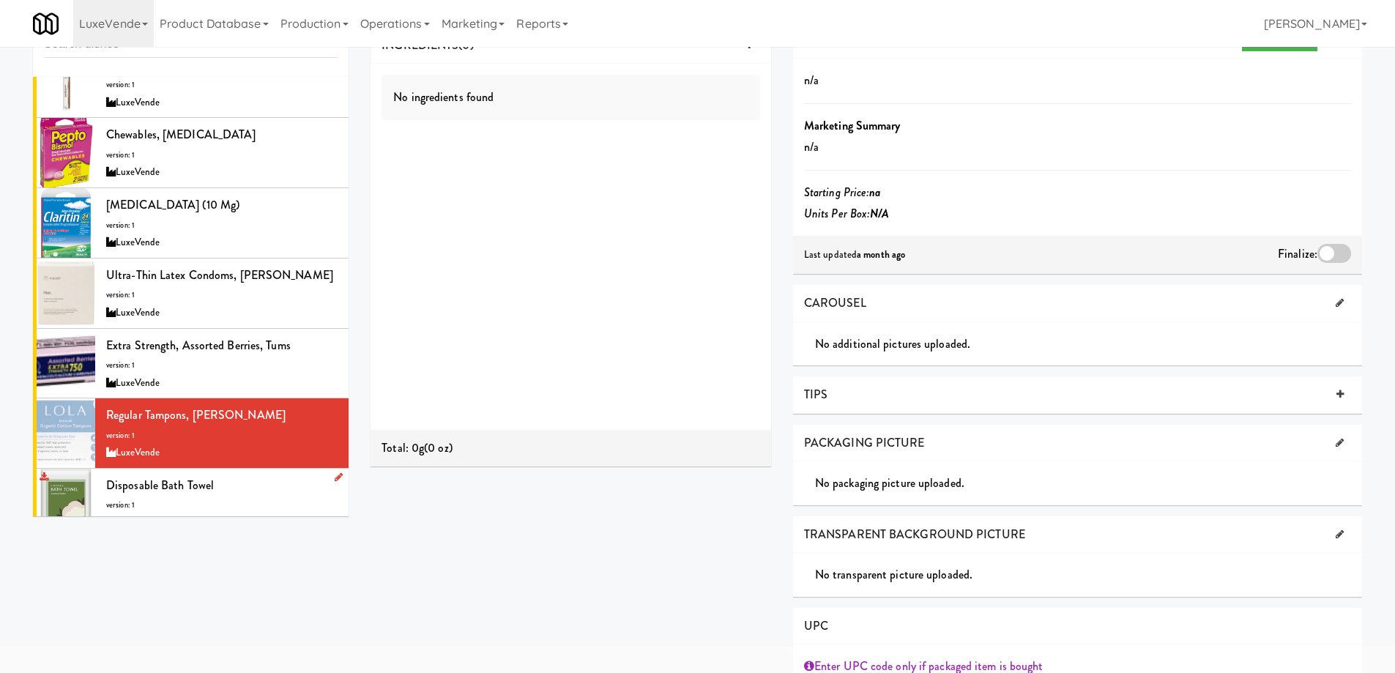
click at [258, 474] on div "Disposable Bath Towel version: 1 LuxeVende" at bounding box center [221, 503] width 231 height 58
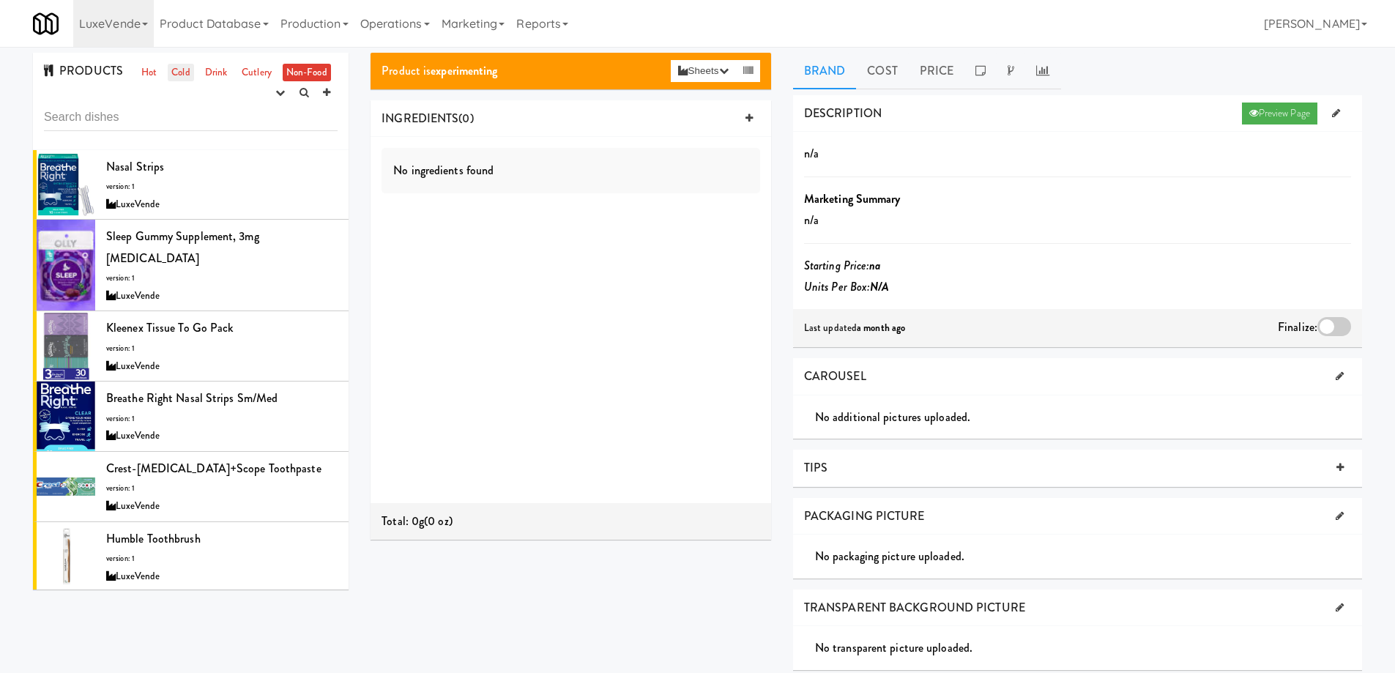
click at [182, 71] on link "Cold" at bounding box center [181, 73] width 26 height 18
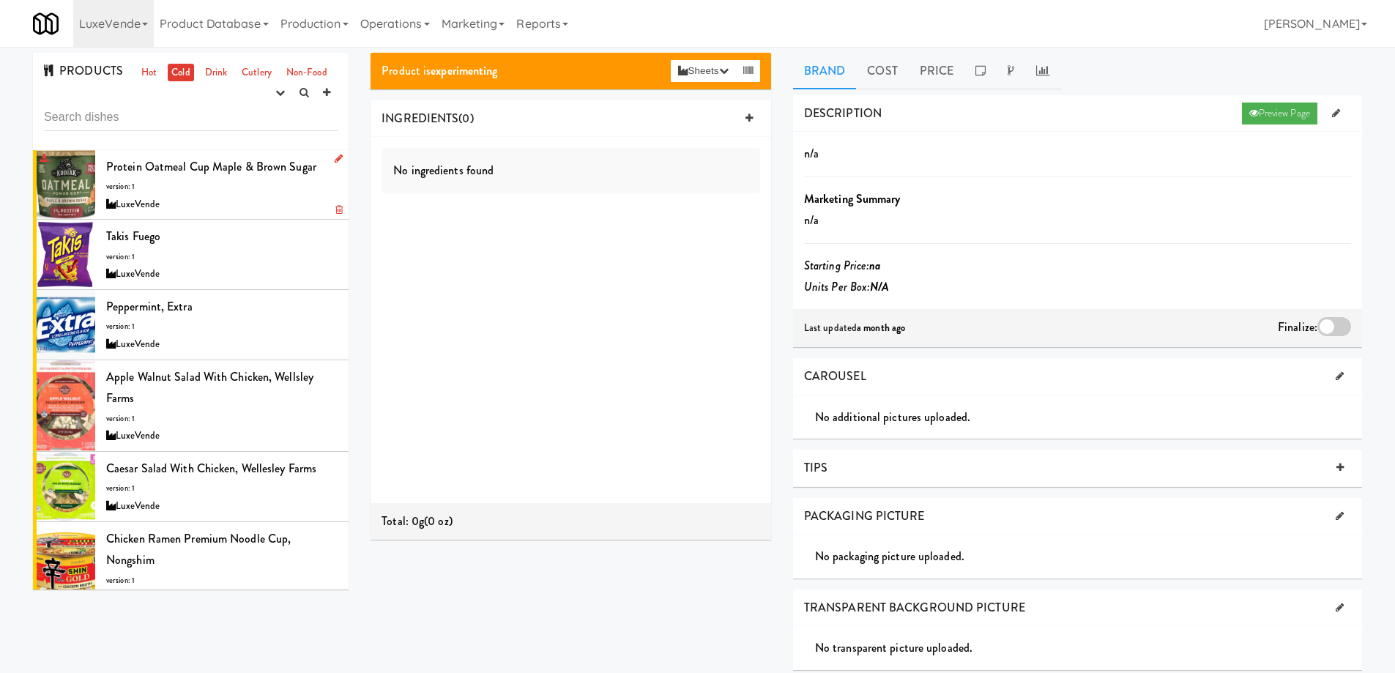
click at [245, 190] on div "Protein Oatmeal Cup Maple & Brown Sugar version: 1 LuxeVende" at bounding box center [221, 185] width 231 height 58
